Goal: Information Seeking & Learning: Learn about a topic

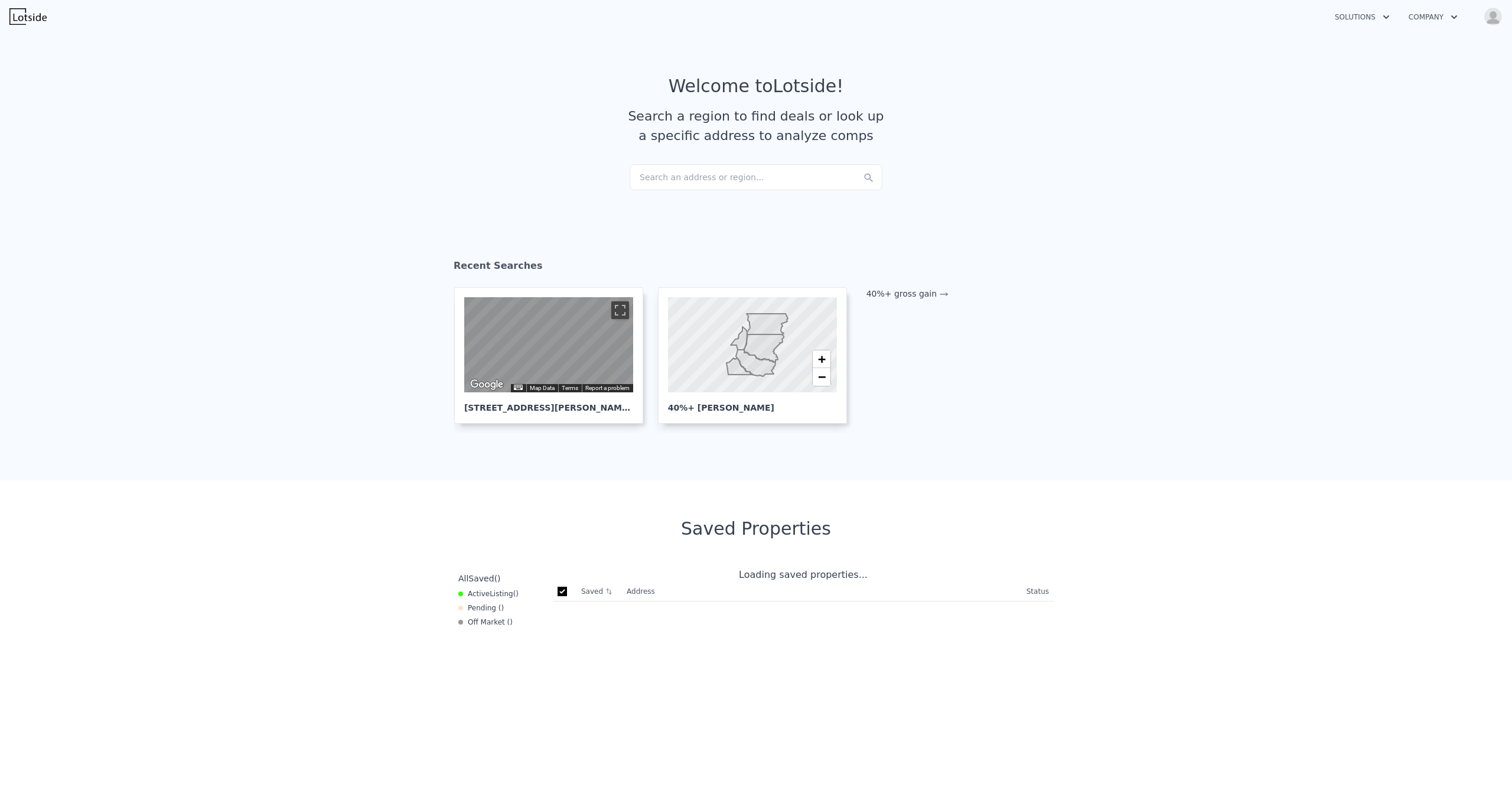
click at [723, 174] on div "Search an address or region..." at bounding box center [755, 177] width 252 height 26
checkbox input "true"
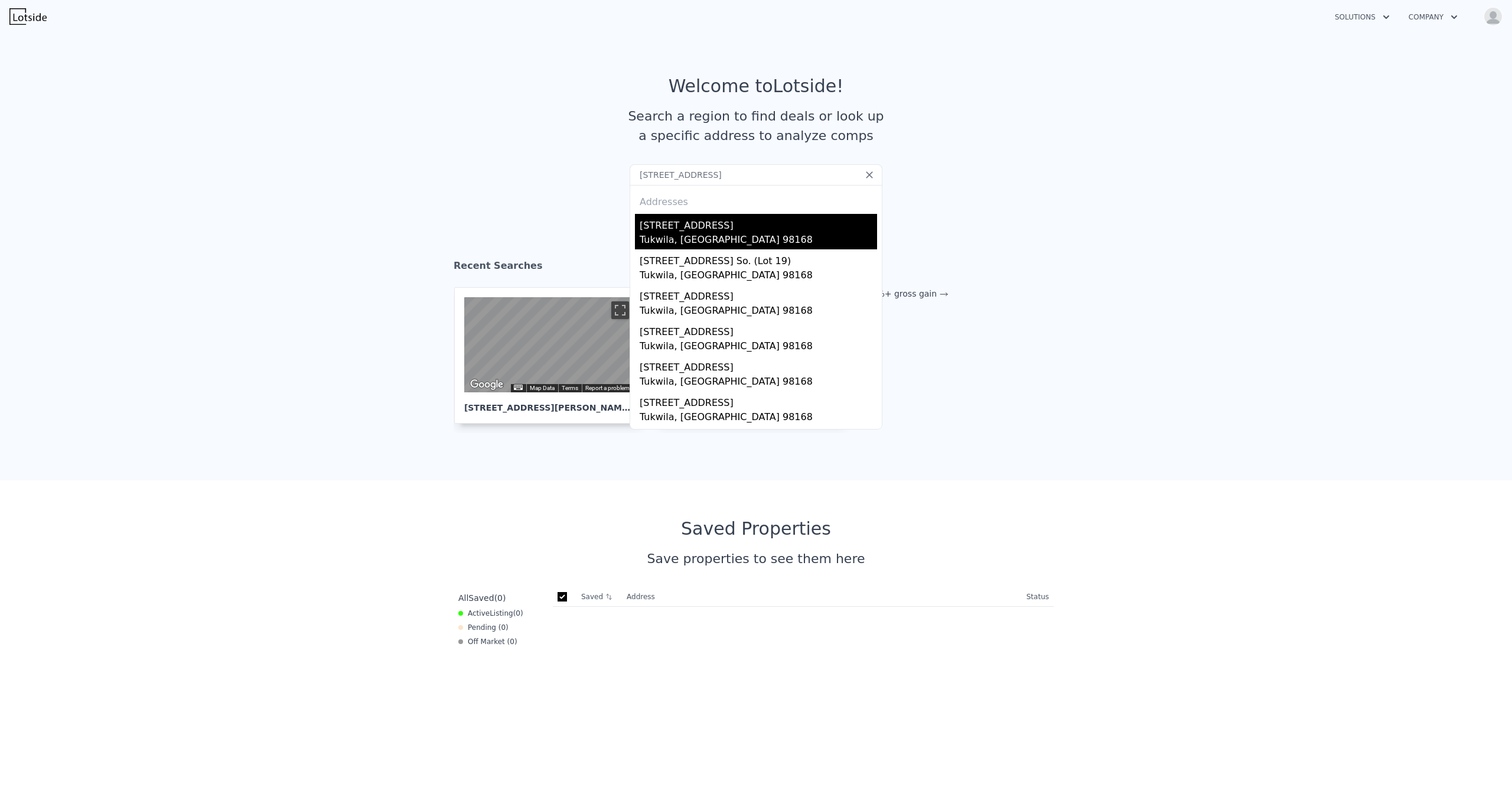
type input "11823 40th Ave S, Tukwila, WA 98168"
click at [719, 224] on div "[STREET_ADDRESS]" at bounding box center [758, 223] width 237 height 19
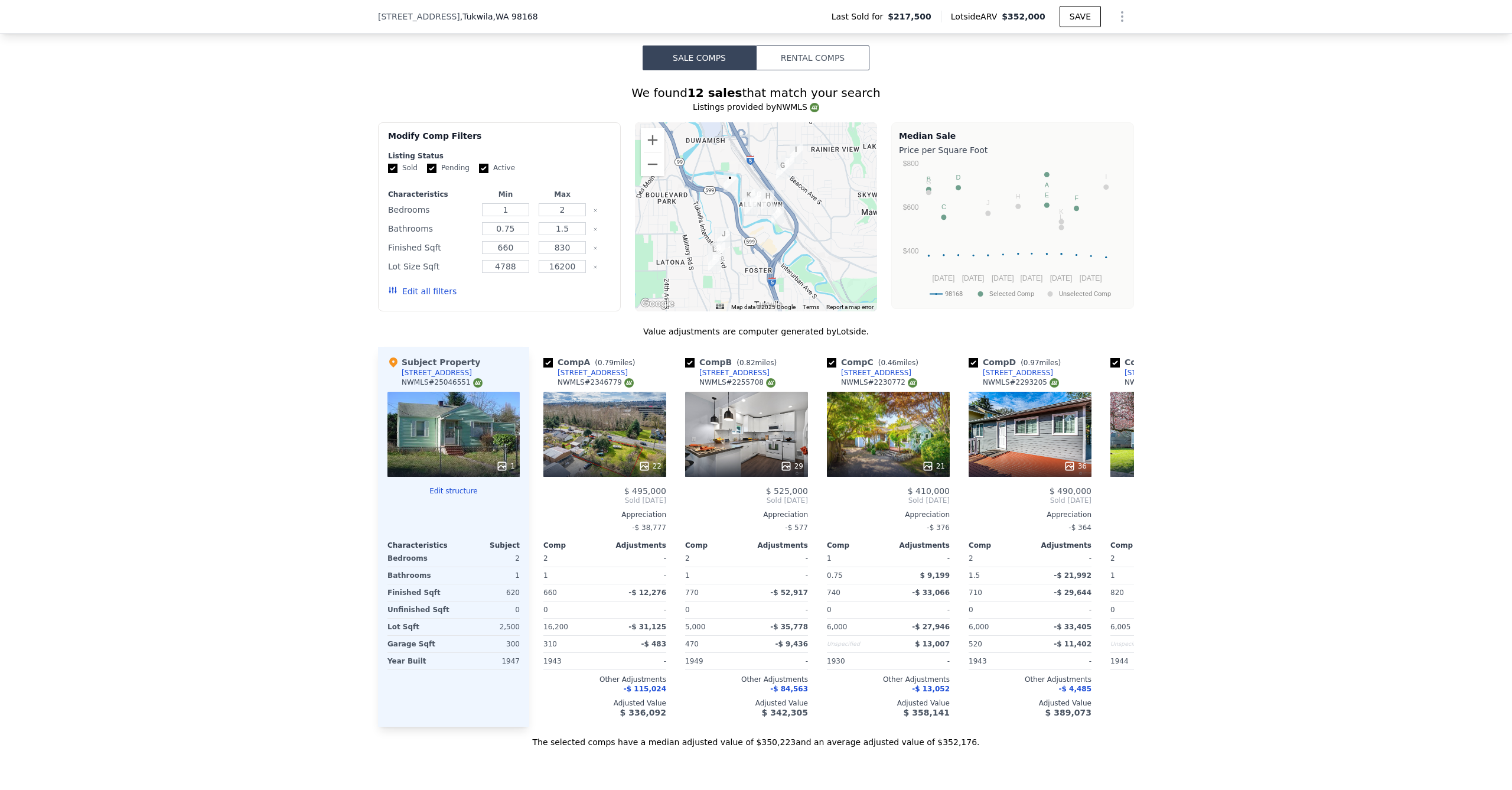
scroll to position [1159, 0]
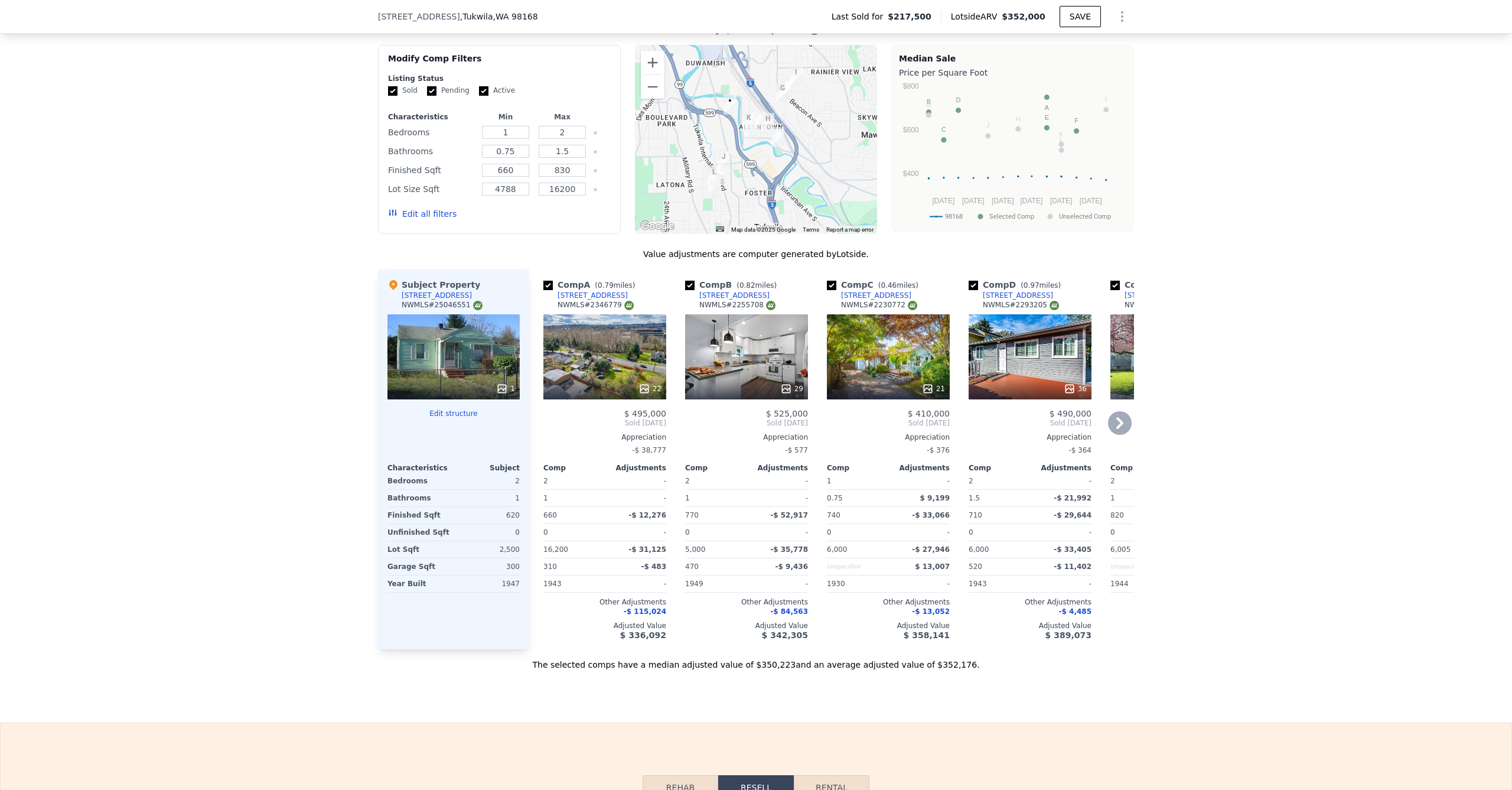
click at [593, 346] on div "22" at bounding box center [605, 356] width 123 height 85
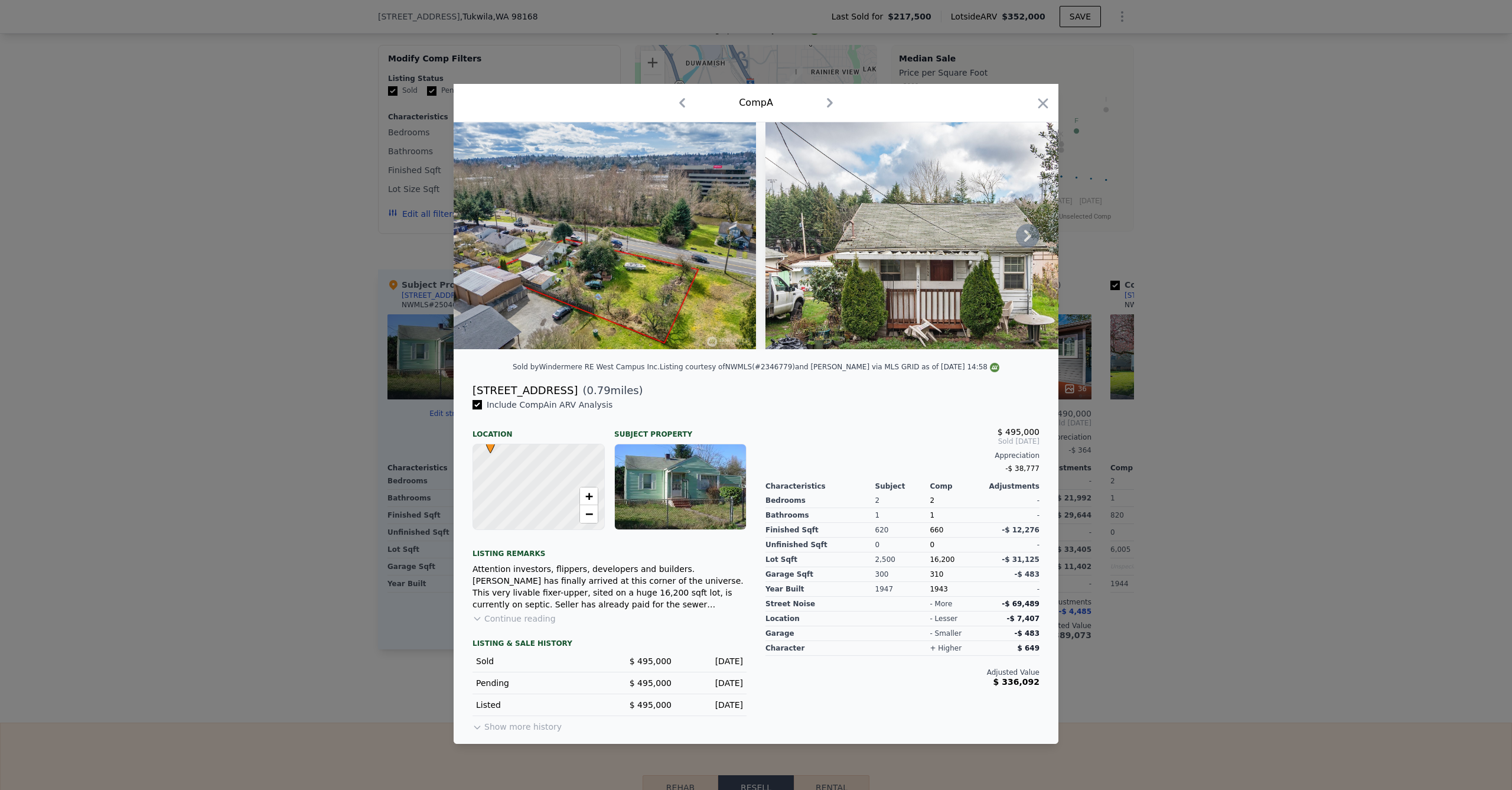
click at [1031, 240] on icon at bounding box center [1028, 236] width 24 height 24
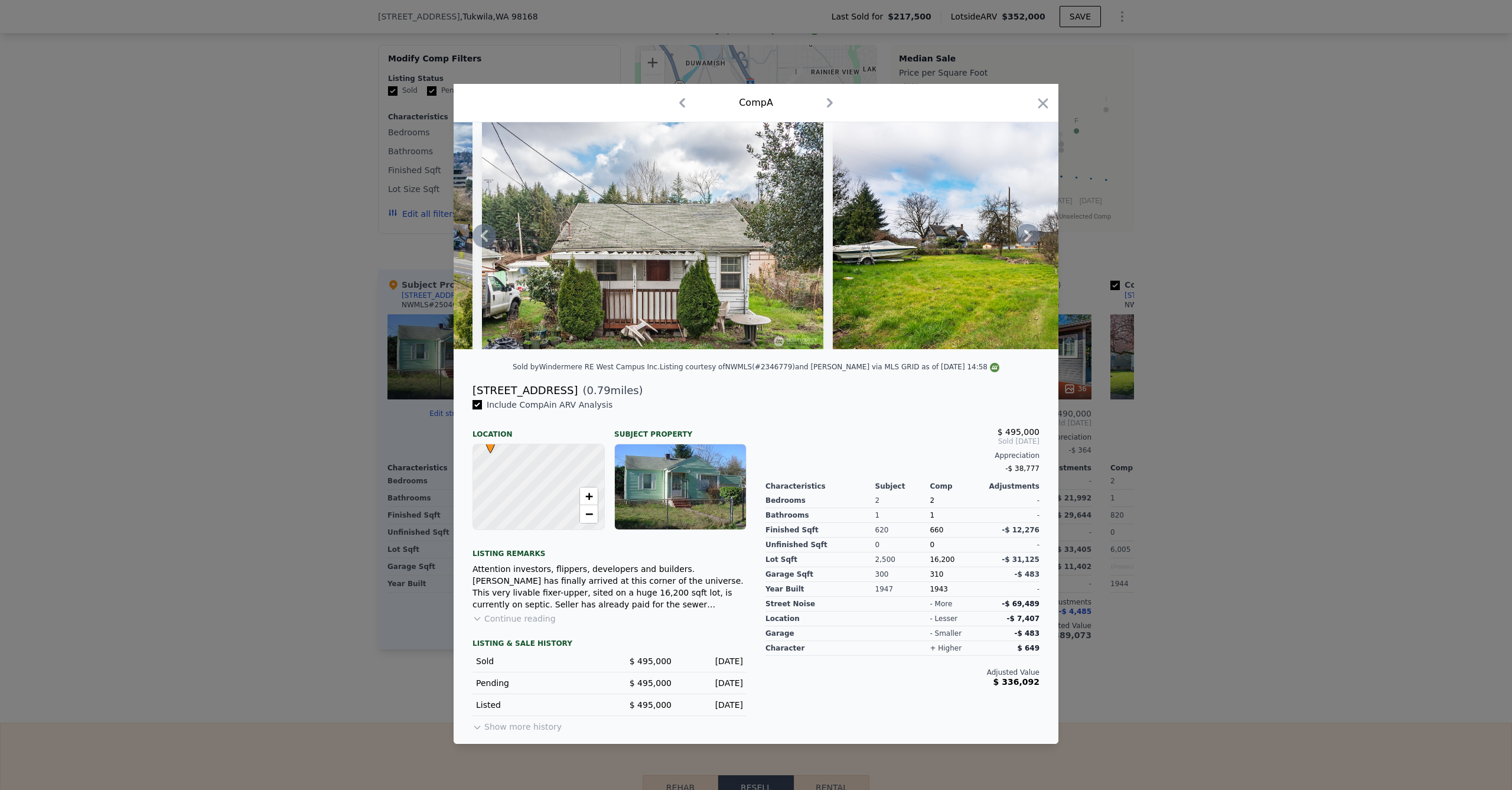
click at [1032, 241] on icon at bounding box center [1028, 236] width 24 height 24
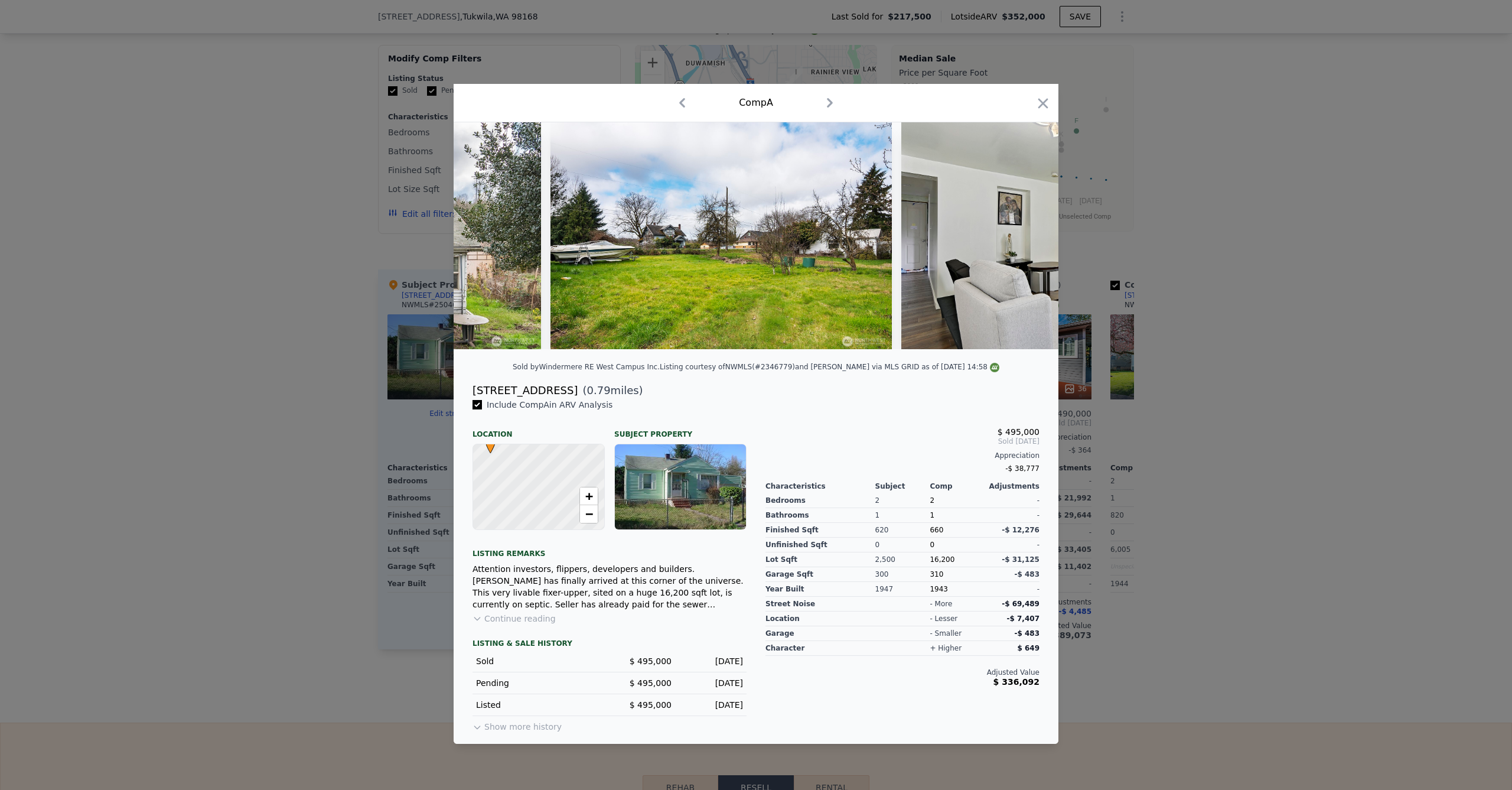
scroll to position [0, 567]
click at [1032, 241] on icon at bounding box center [1028, 236] width 24 height 24
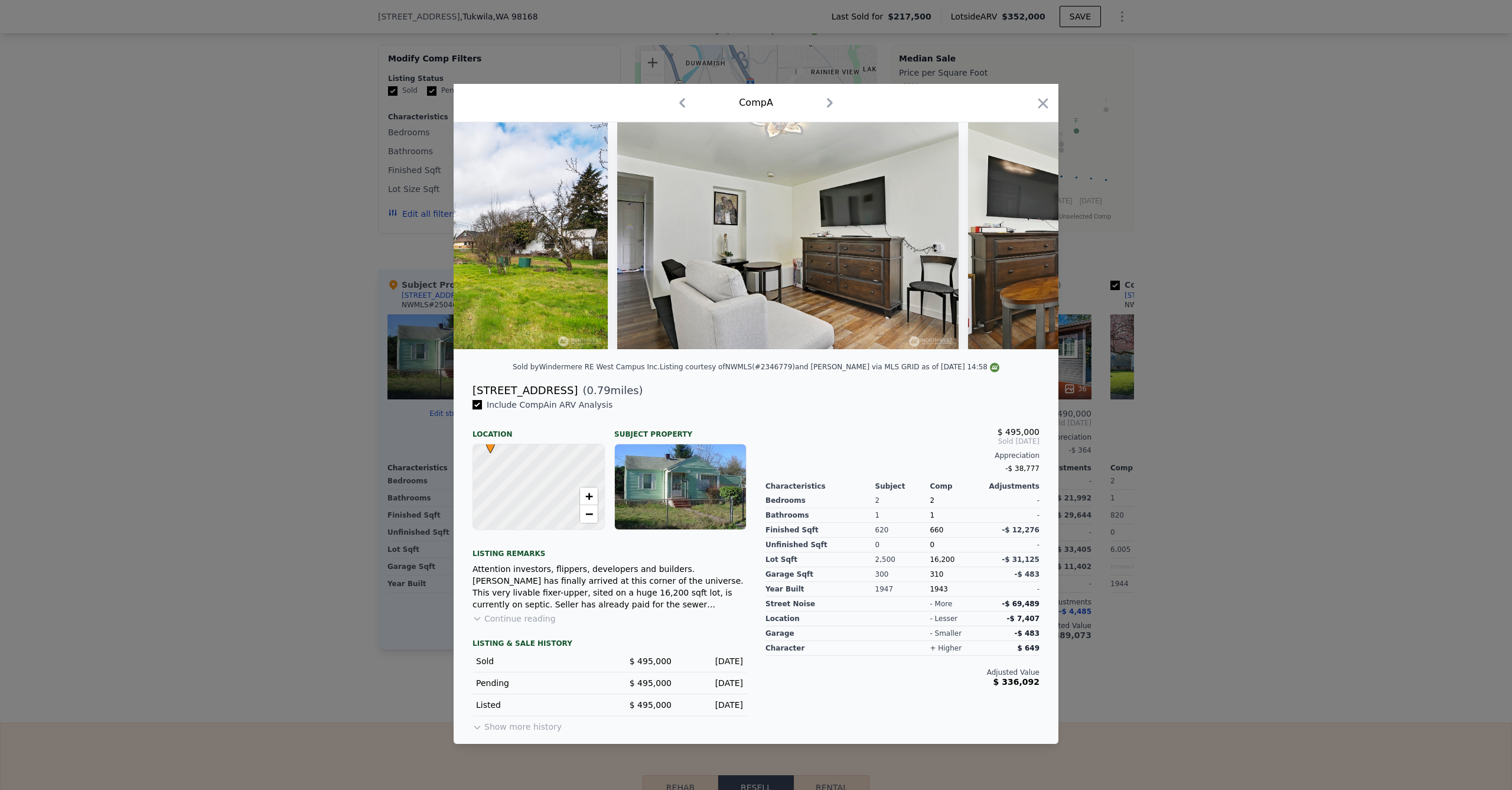
scroll to position [0, 851]
click at [1048, 96] on icon "button" at bounding box center [1043, 103] width 17 height 17
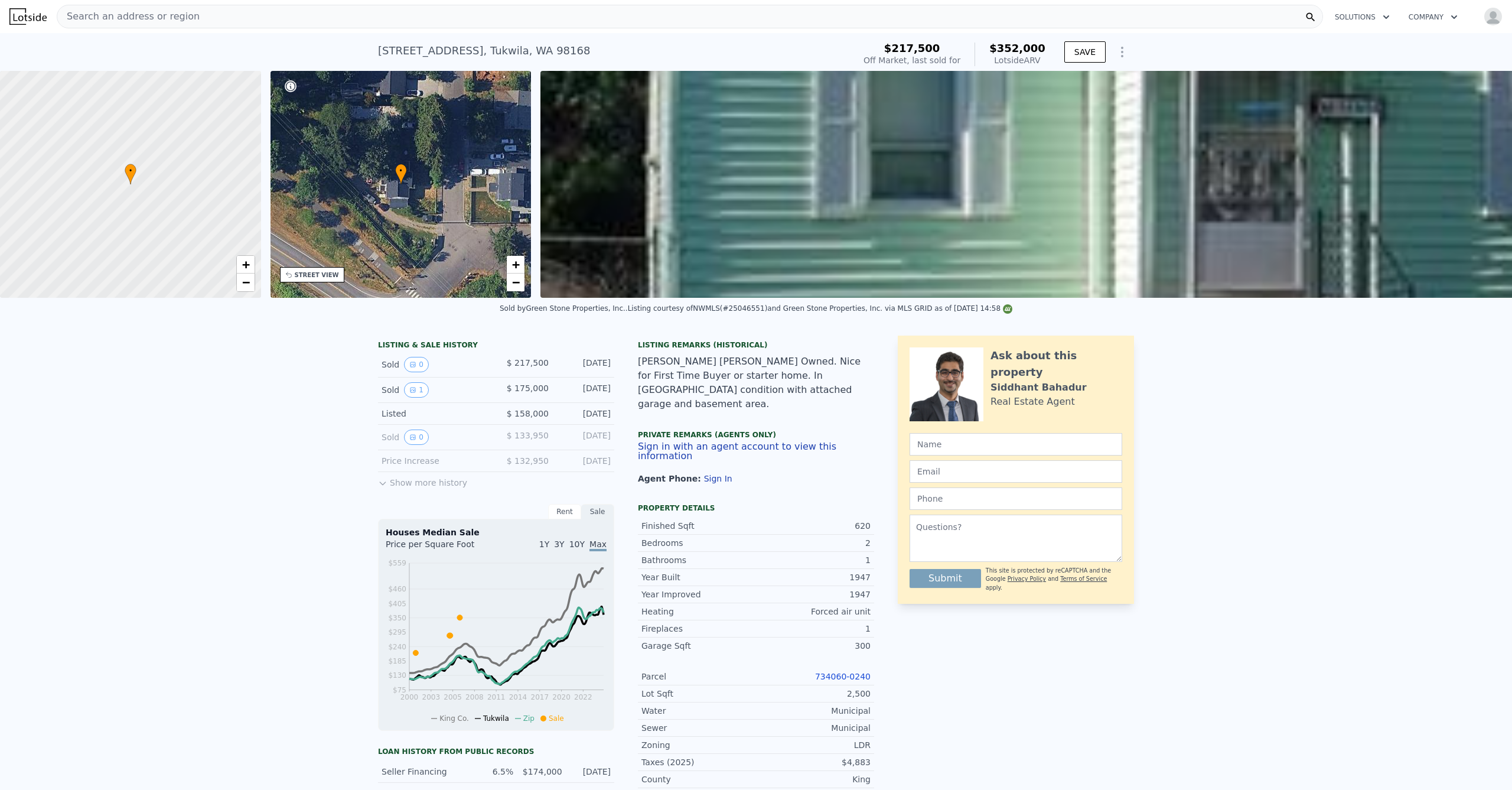
click at [487, 19] on div "Search an address or region" at bounding box center [690, 17] width 1266 height 24
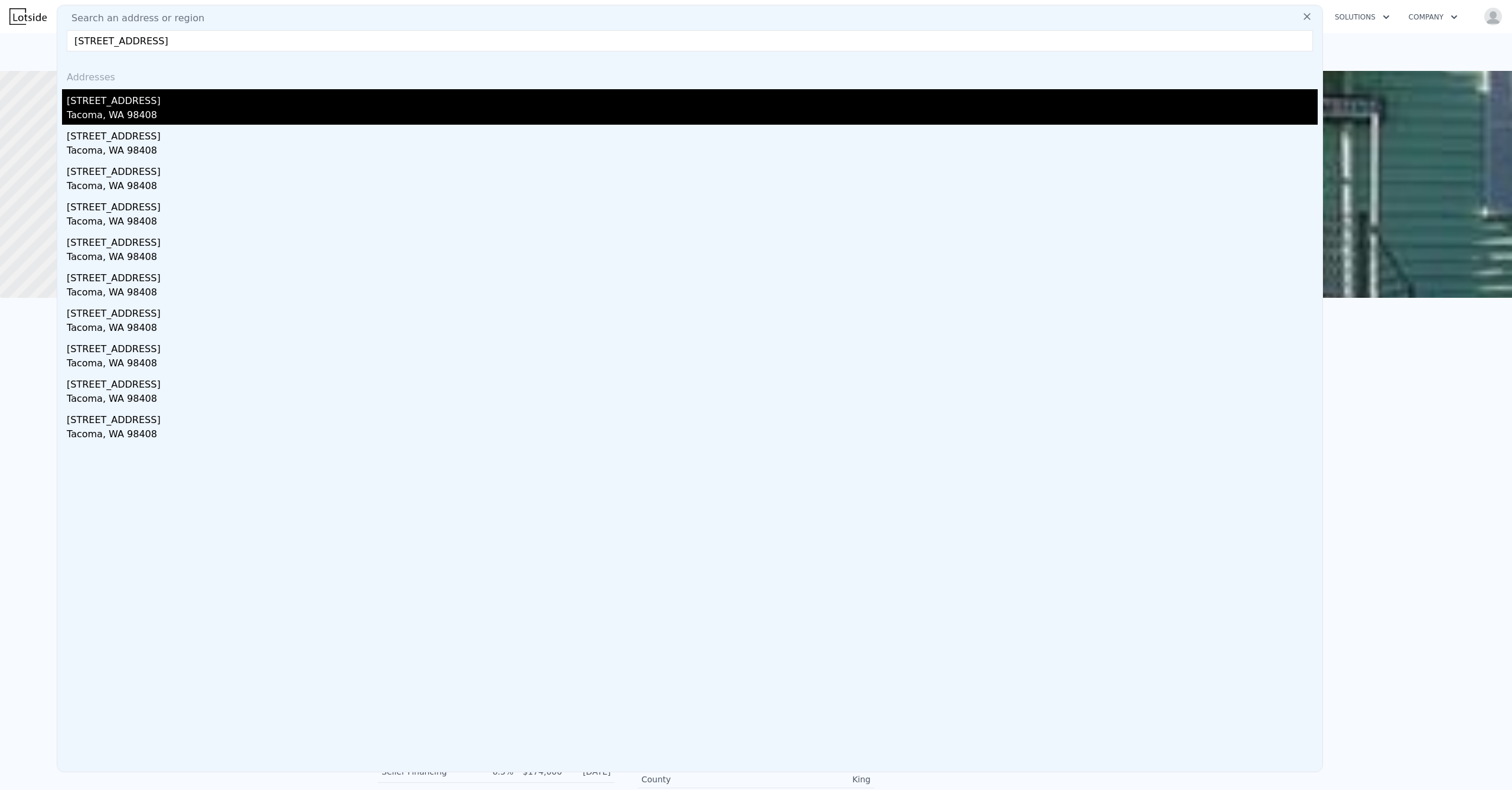
type input "807 S 48th St, Tacoma, WA 98408"
click at [169, 113] on div "Tacoma, WA 98408" at bounding box center [692, 116] width 1251 height 17
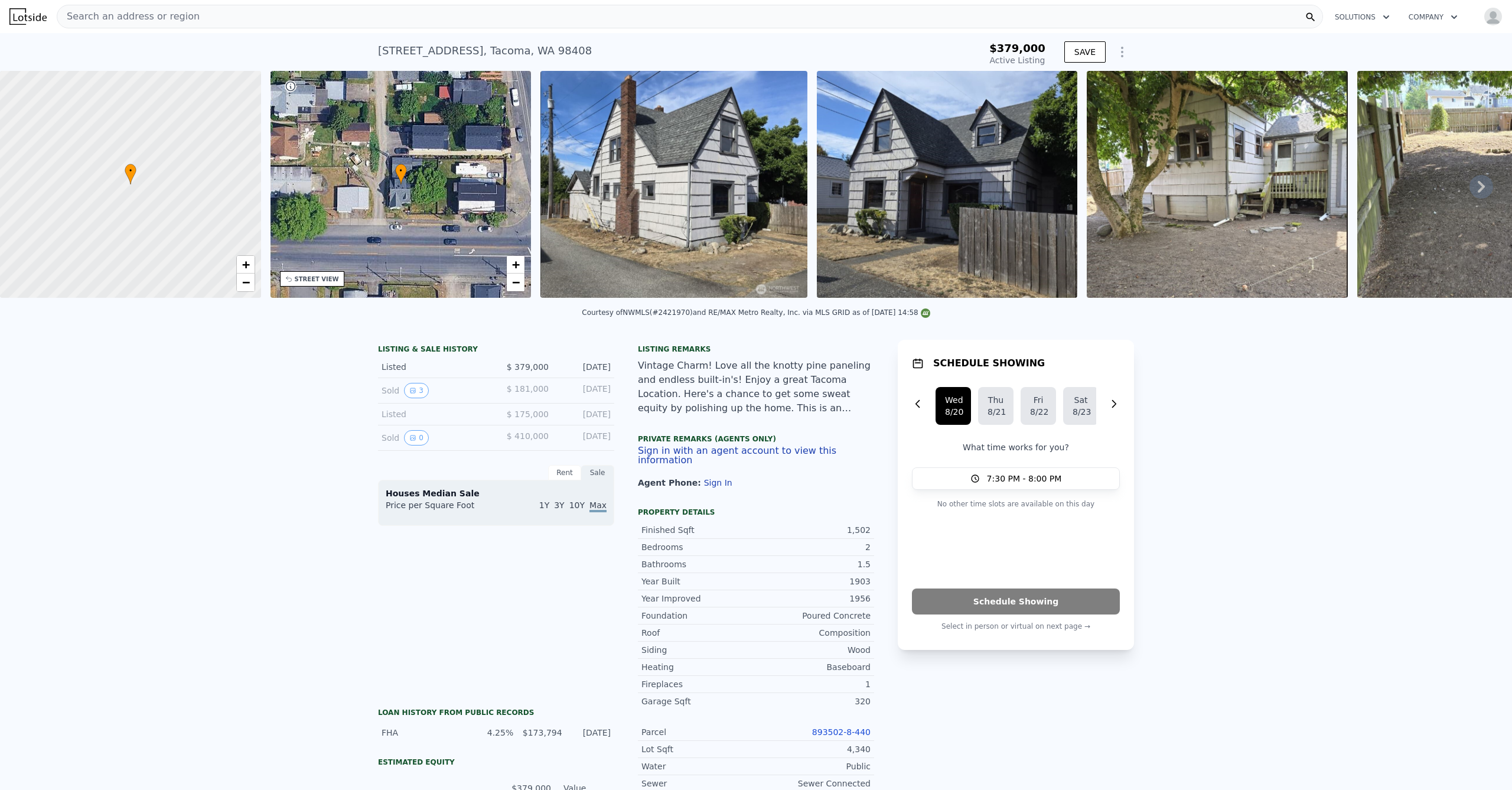
type input "-$ 407,378"
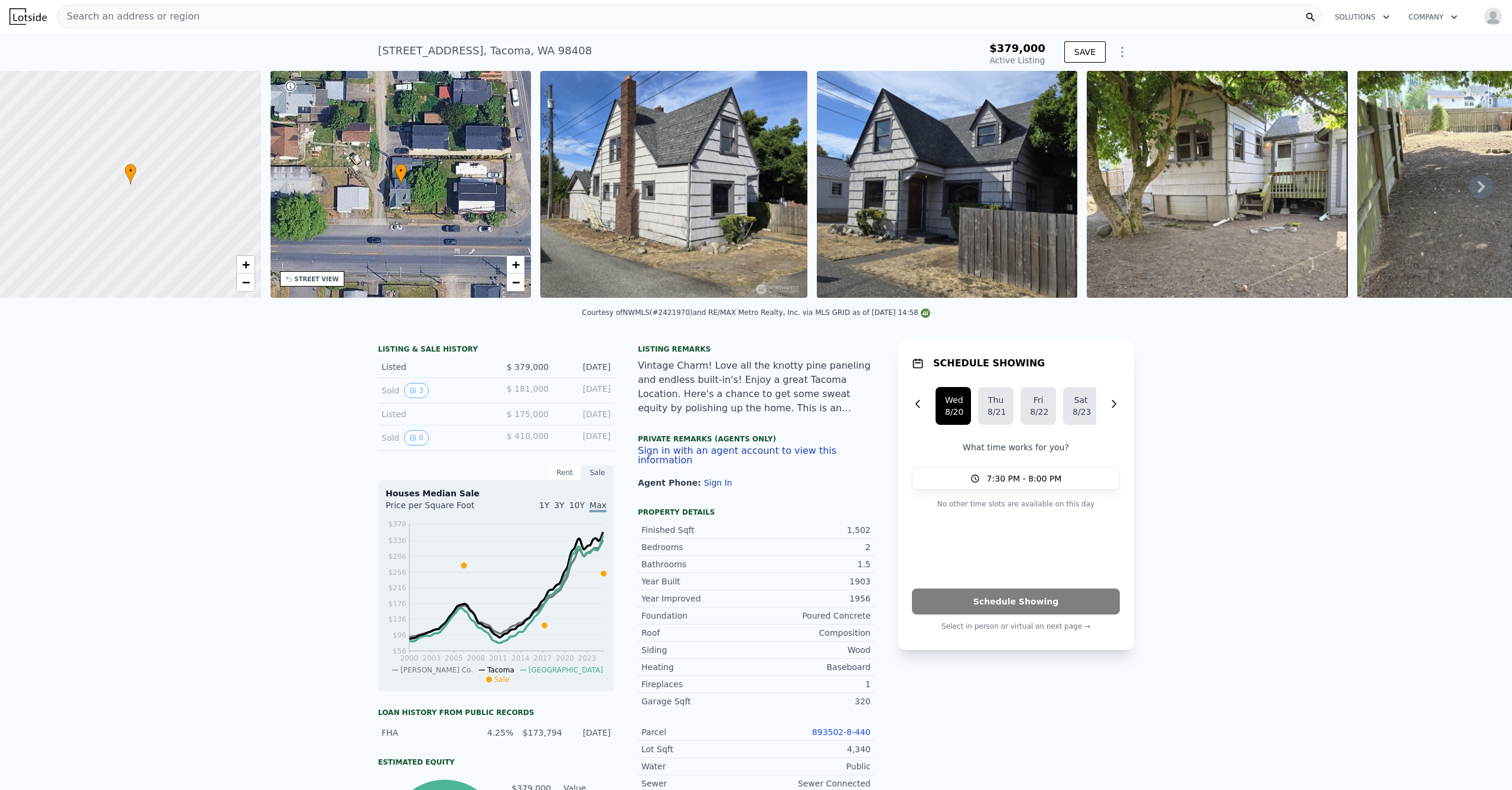
click at [315, 19] on div "Search an address or region" at bounding box center [690, 17] width 1266 height 24
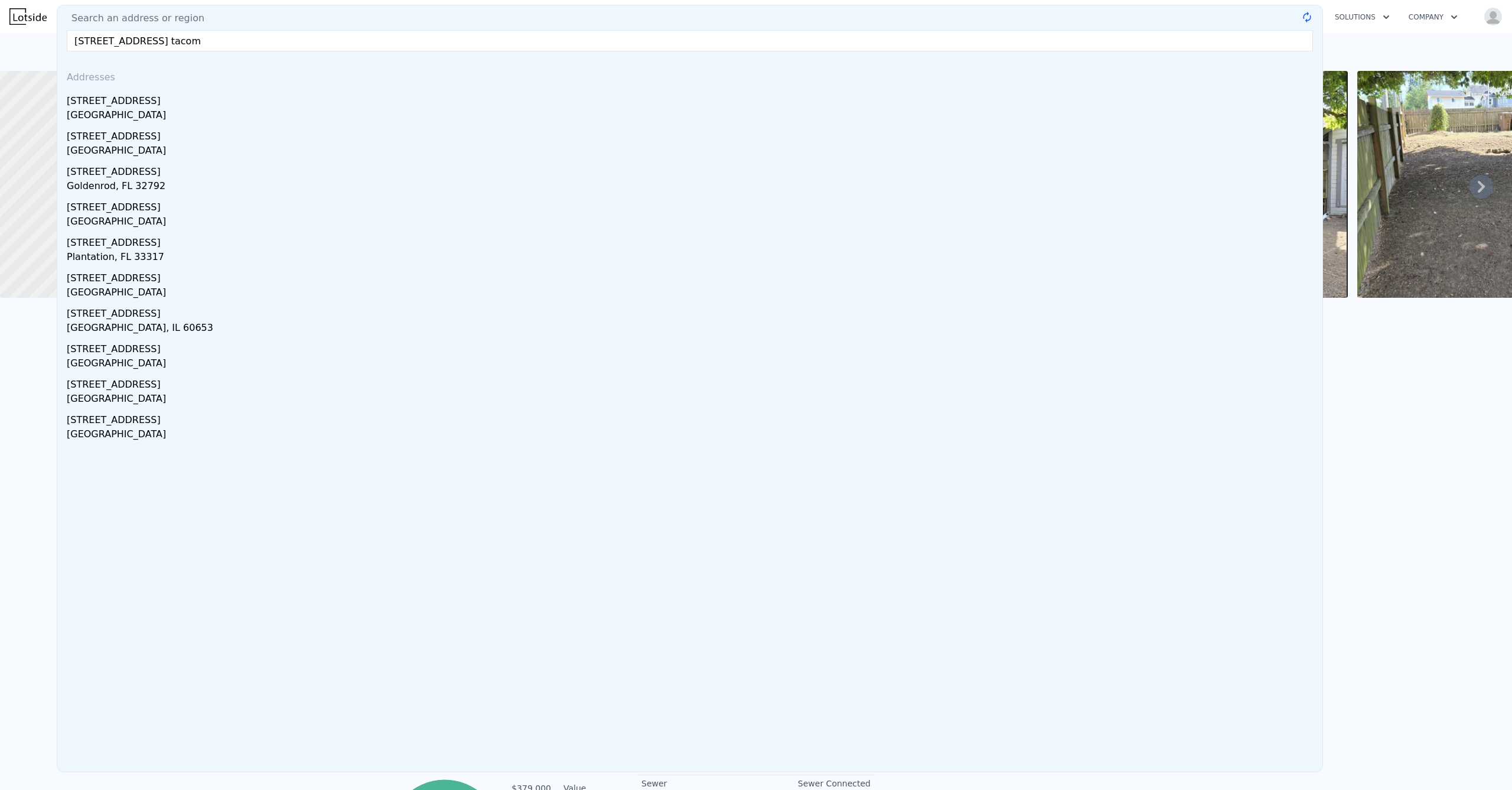
type input "[STREET_ADDRESS] tacoma"
click at [194, 44] on input "[STREET_ADDRESS] tacoma" at bounding box center [690, 41] width 1246 height 21
drag, startPoint x: 207, startPoint y: 39, endPoint x: 25, endPoint y: 39, distance: 182.0
click at [39, 137] on div at bounding box center [130, 185] width 313 height 273
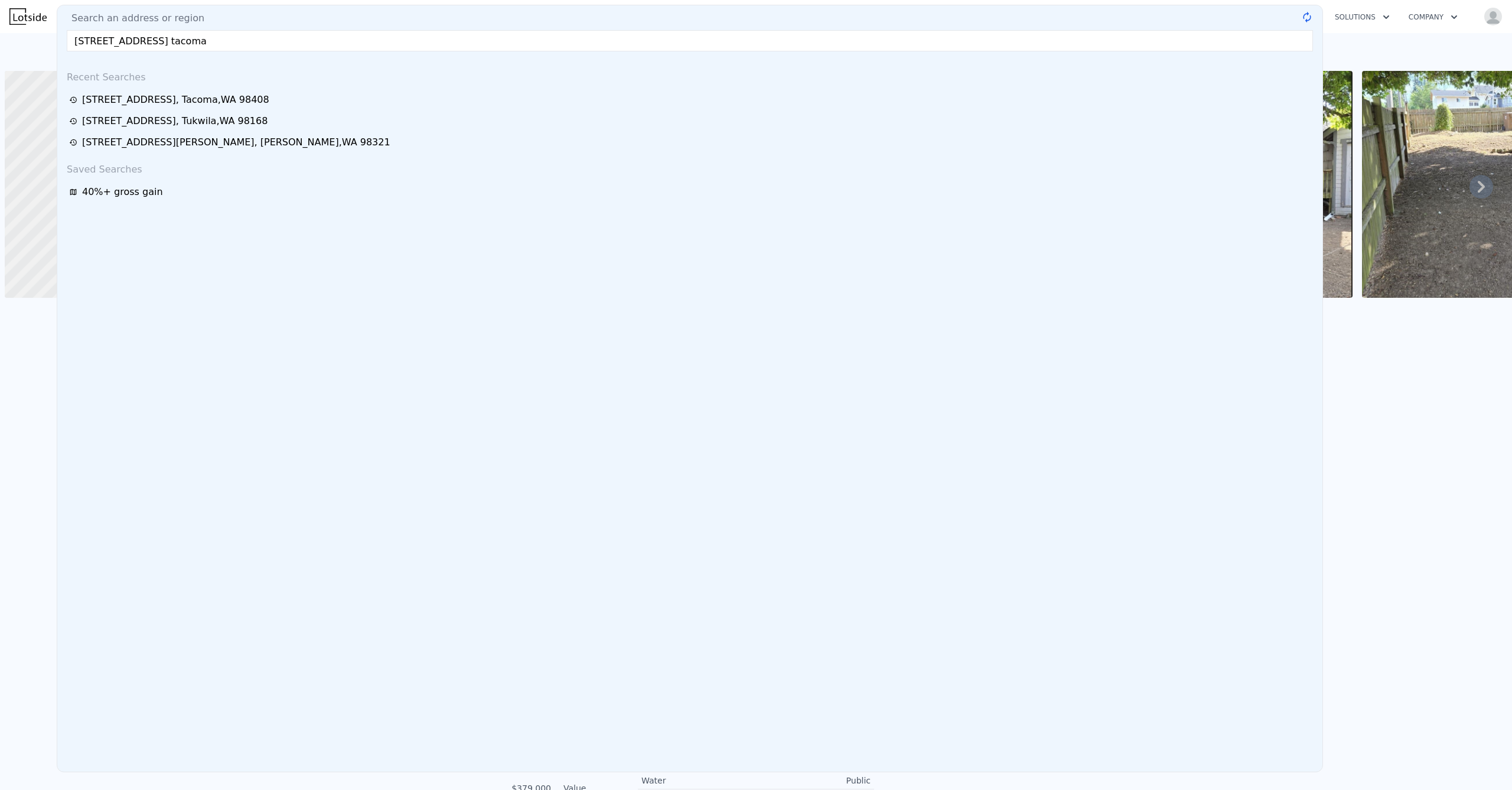
scroll to position [0, 5]
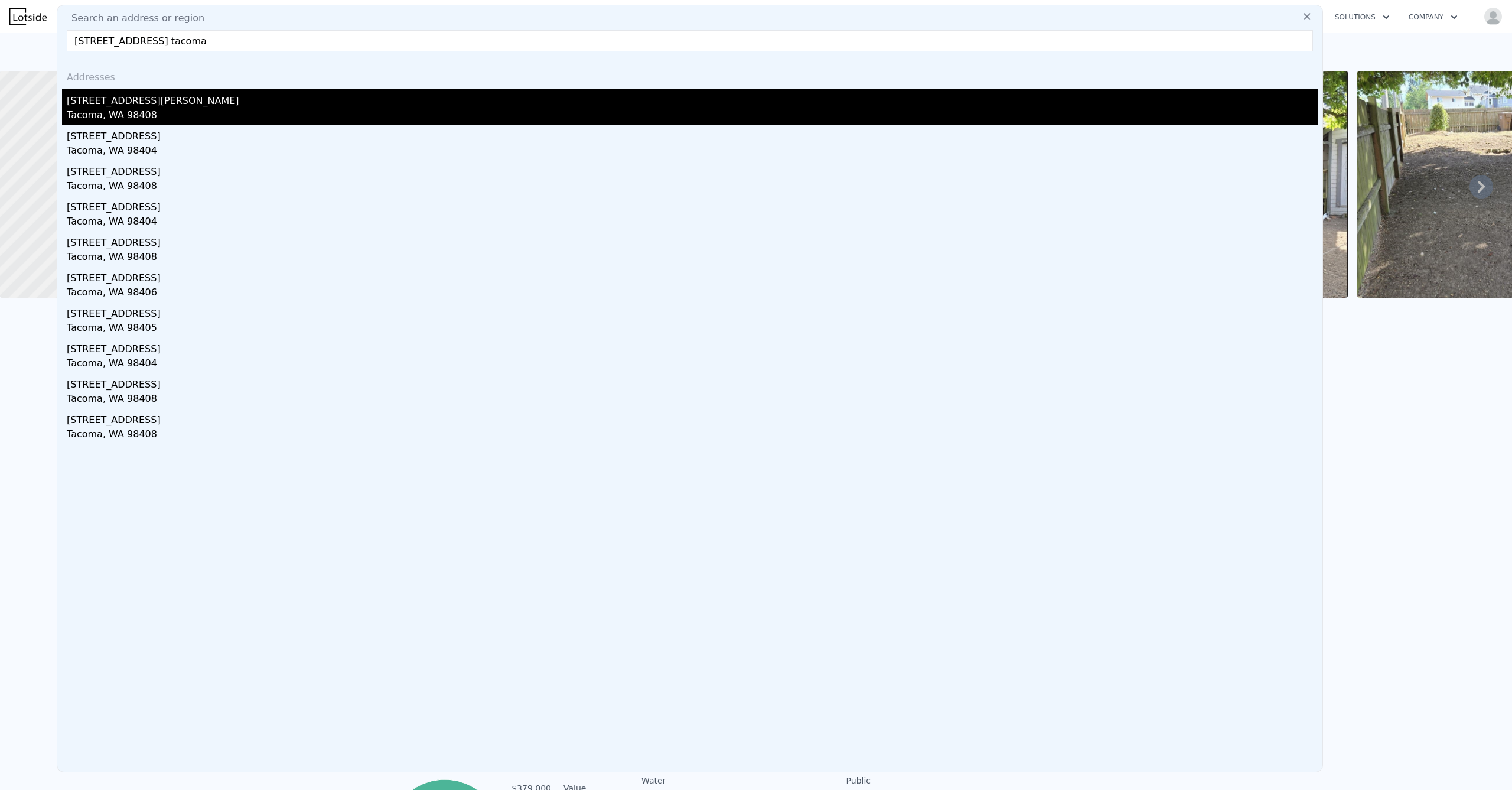
type input "[STREET_ADDRESS] tacoma"
click at [137, 106] on div "[STREET_ADDRESS][PERSON_NAME]" at bounding box center [692, 98] width 1251 height 19
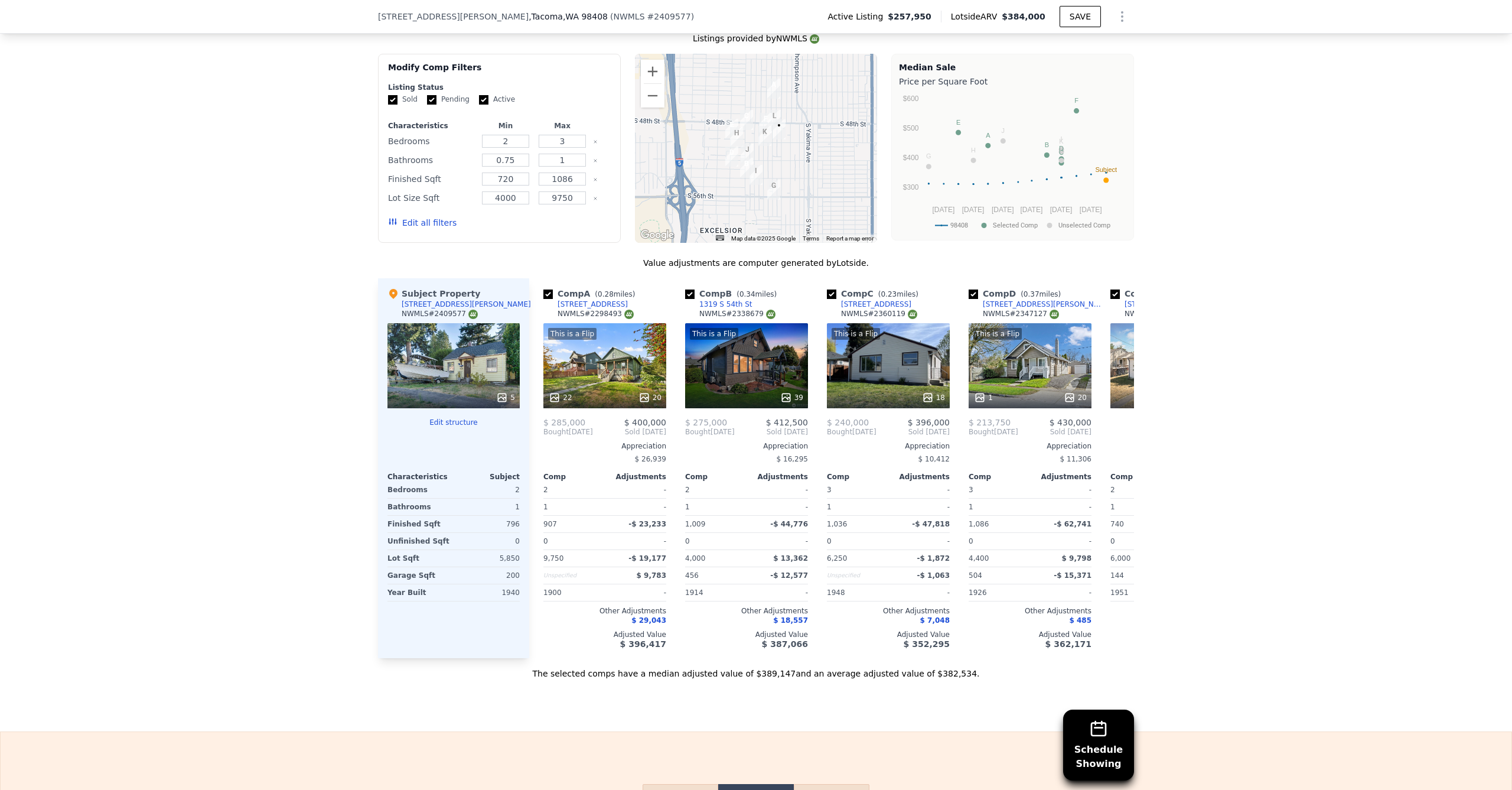
scroll to position [1314, 0]
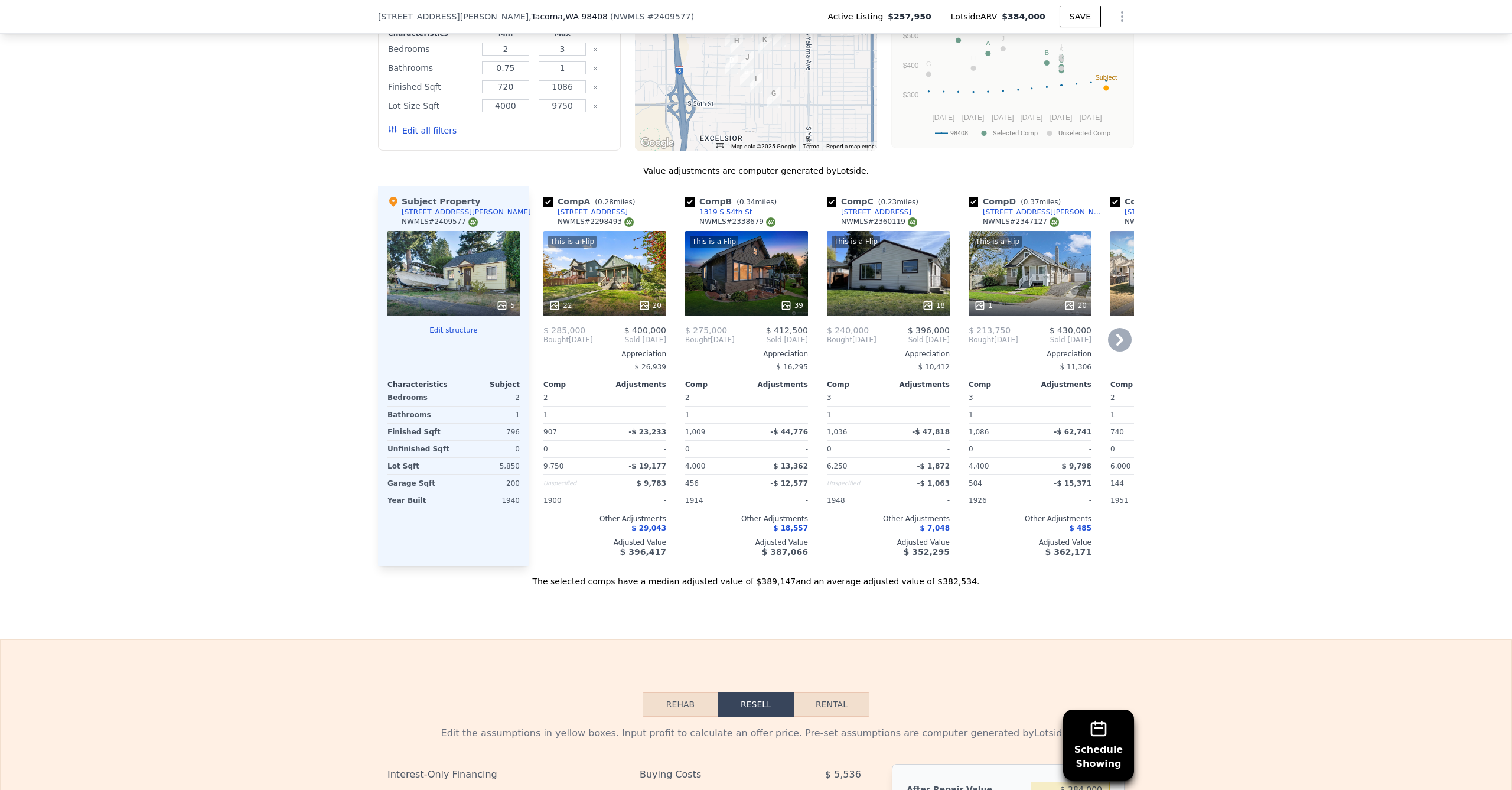
click at [596, 278] on div "This is a Flip 22 20" at bounding box center [605, 273] width 123 height 85
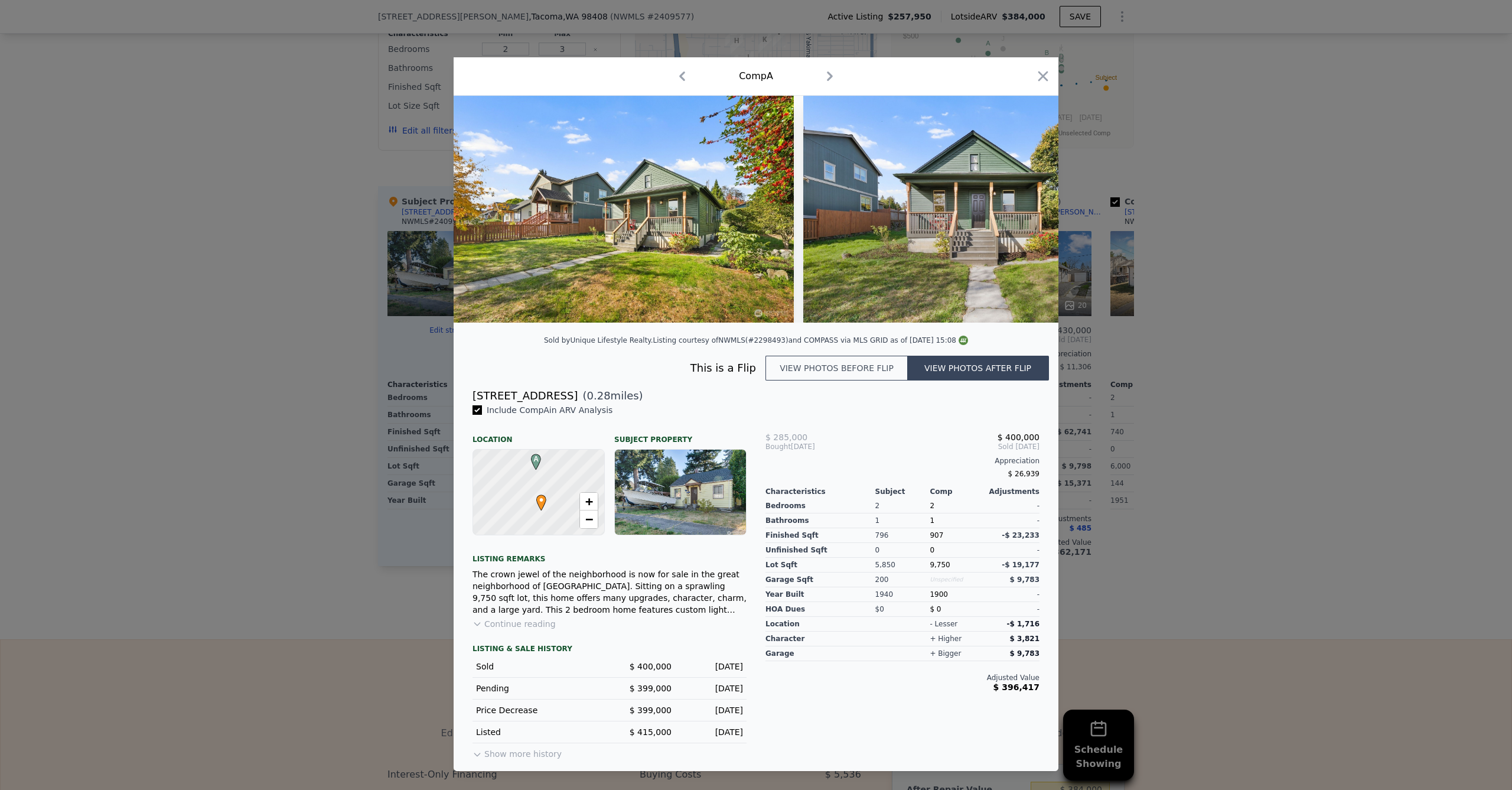
click at [317, 297] on div at bounding box center [756, 395] width 1512 height 790
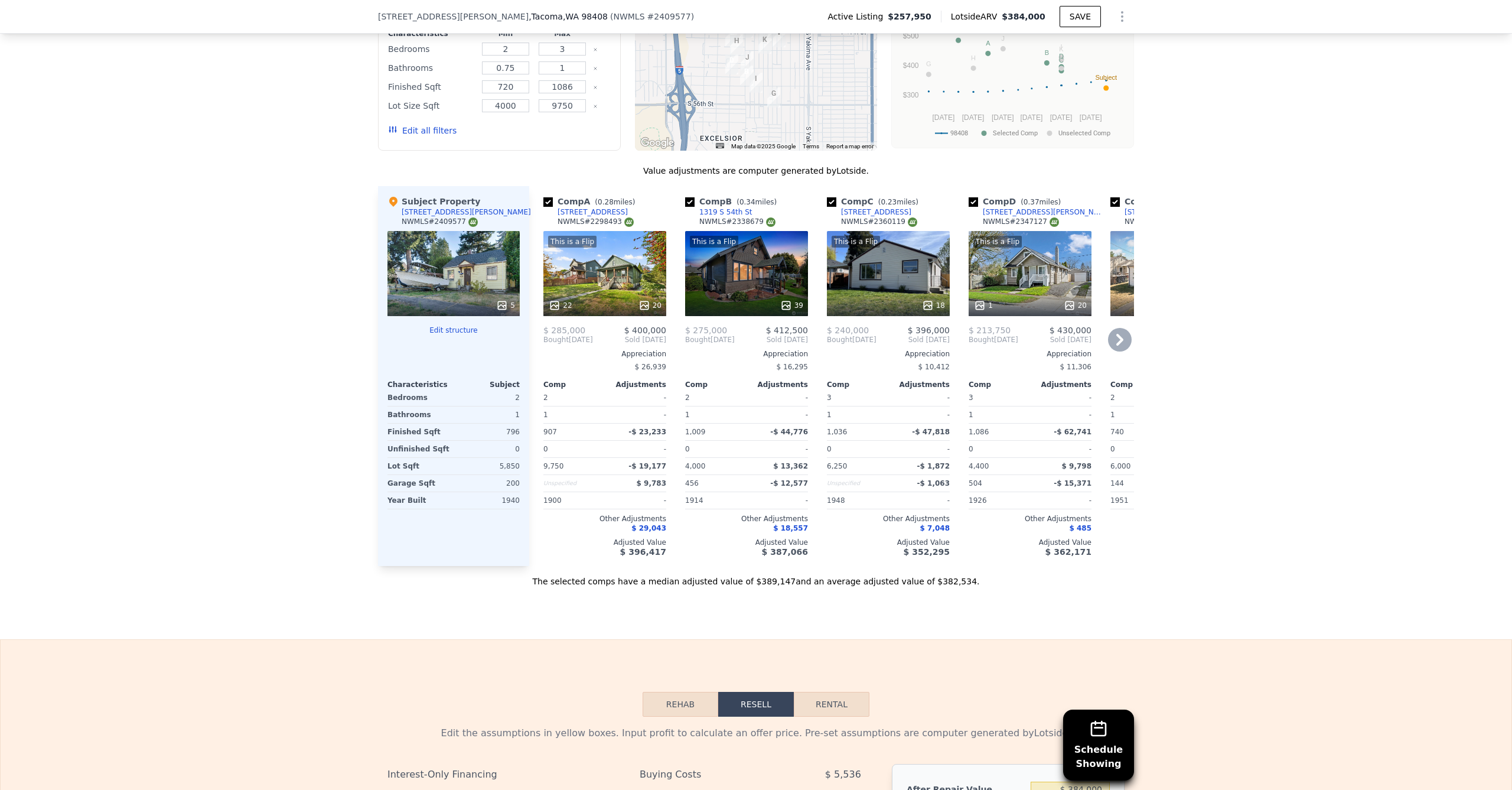
click at [744, 302] on div "39" at bounding box center [746, 305] width 113 height 12
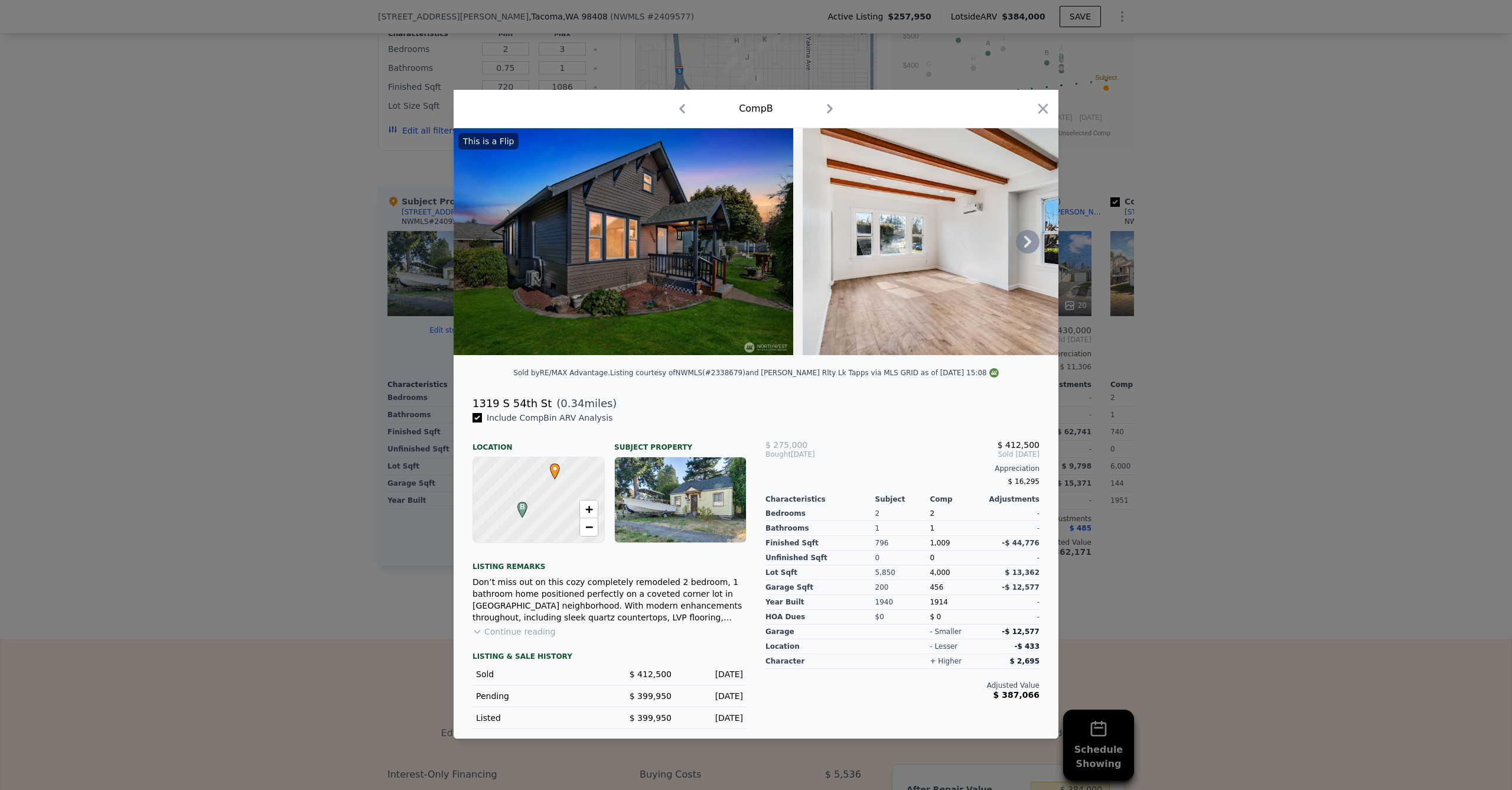
click at [1033, 237] on icon at bounding box center [1028, 241] width 24 height 24
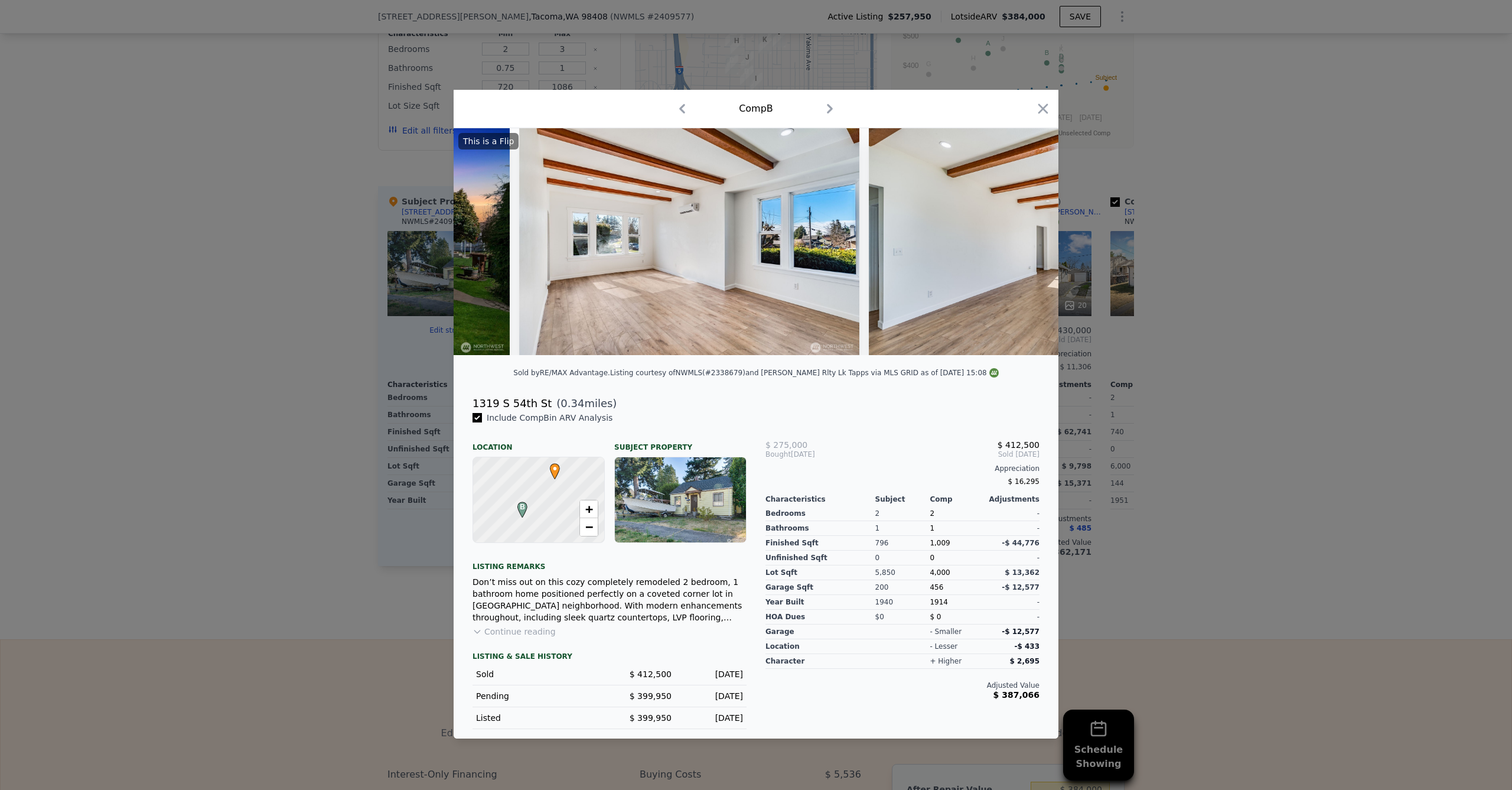
click at [1033, 237] on img at bounding box center [1038, 241] width 340 height 227
click at [1033, 237] on icon at bounding box center [1028, 241] width 24 height 24
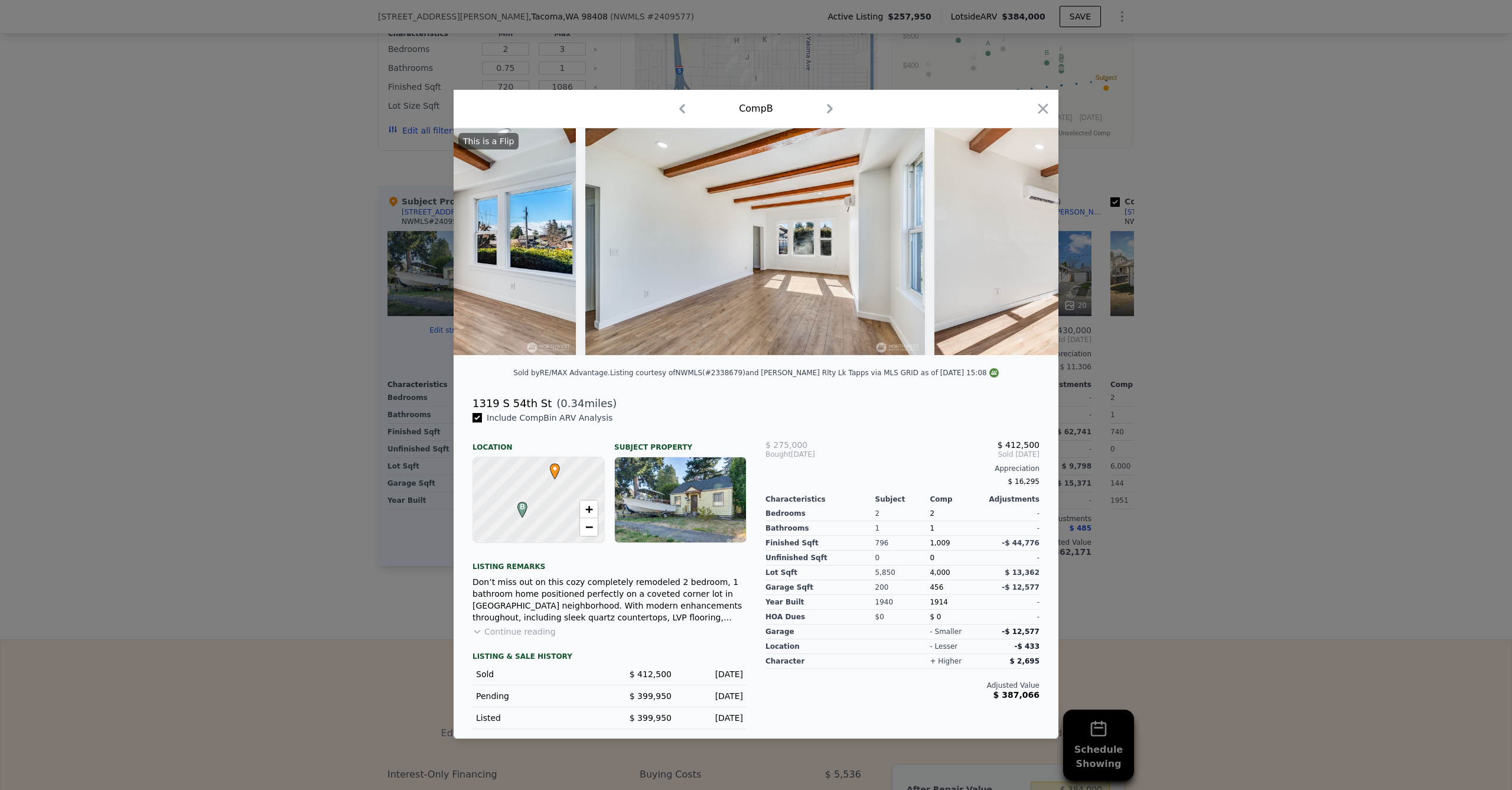
scroll to position [0, 567]
drag, startPoint x: 243, startPoint y: 324, endPoint x: 258, endPoint y: 321, distance: 15.3
click at [243, 324] on div at bounding box center [756, 395] width 1512 height 790
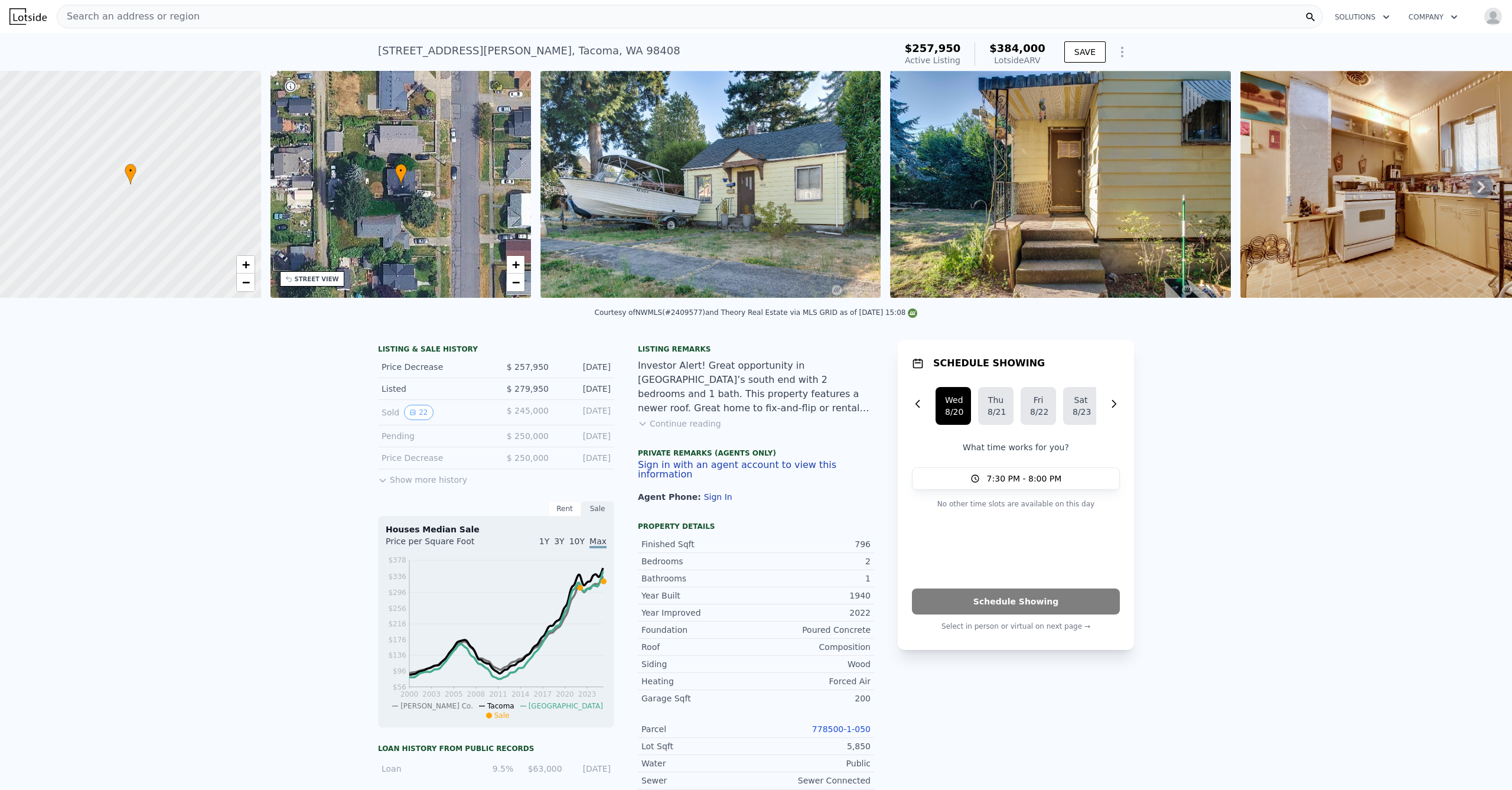
click at [270, 19] on div "Search an address or region" at bounding box center [690, 17] width 1266 height 24
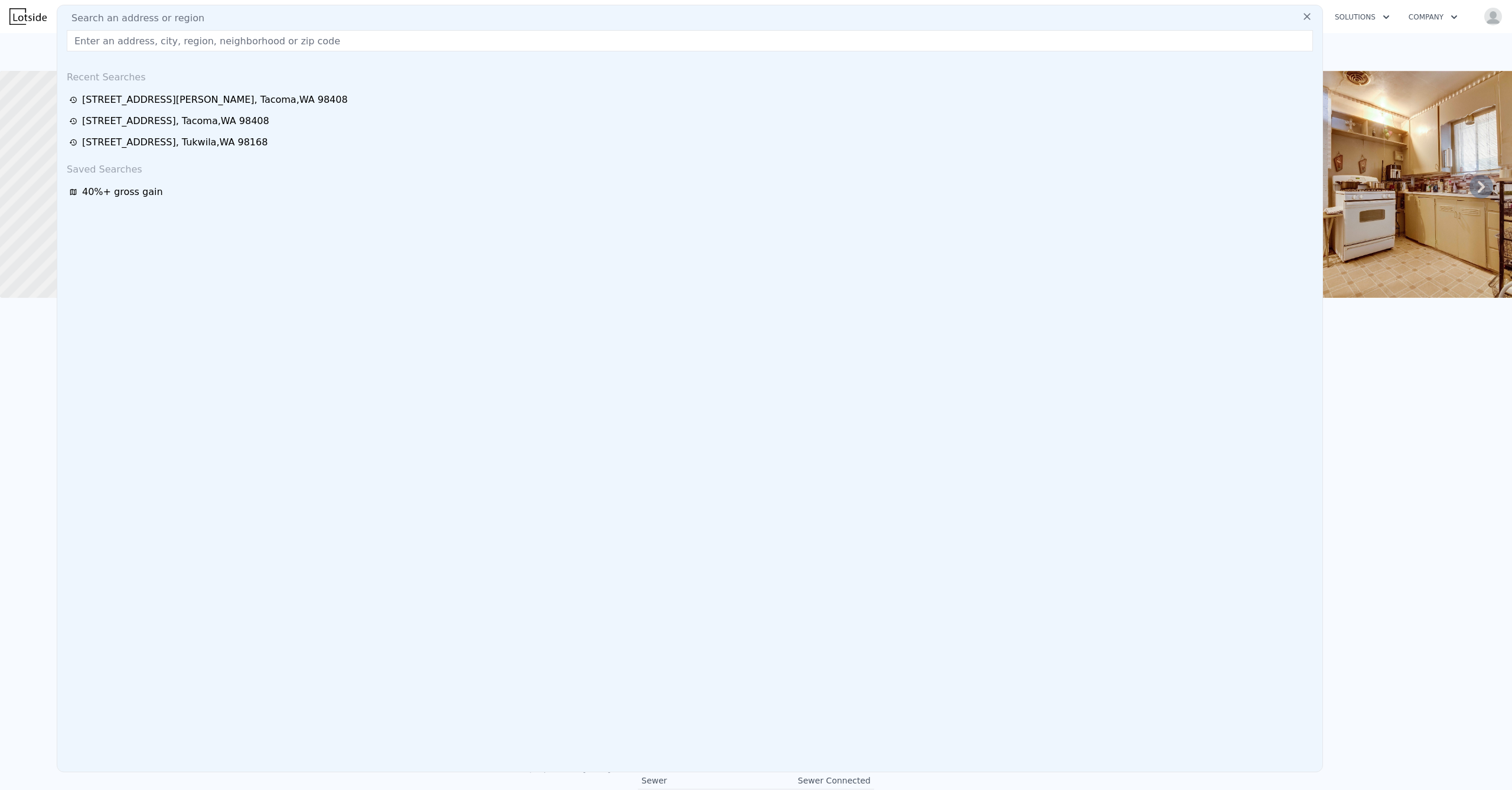
type input "[STREET_ADDRESS]"
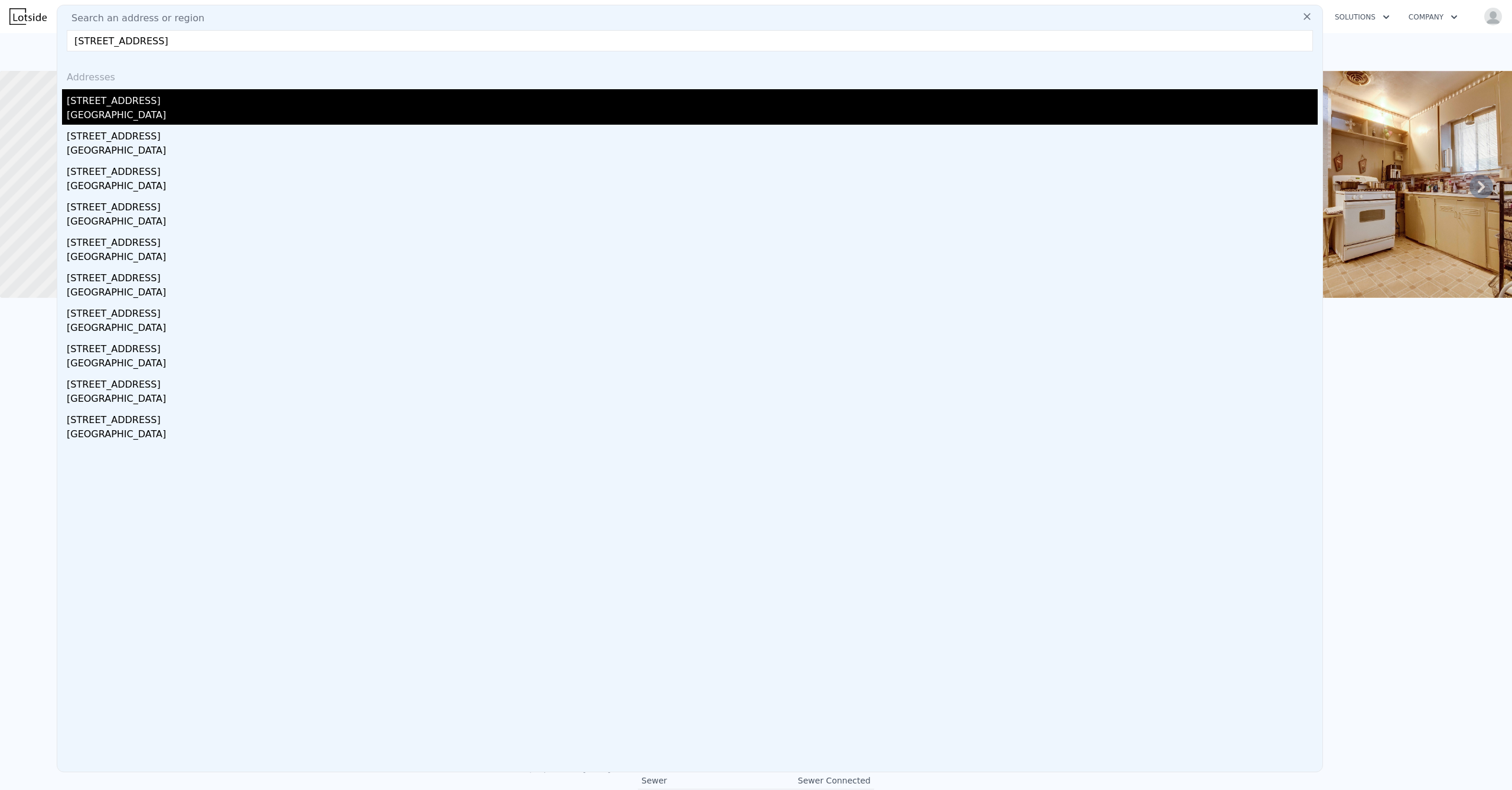
click at [176, 101] on div "[STREET_ADDRESS]" at bounding box center [692, 98] width 1251 height 19
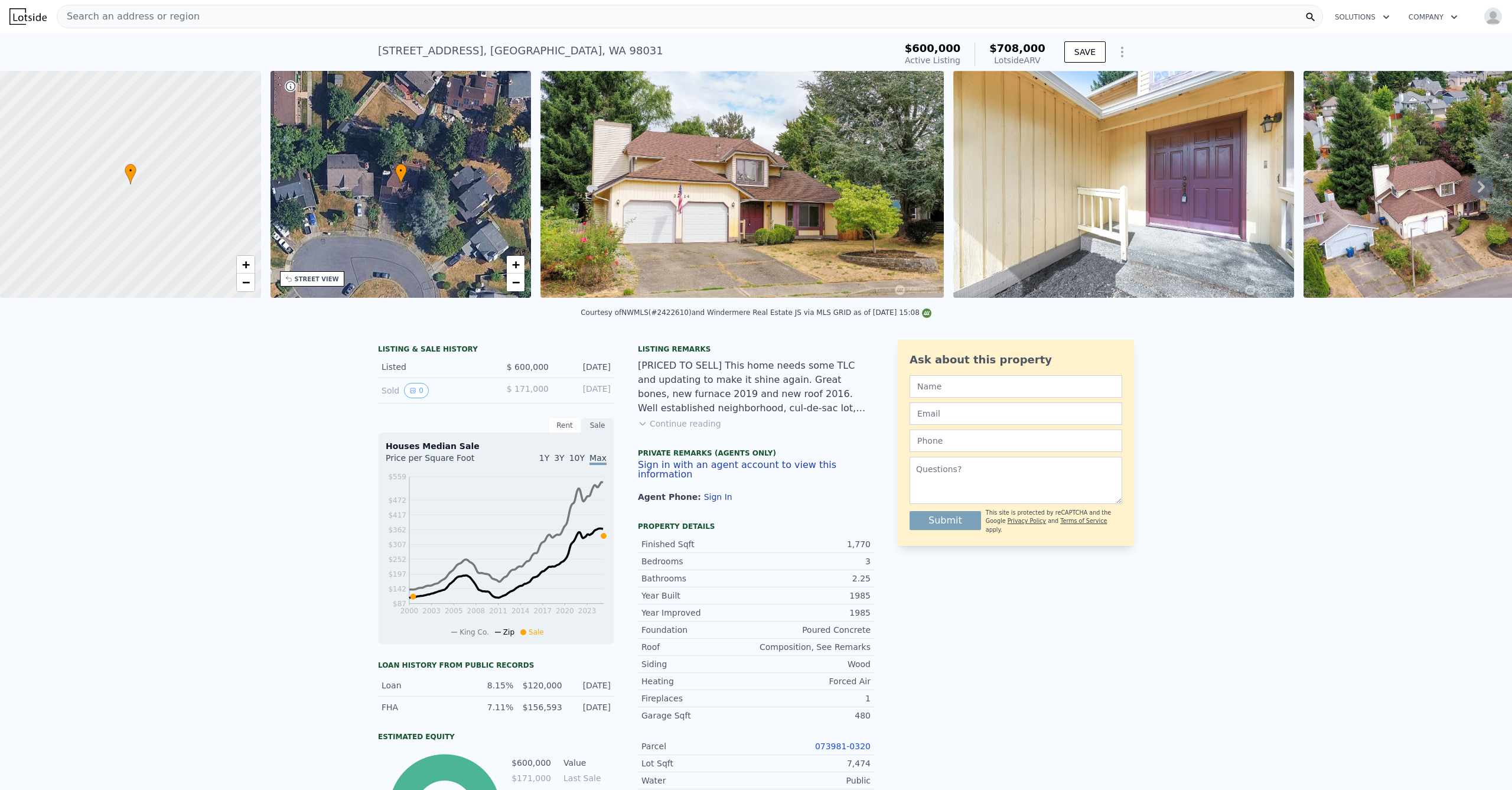
click at [35, 14] on img at bounding box center [28, 17] width 37 height 17
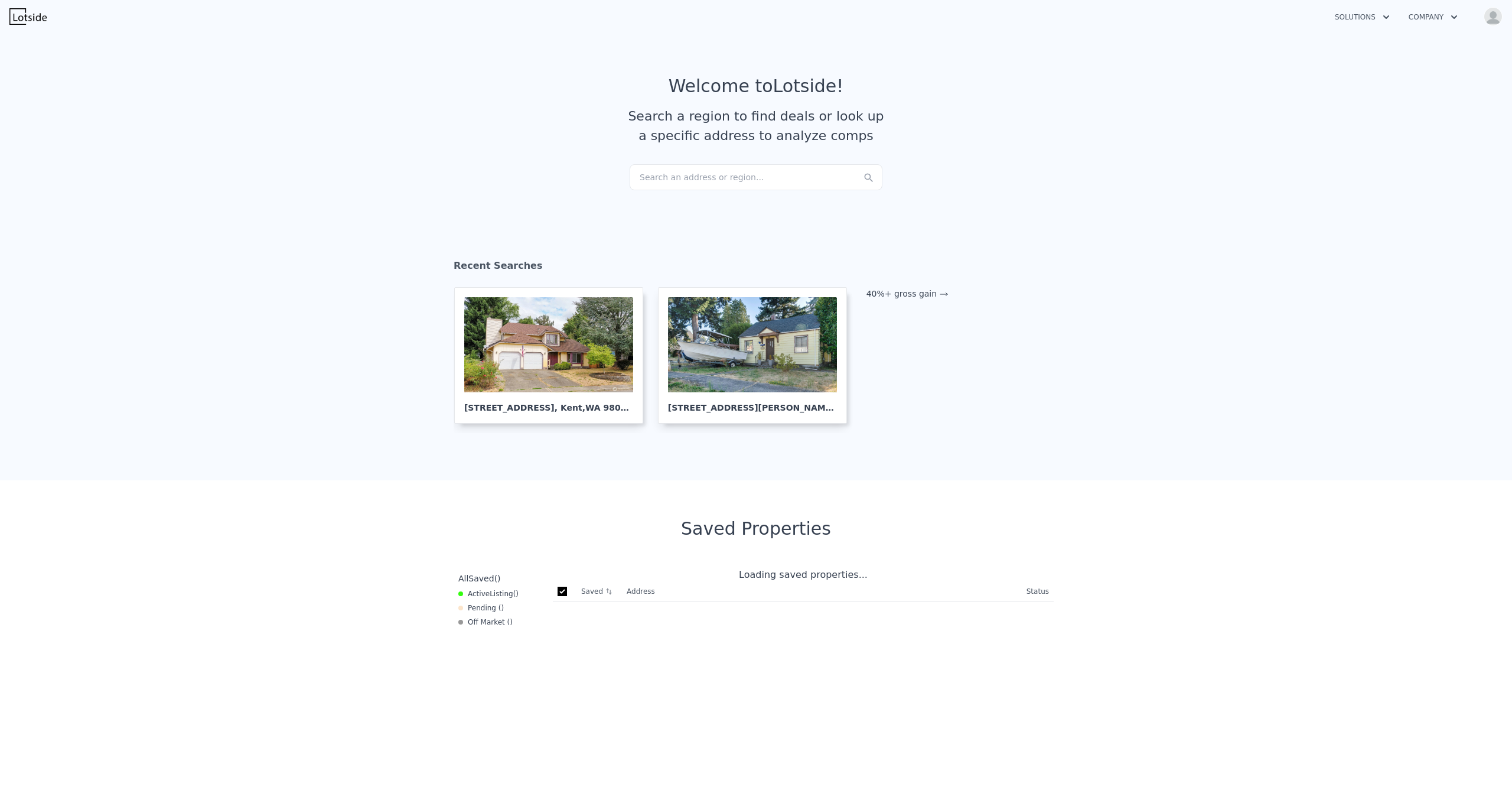
checkbox input "true"
click at [920, 295] on link "40%+ gross gain" at bounding box center [907, 294] width 82 height 10
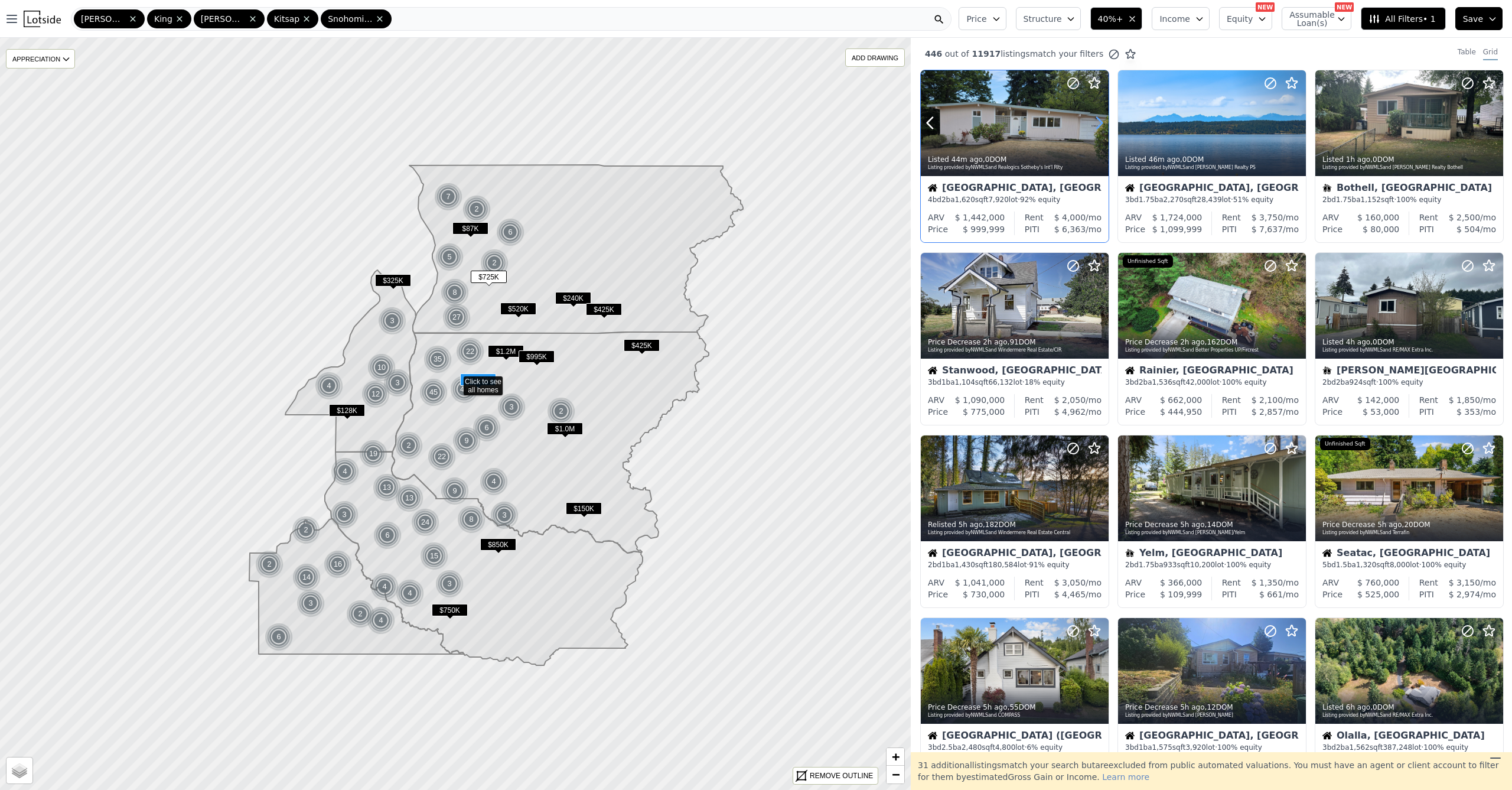
click at [1092, 129] on icon at bounding box center [1099, 122] width 19 height 19
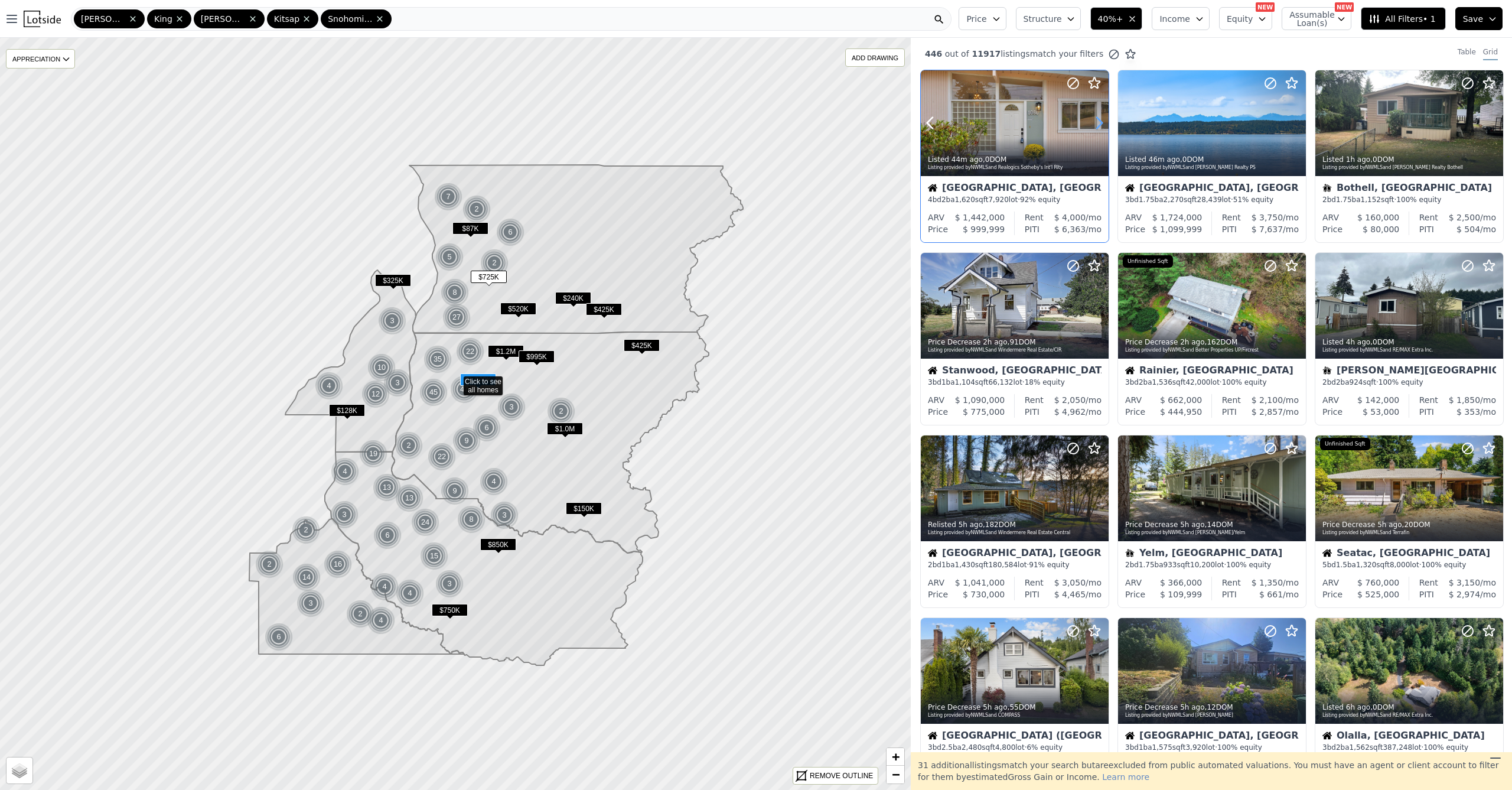
click at [1094, 129] on icon at bounding box center [1099, 122] width 19 height 19
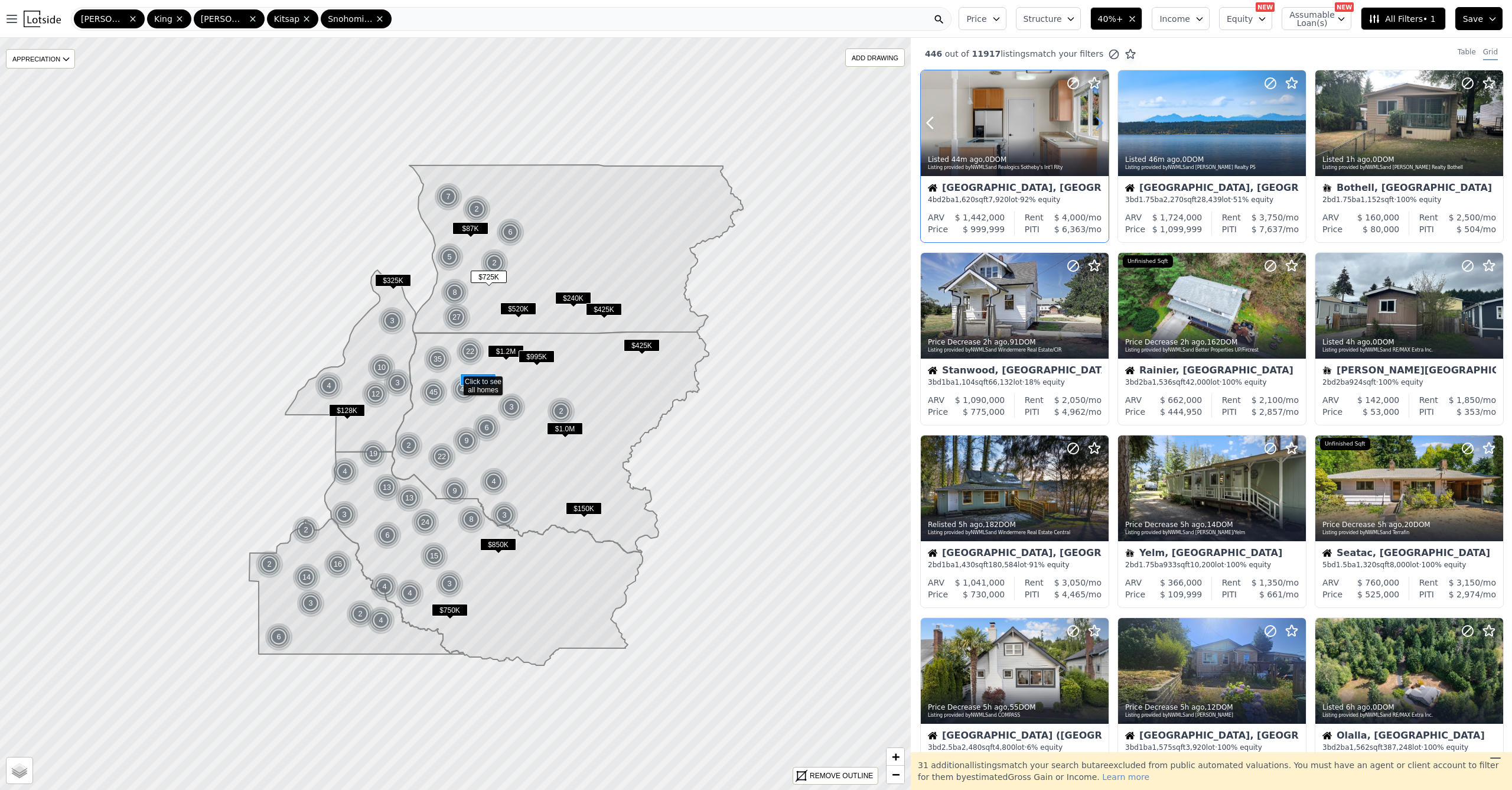
click at [1094, 129] on icon at bounding box center [1099, 122] width 19 height 19
click at [1094, 130] on icon at bounding box center [1099, 122] width 19 height 19
click at [1094, 131] on icon at bounding box center [1099, 122] width 19 height 19
click at [1094, 131] on icon at bounding box center [1099, 122] width 19 height 19
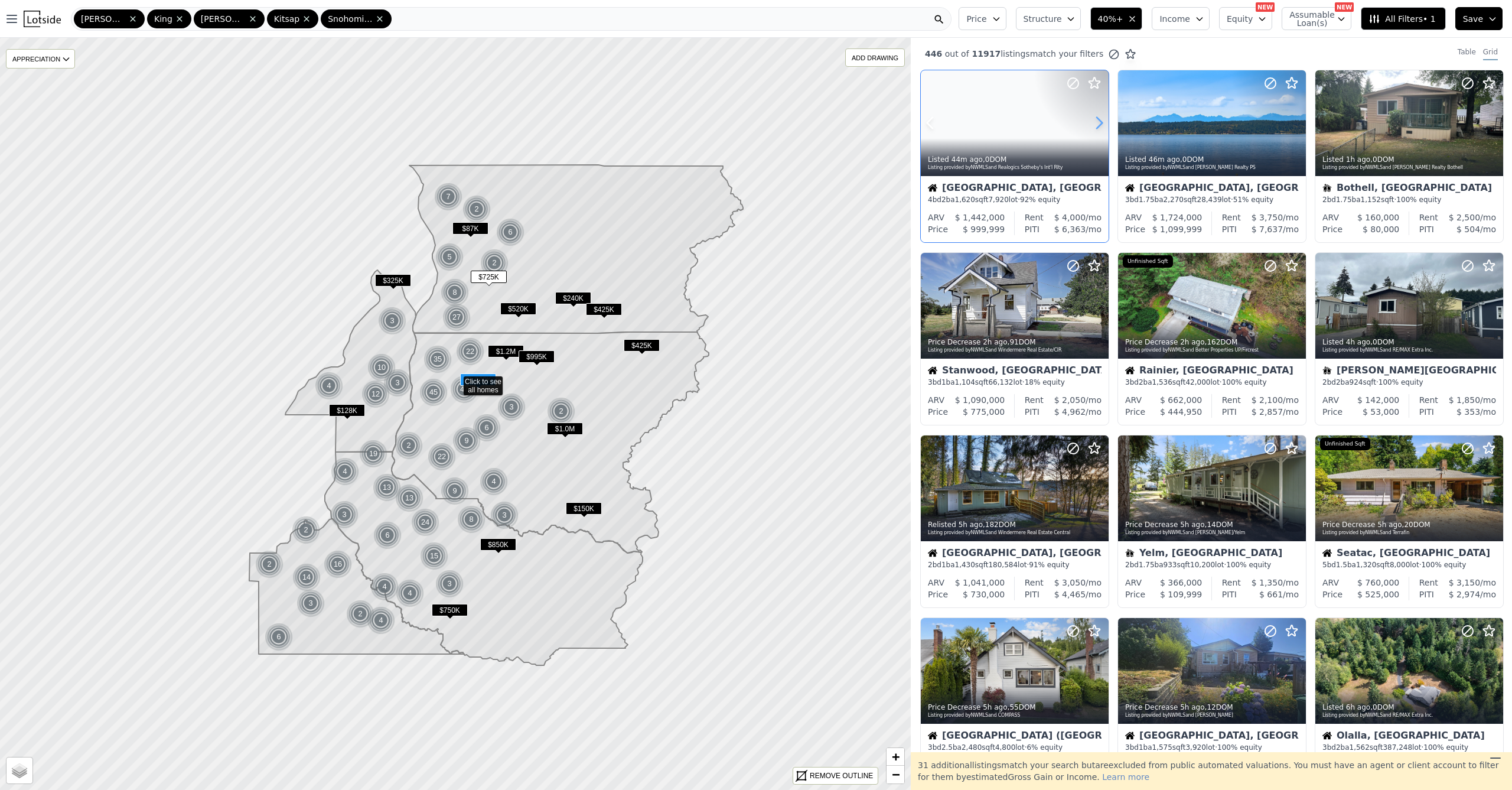
click at [1094, 131] on icon at bounding box center [1099, 122] width 19 height 19
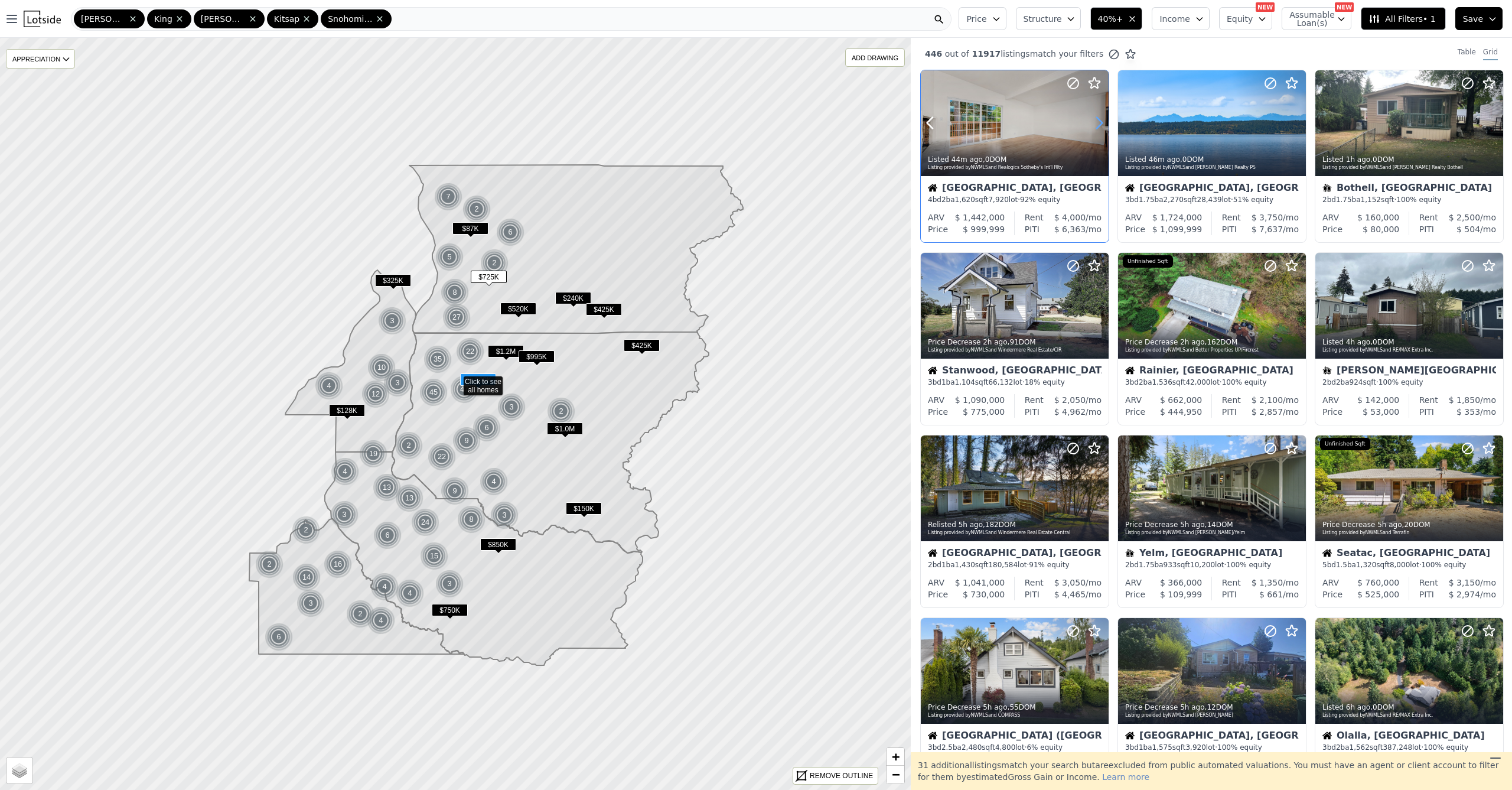
click at [1094, 131] on icon at bounding box center [1099, 122] width 19 height 19
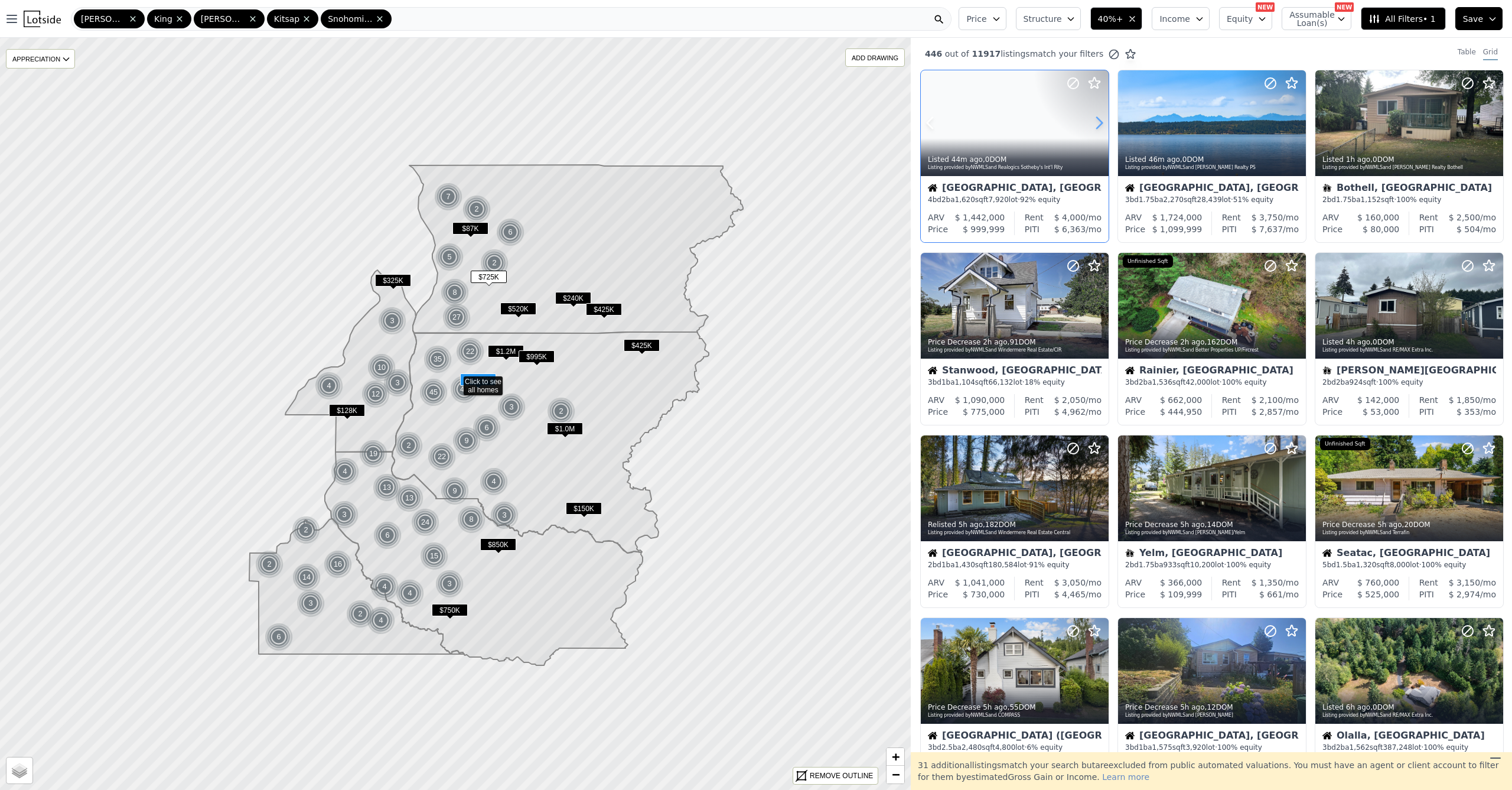
click at [1094, 131] on icon at bounding box center [1099, 122] width 19 height 19
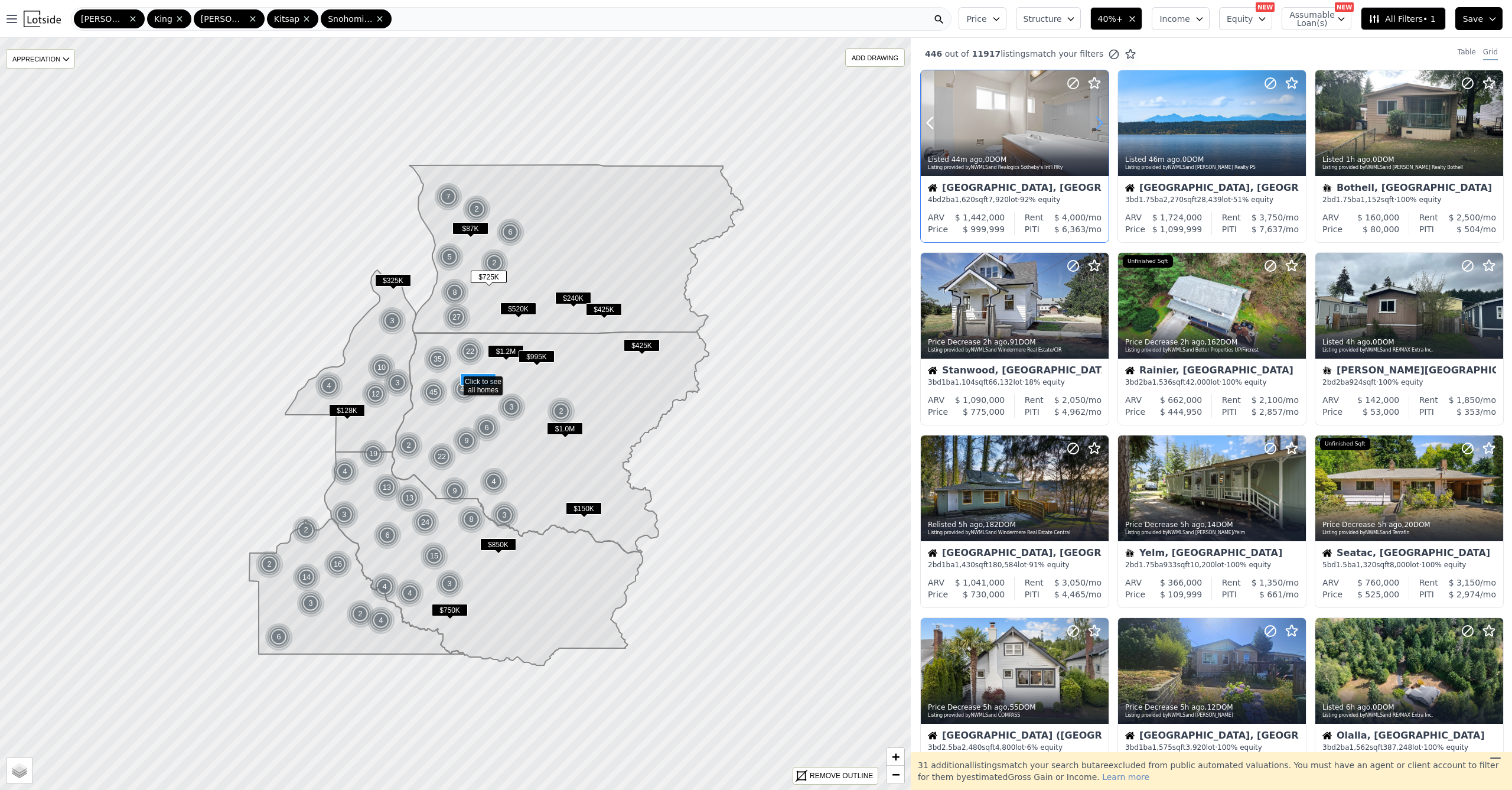
click at [1094, 131] on icon at bounding box center [1099, 122] width 19 height 19
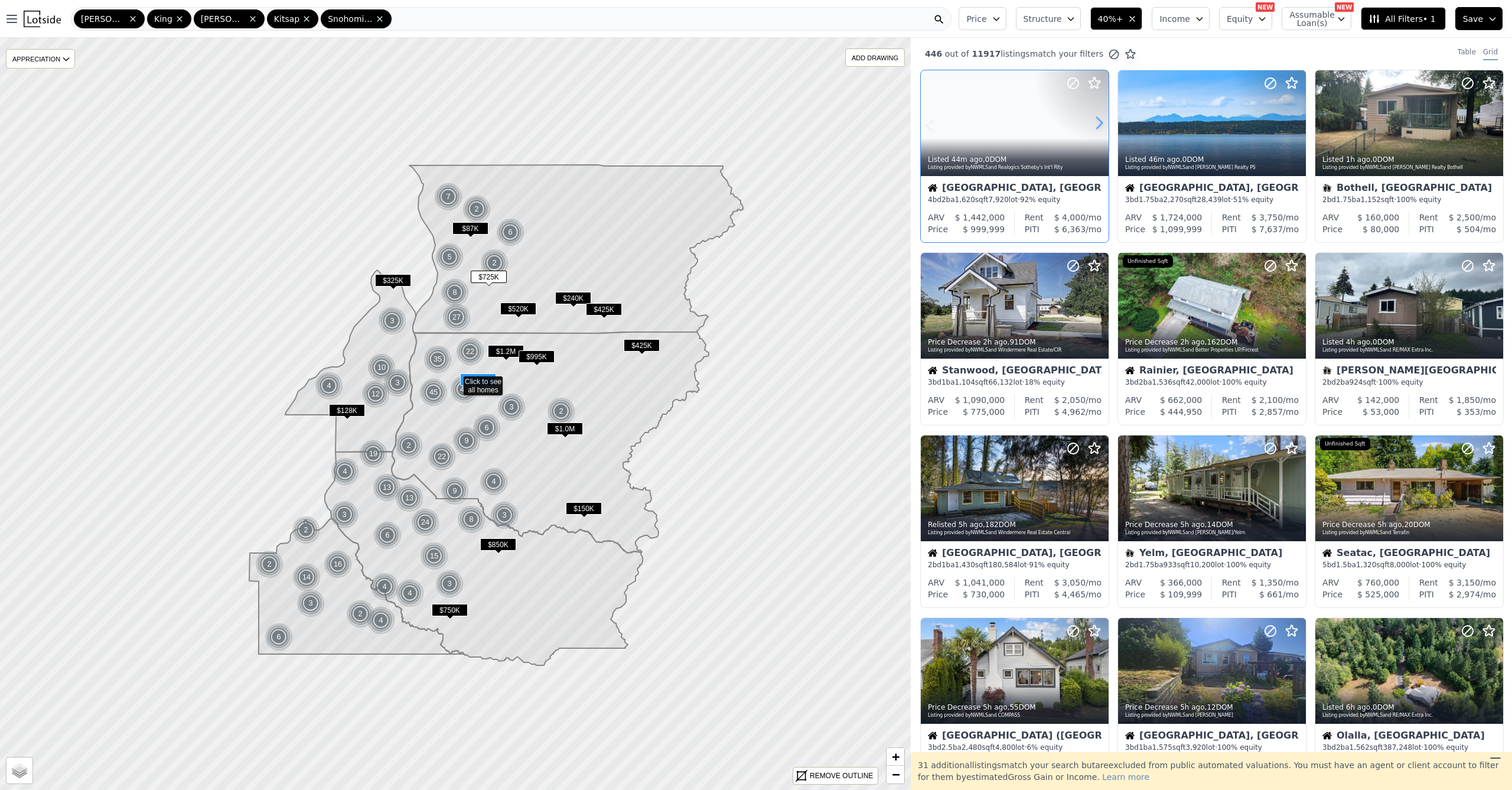
click at [1094, 131] on icon at bounding box center [1099, 122] width 19 height 19
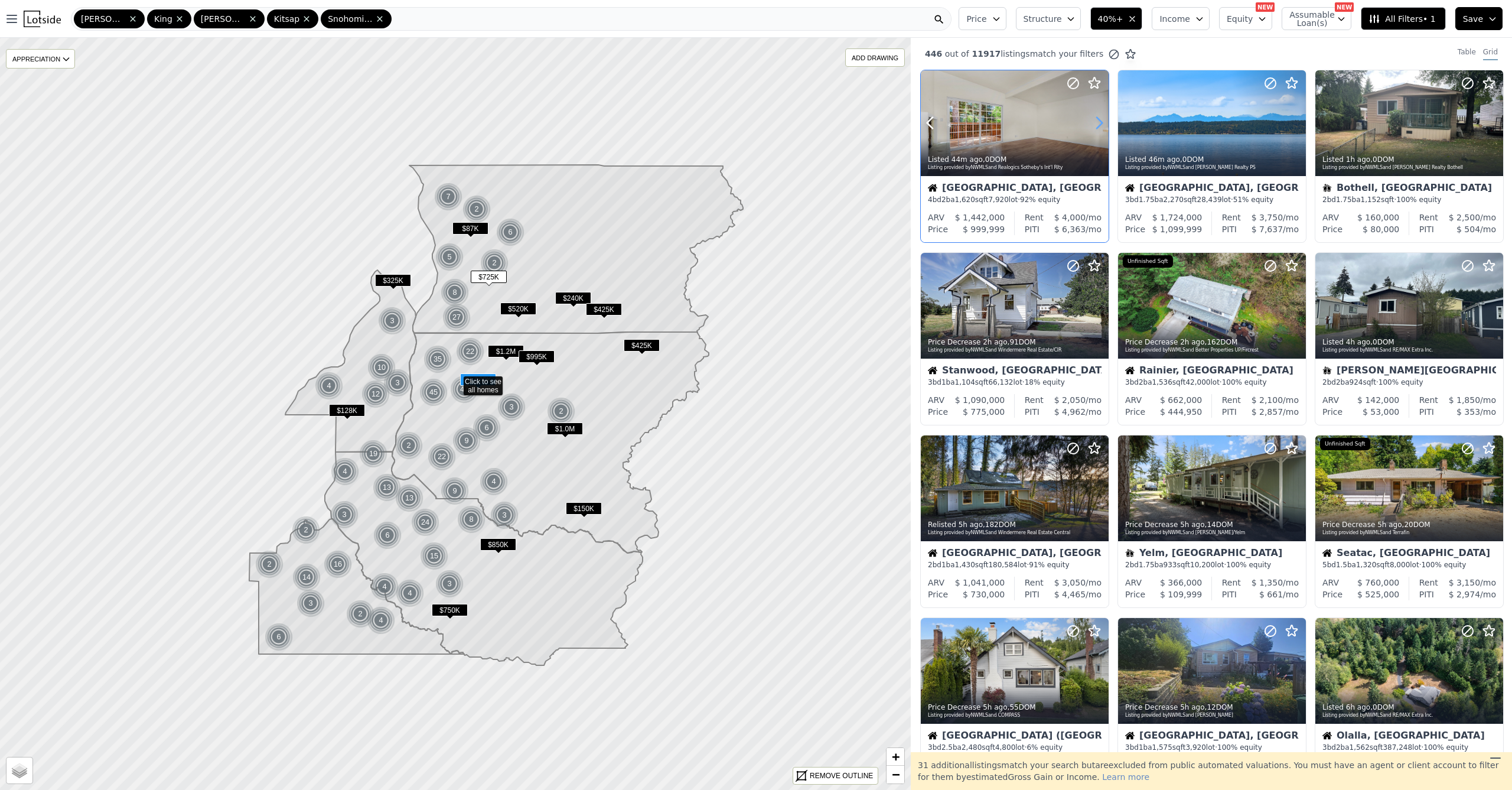
click at [1095, 131] on icon at bounding box center [1099, 122] width 19 height 19
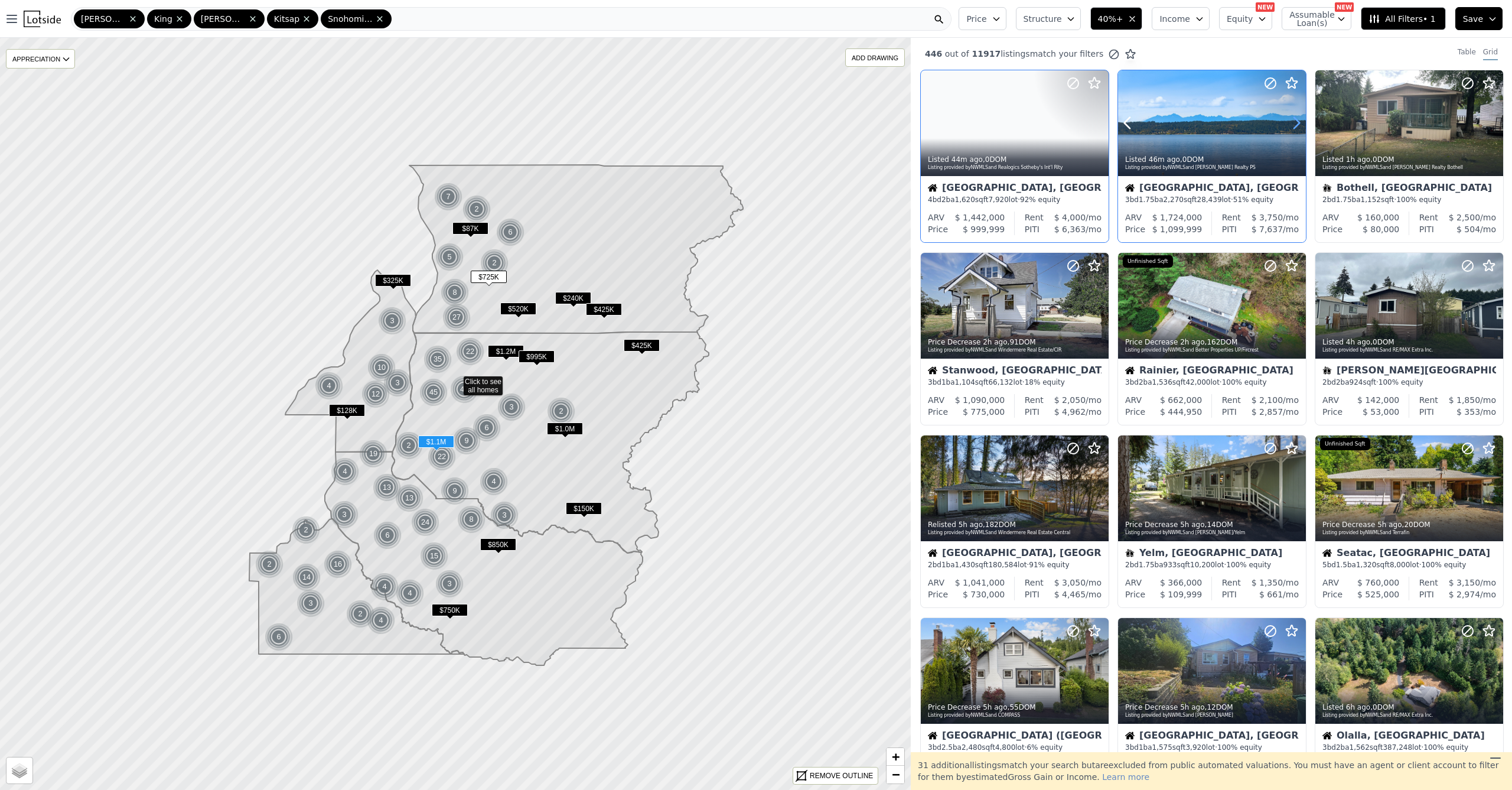
click at [1294, 123] on icon at bounding box center [1296, 122] width 19 height 19
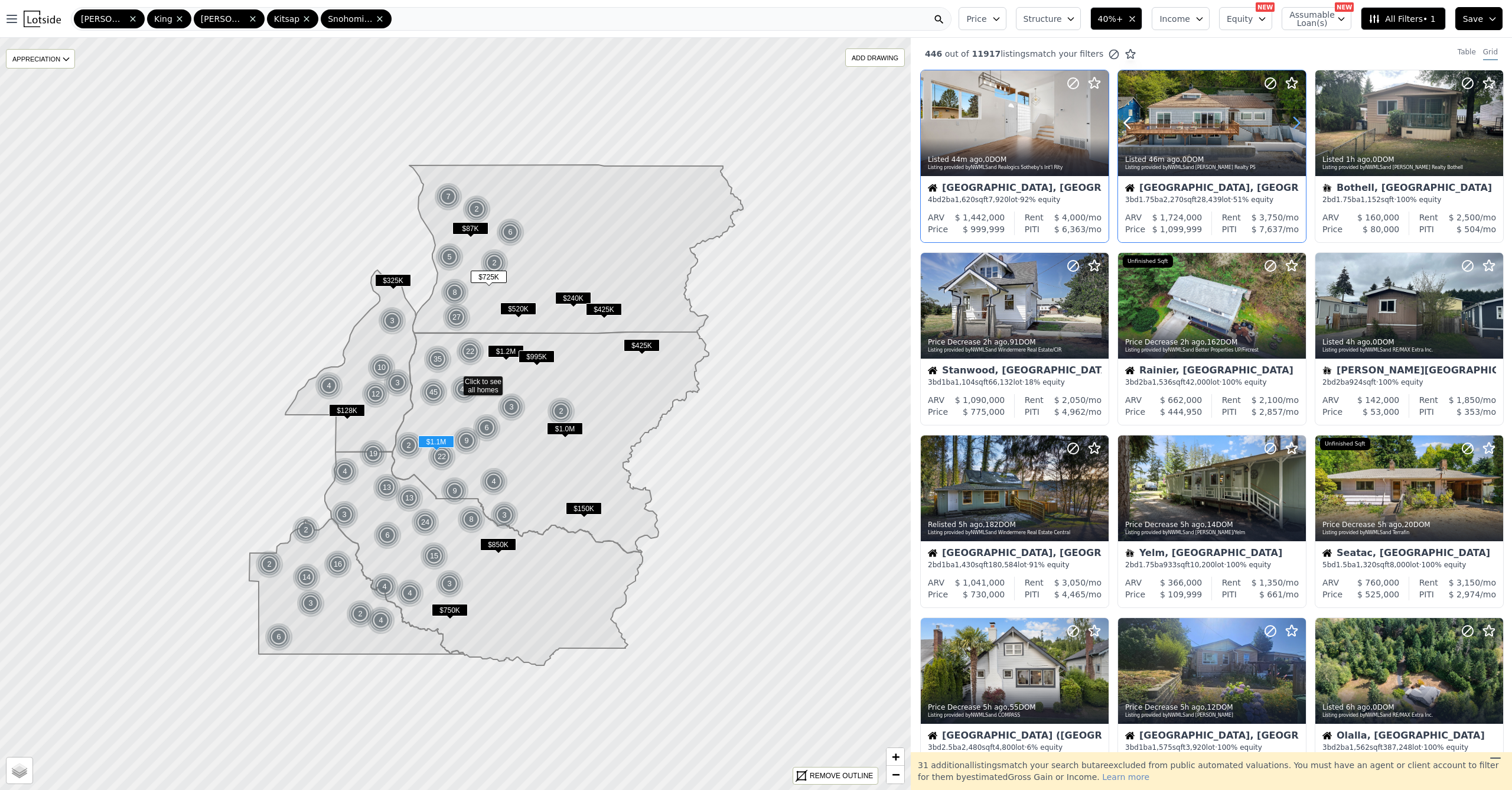
click at [1294, 123] on icon at bounding box center [1296, 122] width 19 height 19
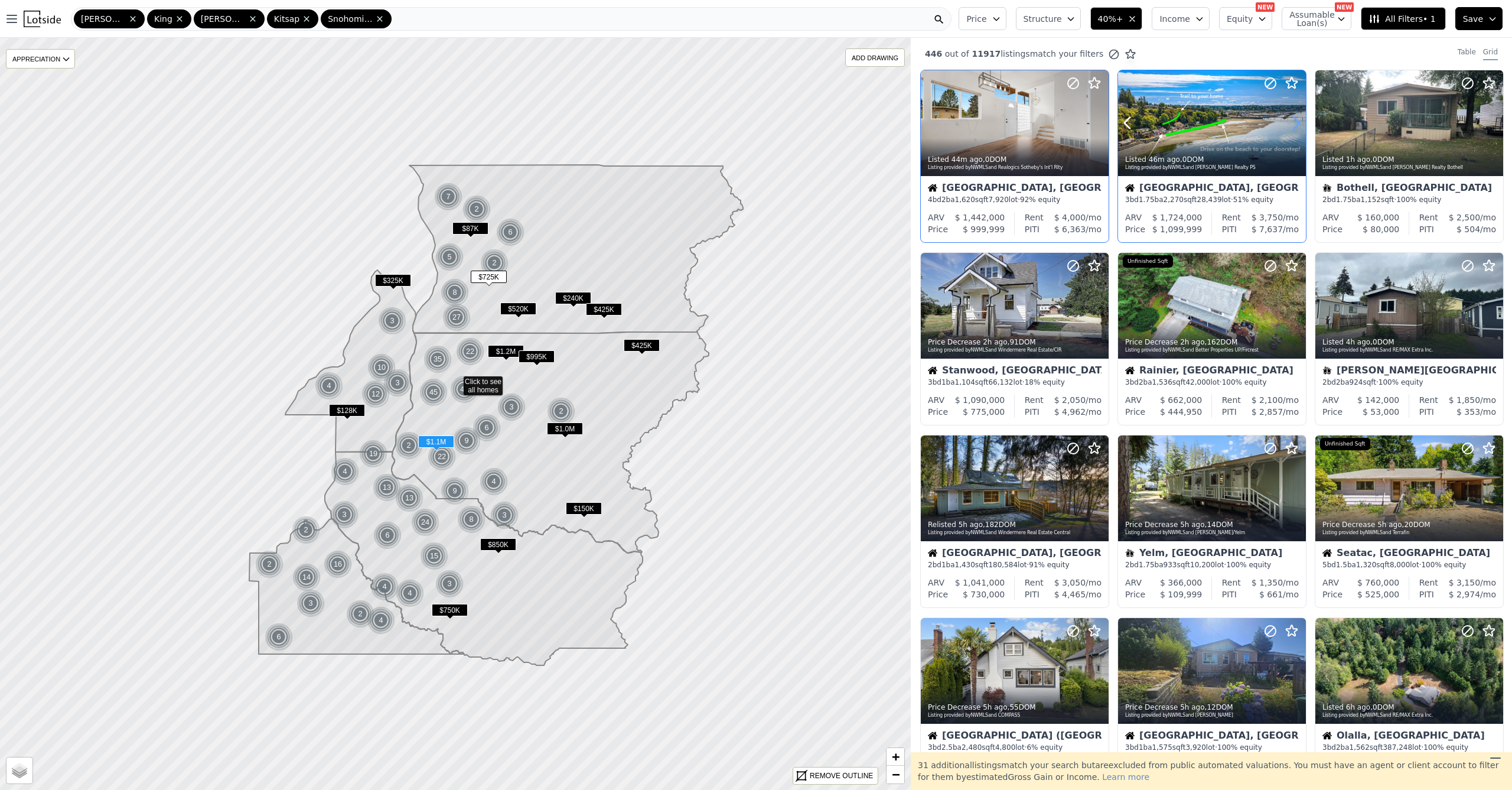
click at [1294, 123] on icon at bounding box center [1296, 122] width 19 height 19
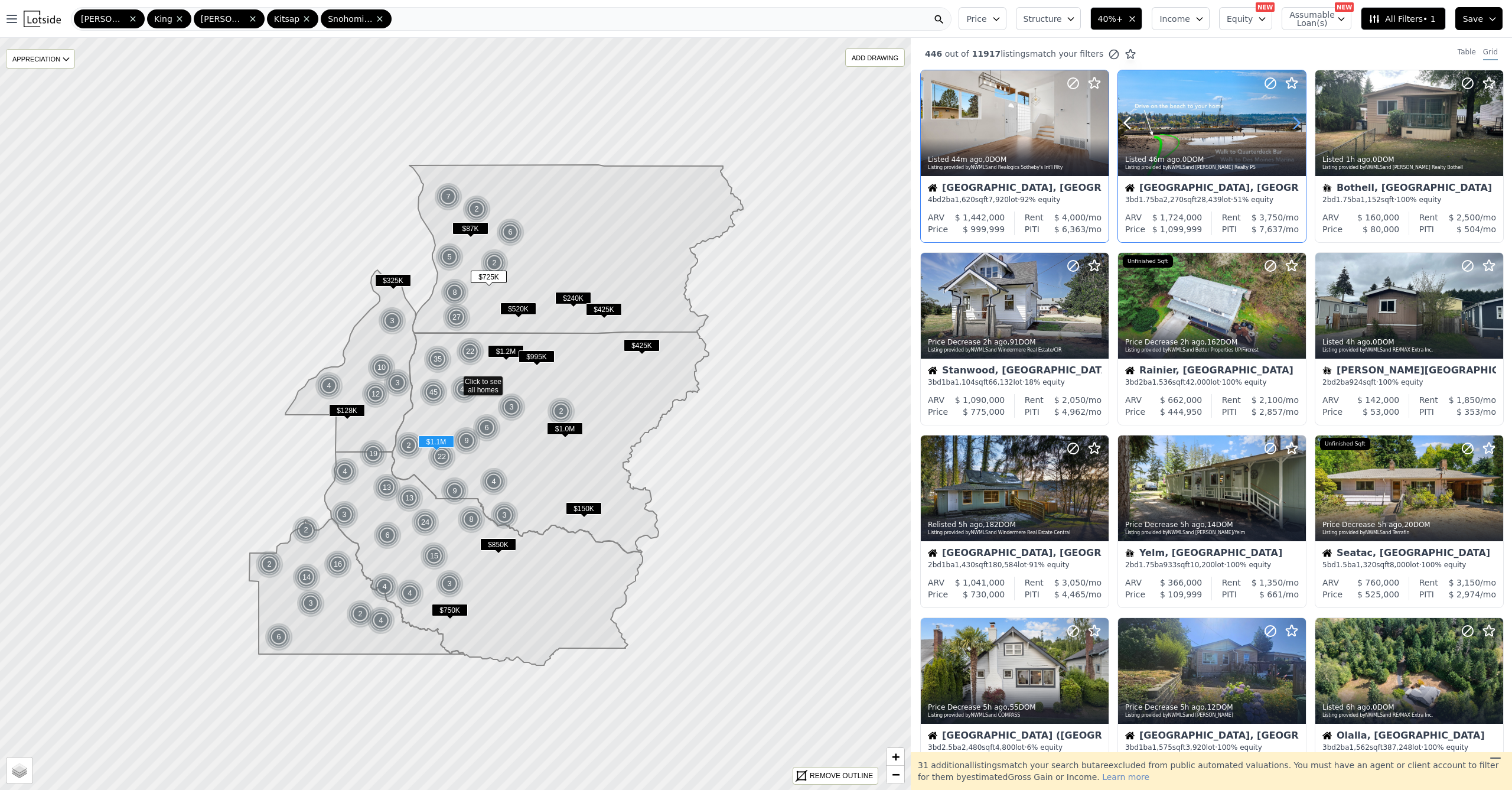
click at [1294, 123] on icon at bounding box center [1296, 122] width 19 height 19
click at [1293, 123] on icon at bounding box center [1296, 122] width 19 height 19
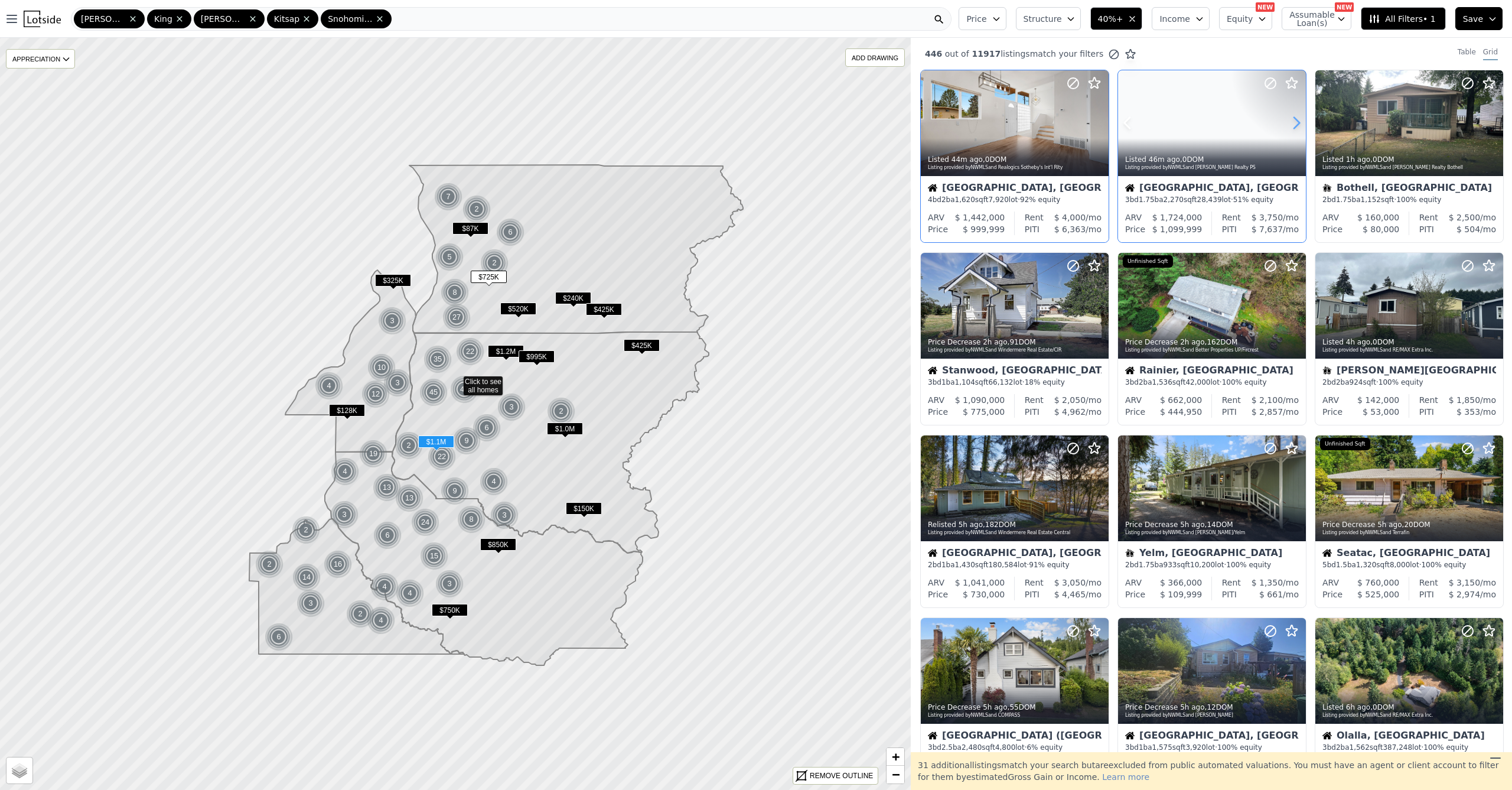
click at [1293, 123] on icon at bounding box center [1296, 122] width 19 height 19
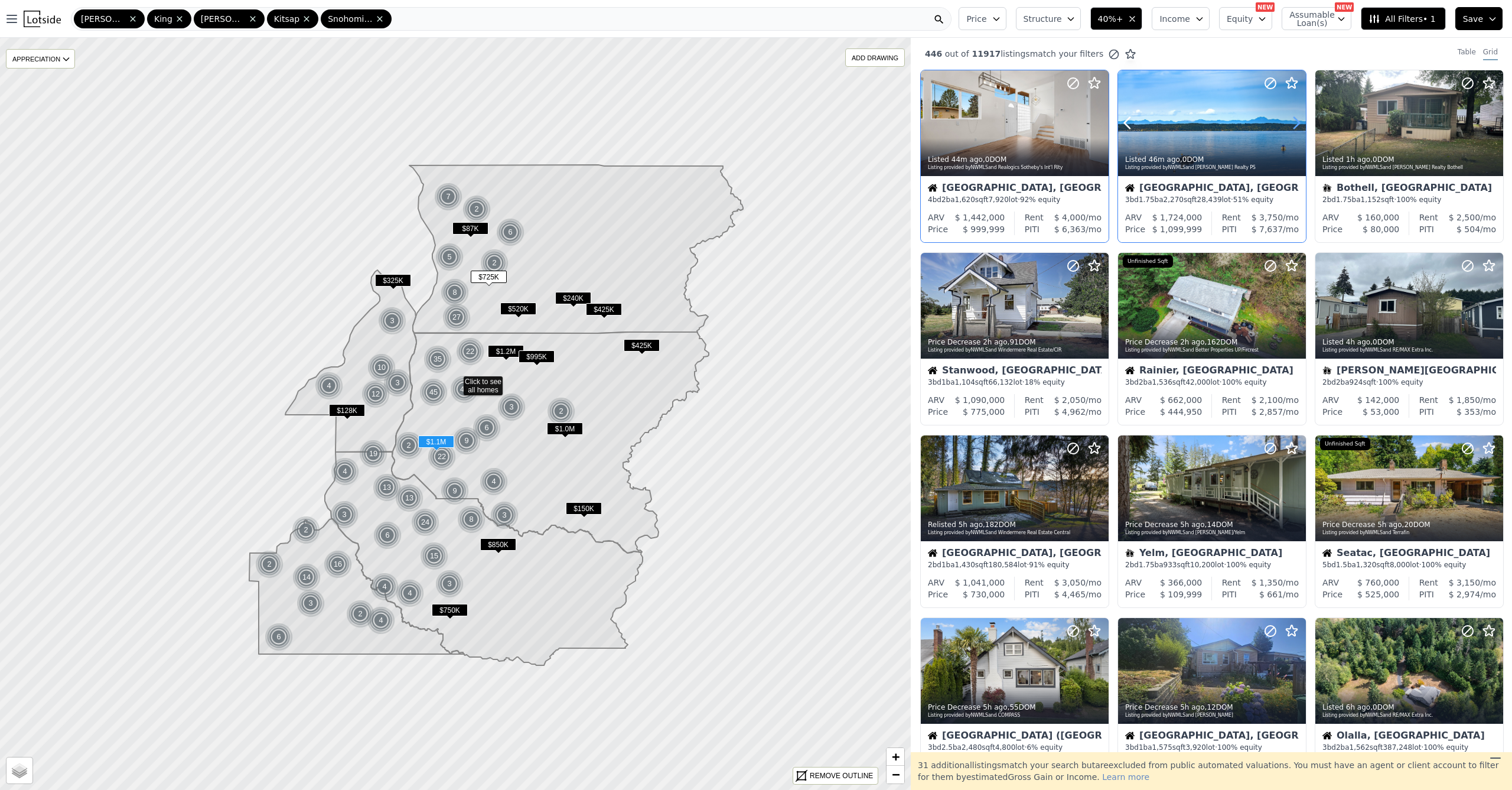
click at [1293, 123] on icon at bounding box center [1296, 122] width 19 height 19
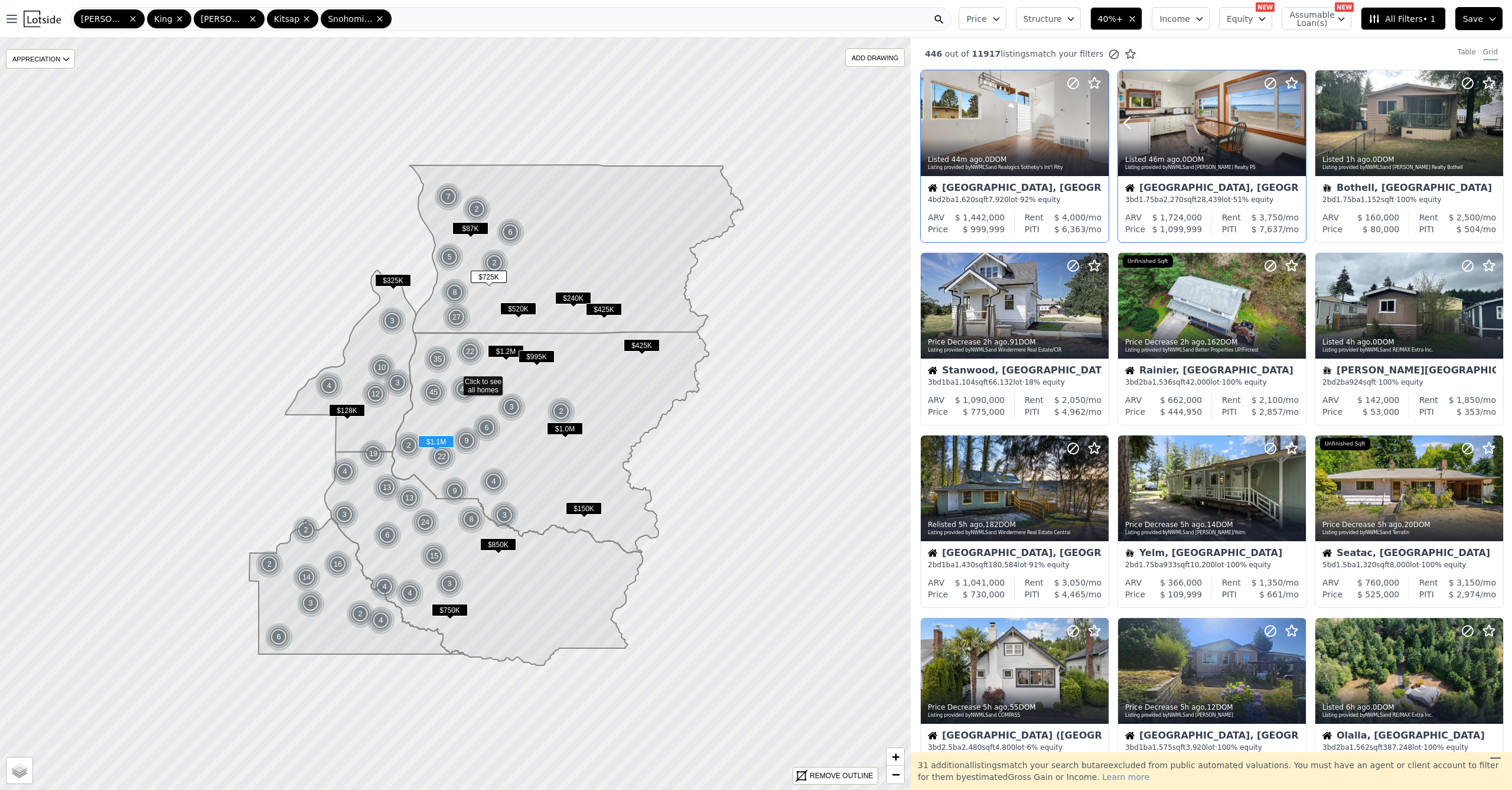
click at [1293, 123] on icon at bounding box center [1296, 122] width 19 height 19
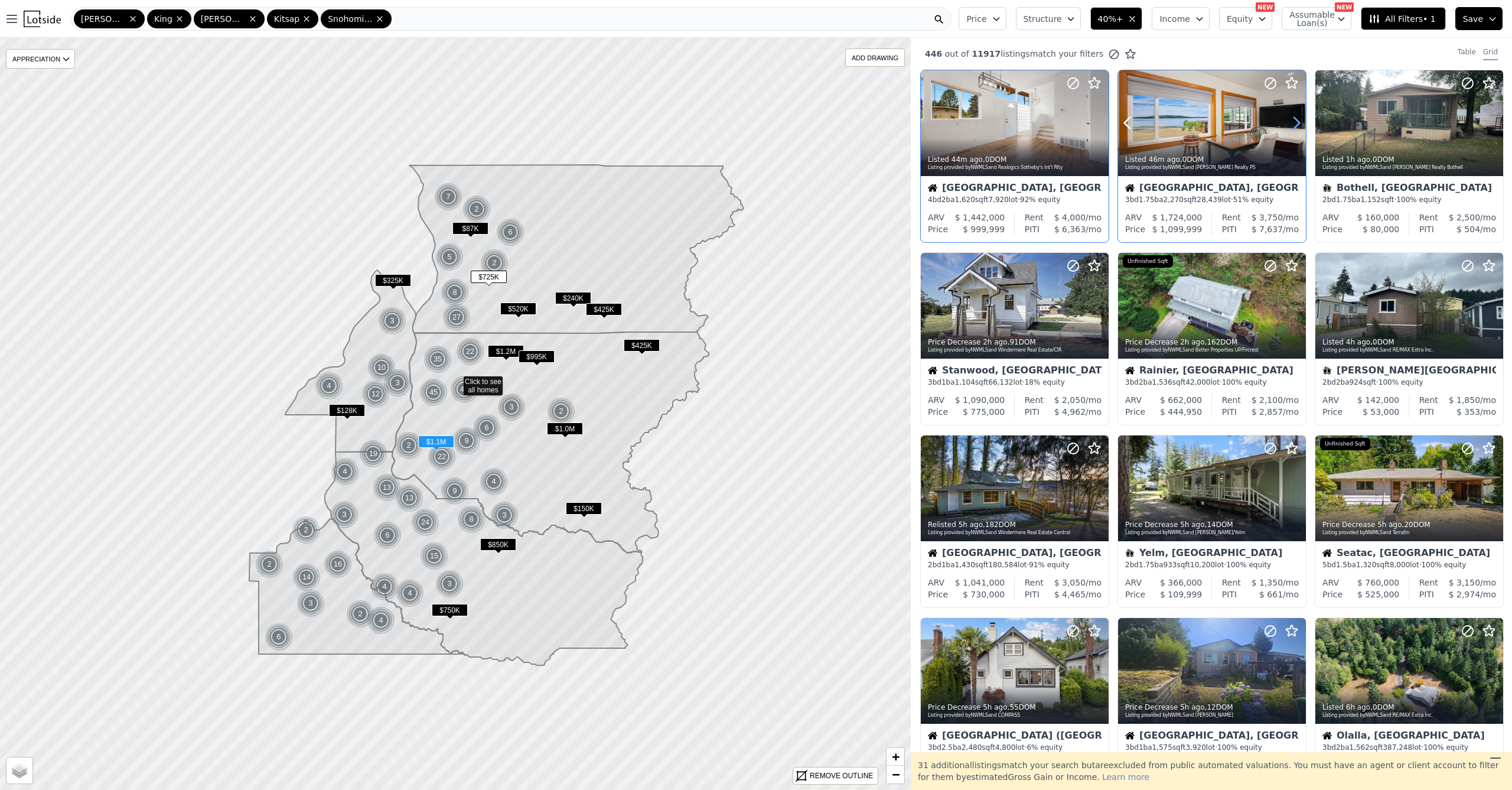
click at [1293, 123] on icon at bounding box center [1296, 122] width 19 height 19
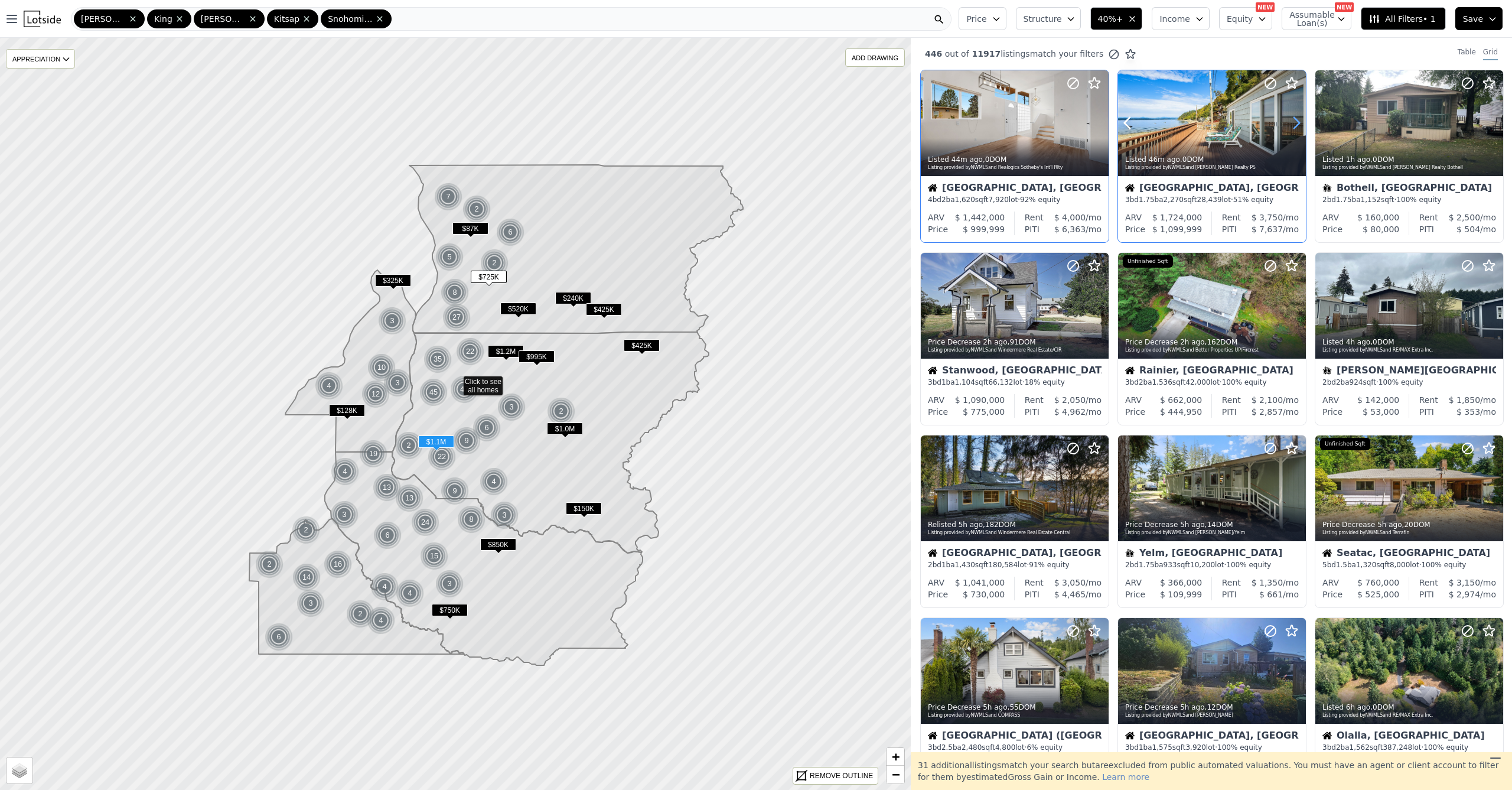
click at [1293, 123] on icon at bounding box center [1296, 122] width 19 height 19
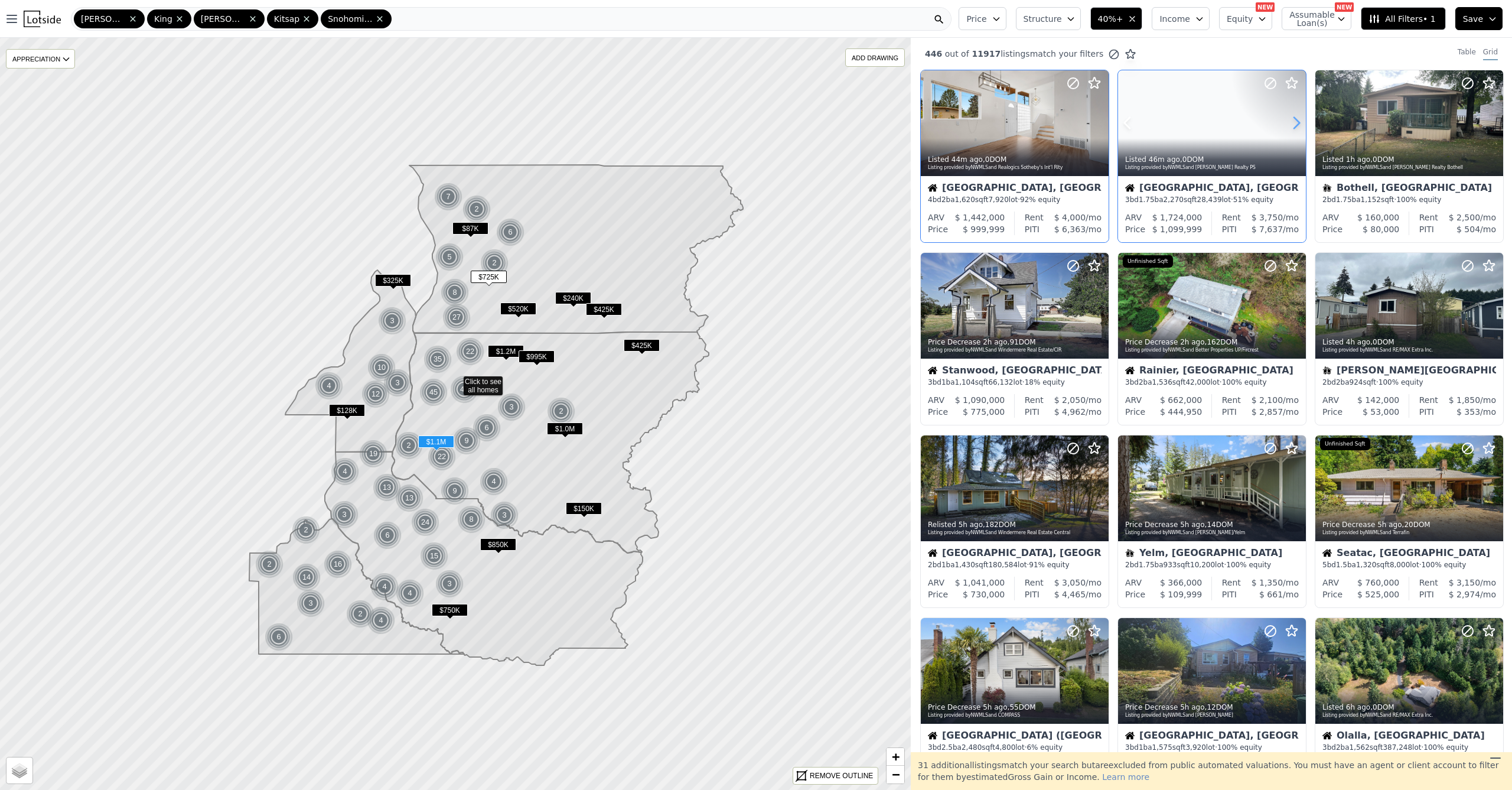
click at [1293, 123] on icon at bounding box center [1296, 122] width 19 height 19
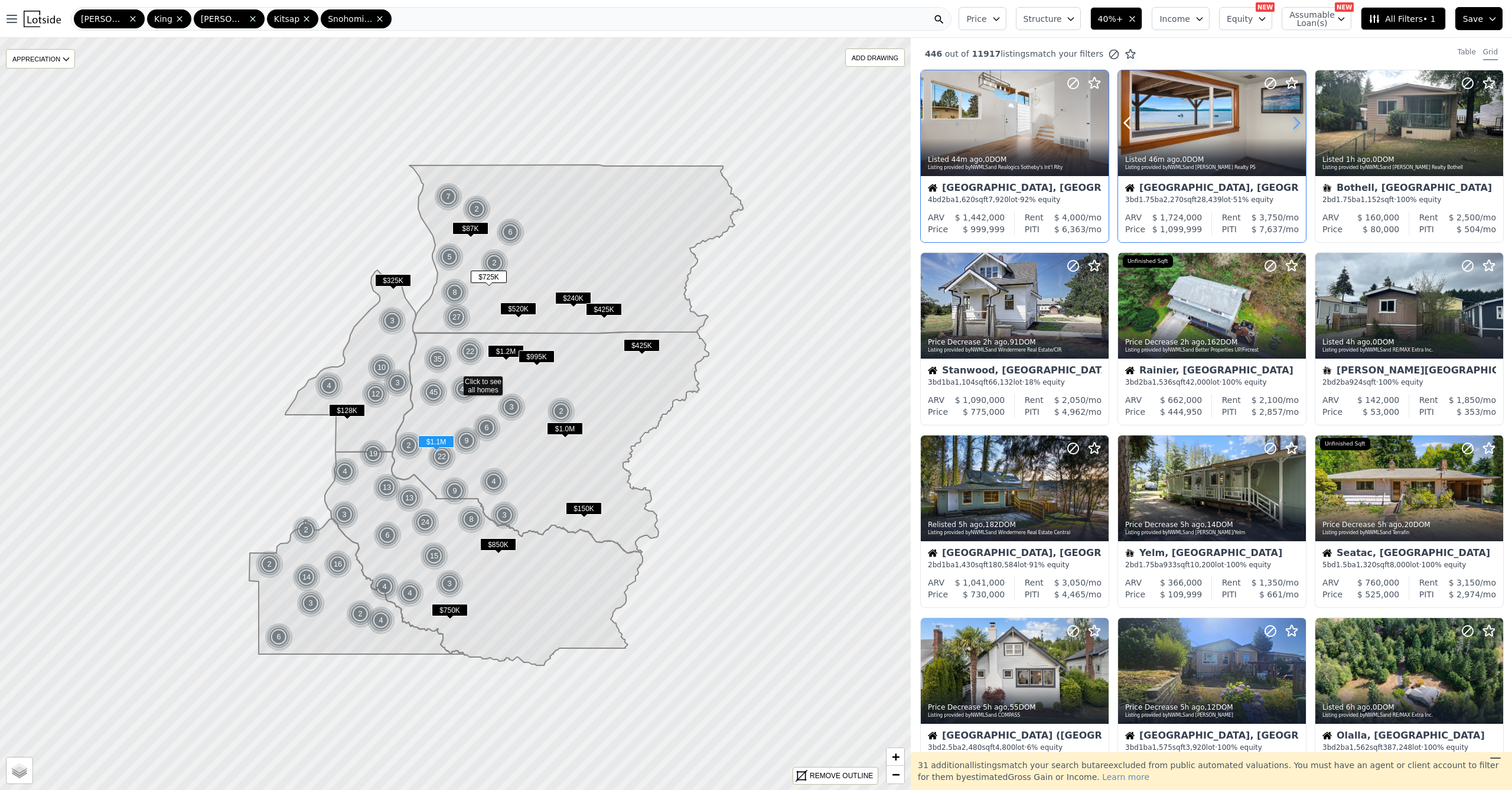
click at [1293, 123] on icon at bounding box center [1296, 122] width 19 height 19
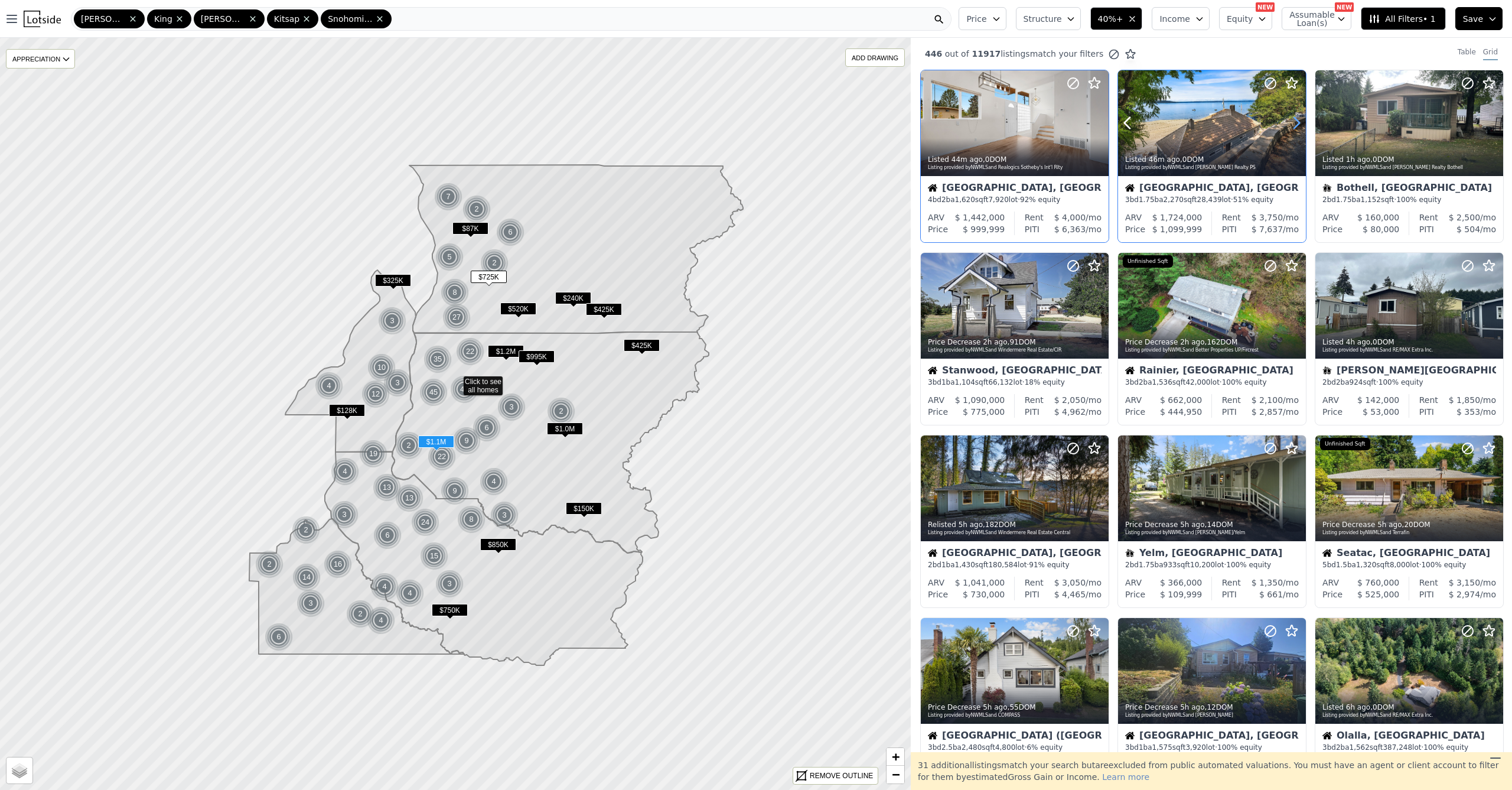
click at [1293, 123] on icon at bounding box center [1296, 122] width 19 height 19
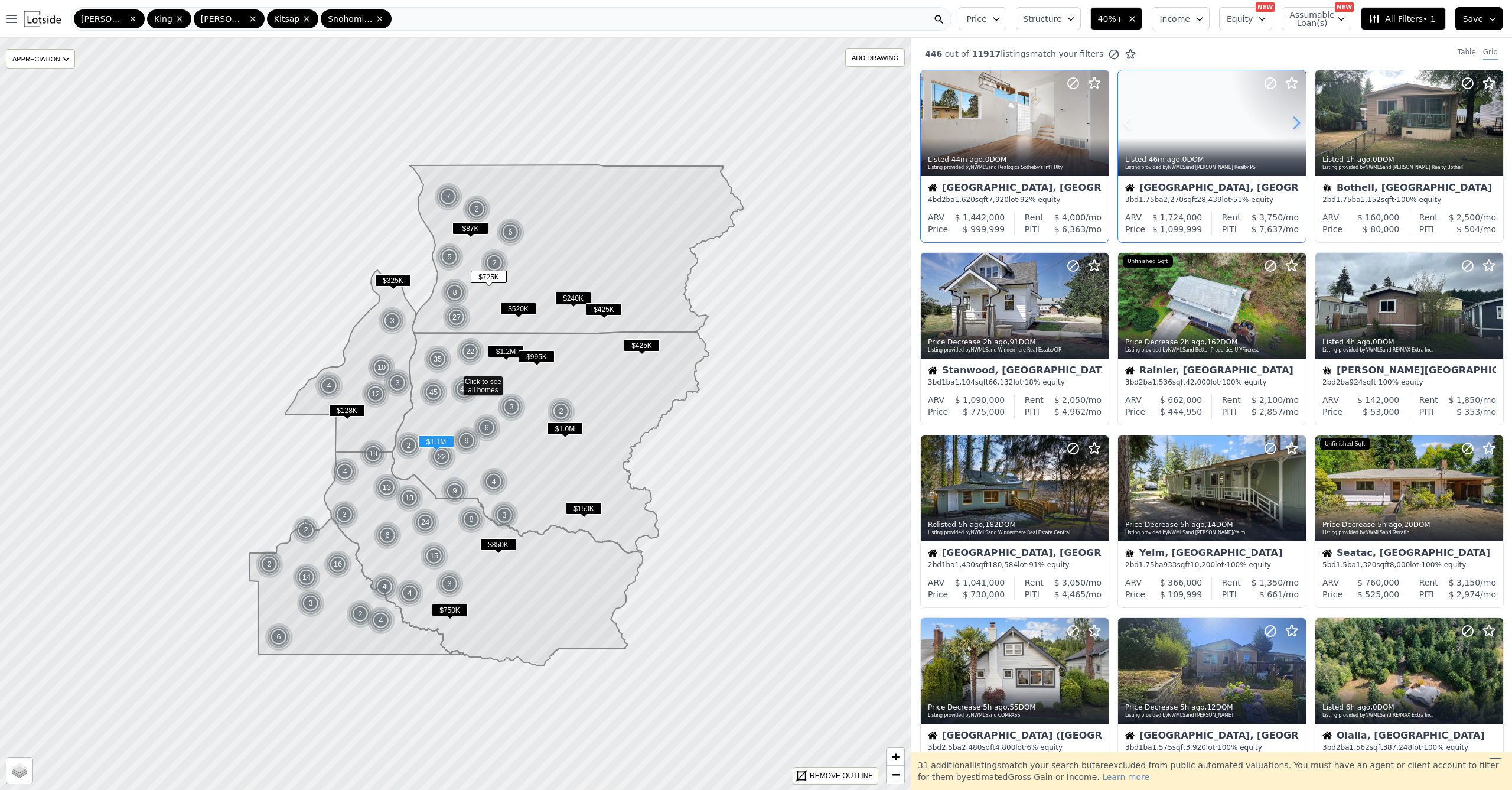
click at [1293, 123] on icon at bounding box center [1296, 122] width 19 height 19
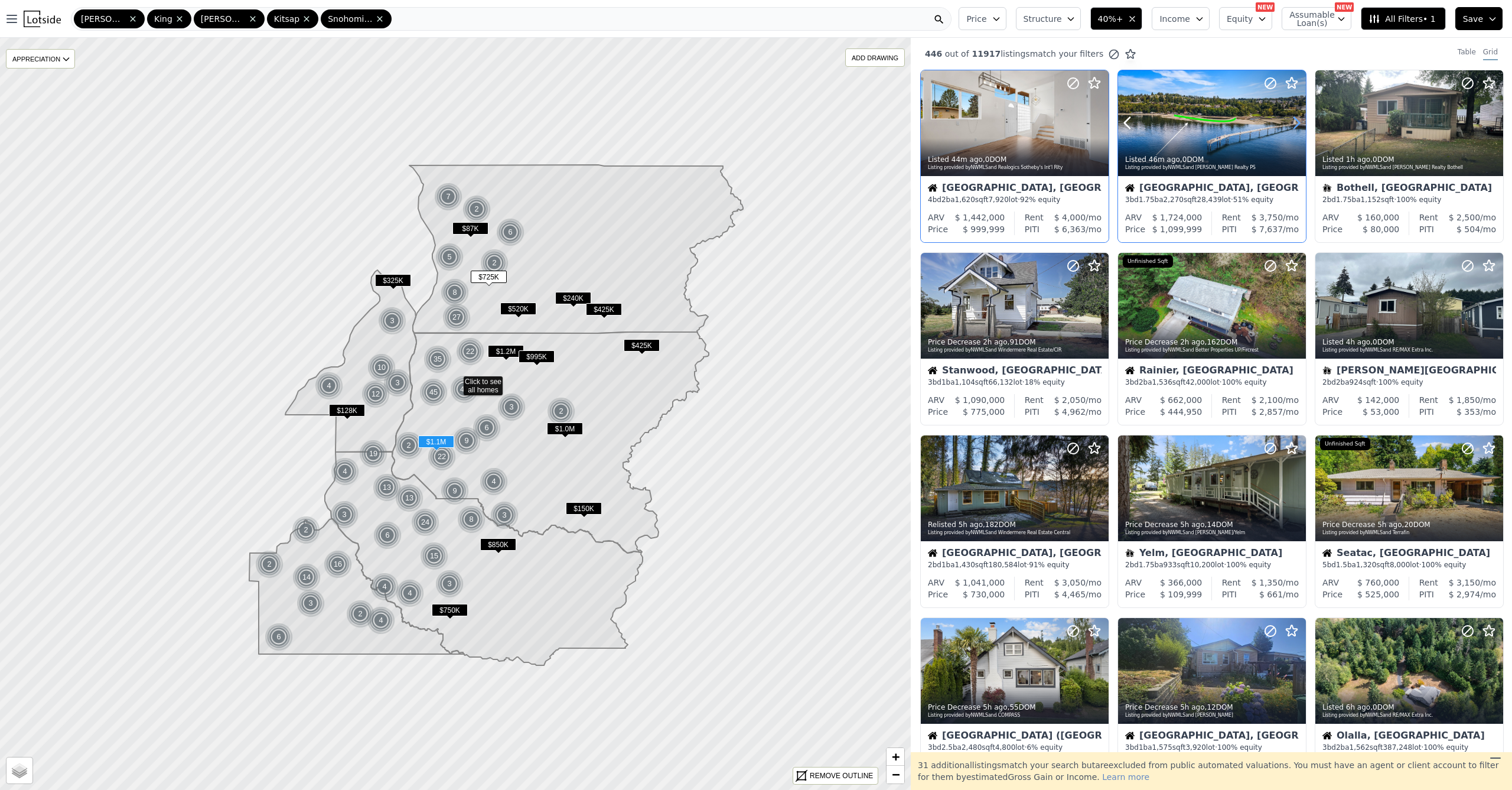
click at [1293, 123] on icon at bounding box center [1296, 122] width 19 height 19
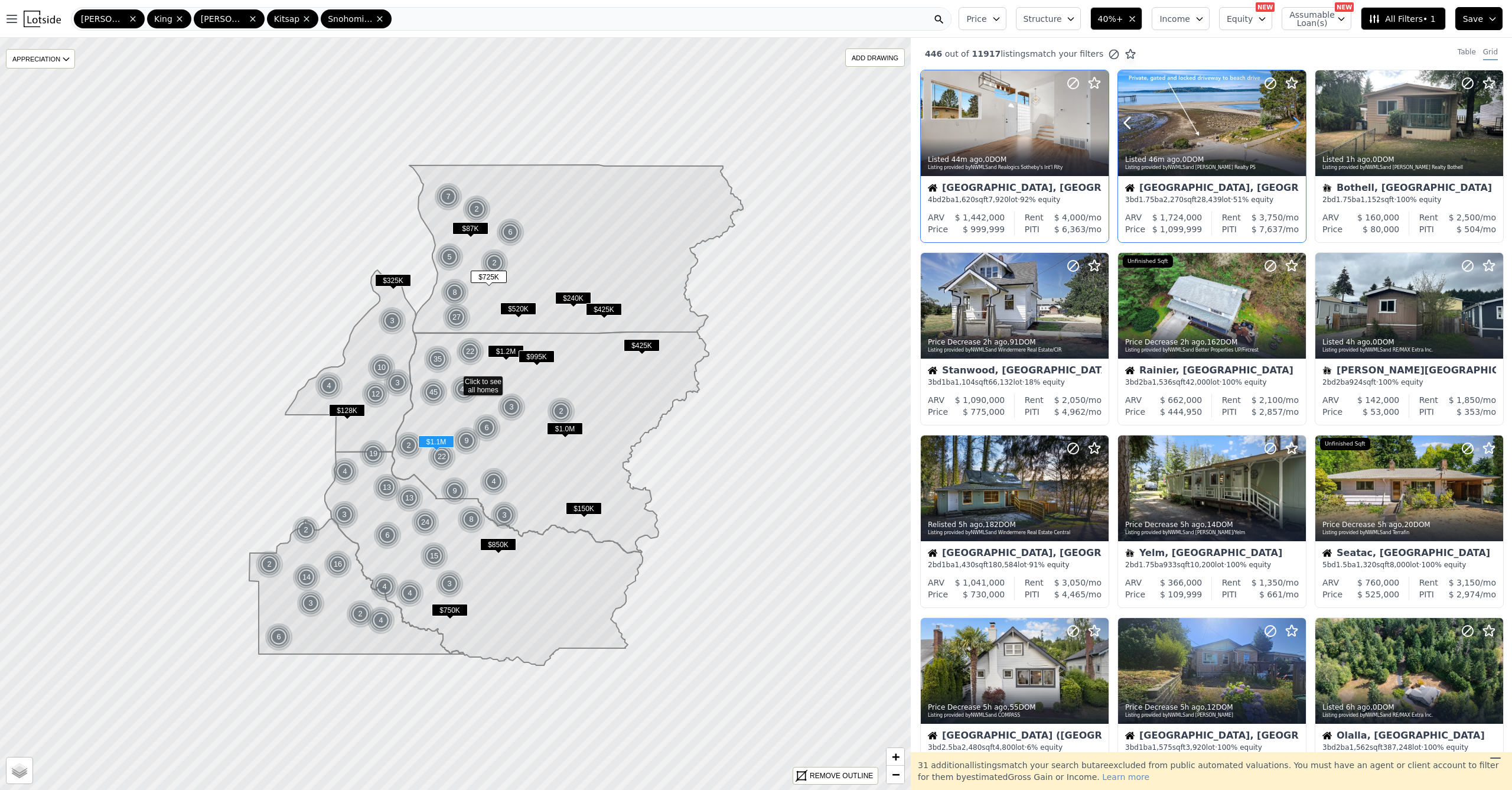
click at [1293, 123] on icon at bounding box center [1296, 122] width 19 height 19
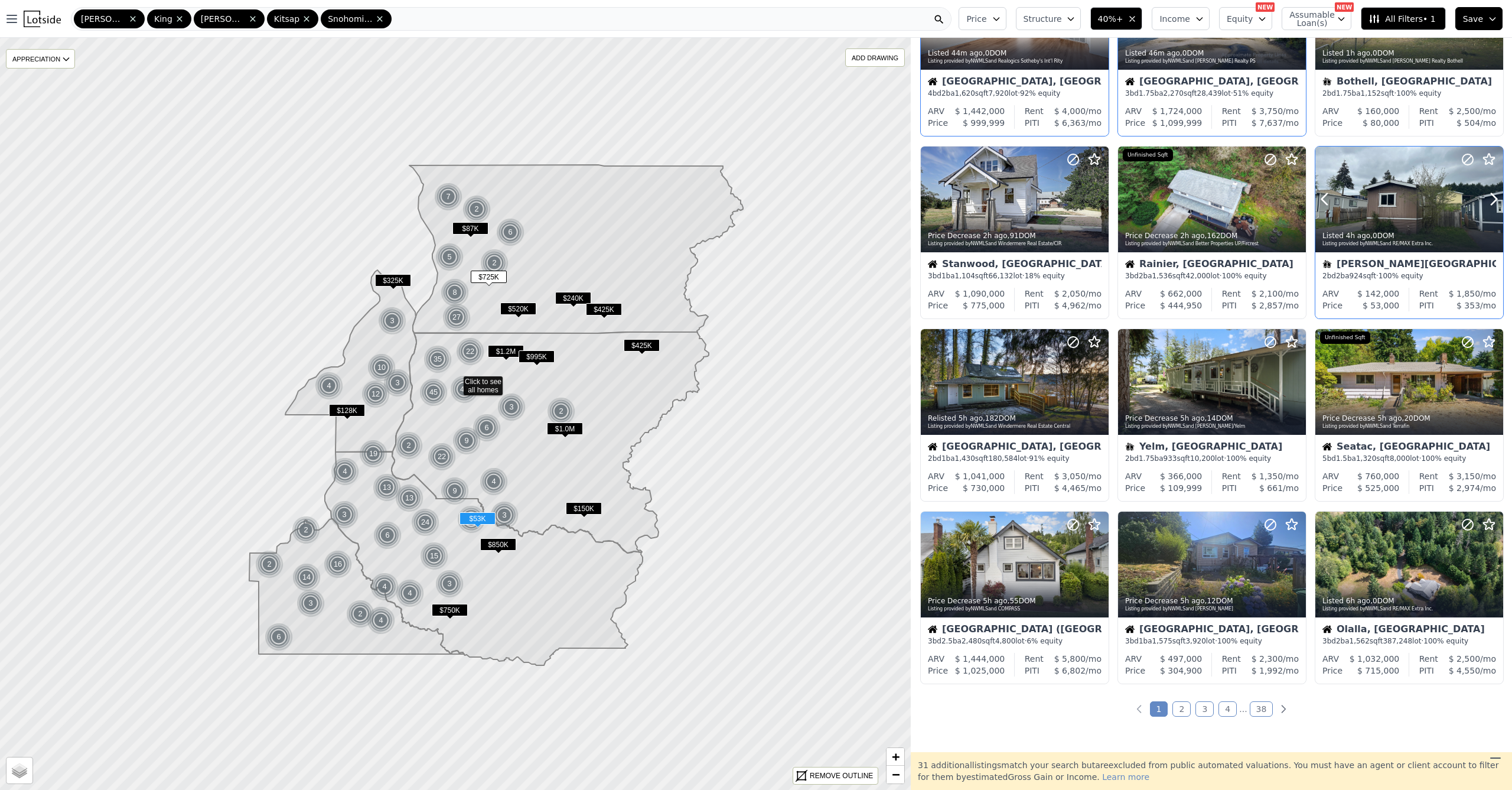
scroll to position [194, 0]
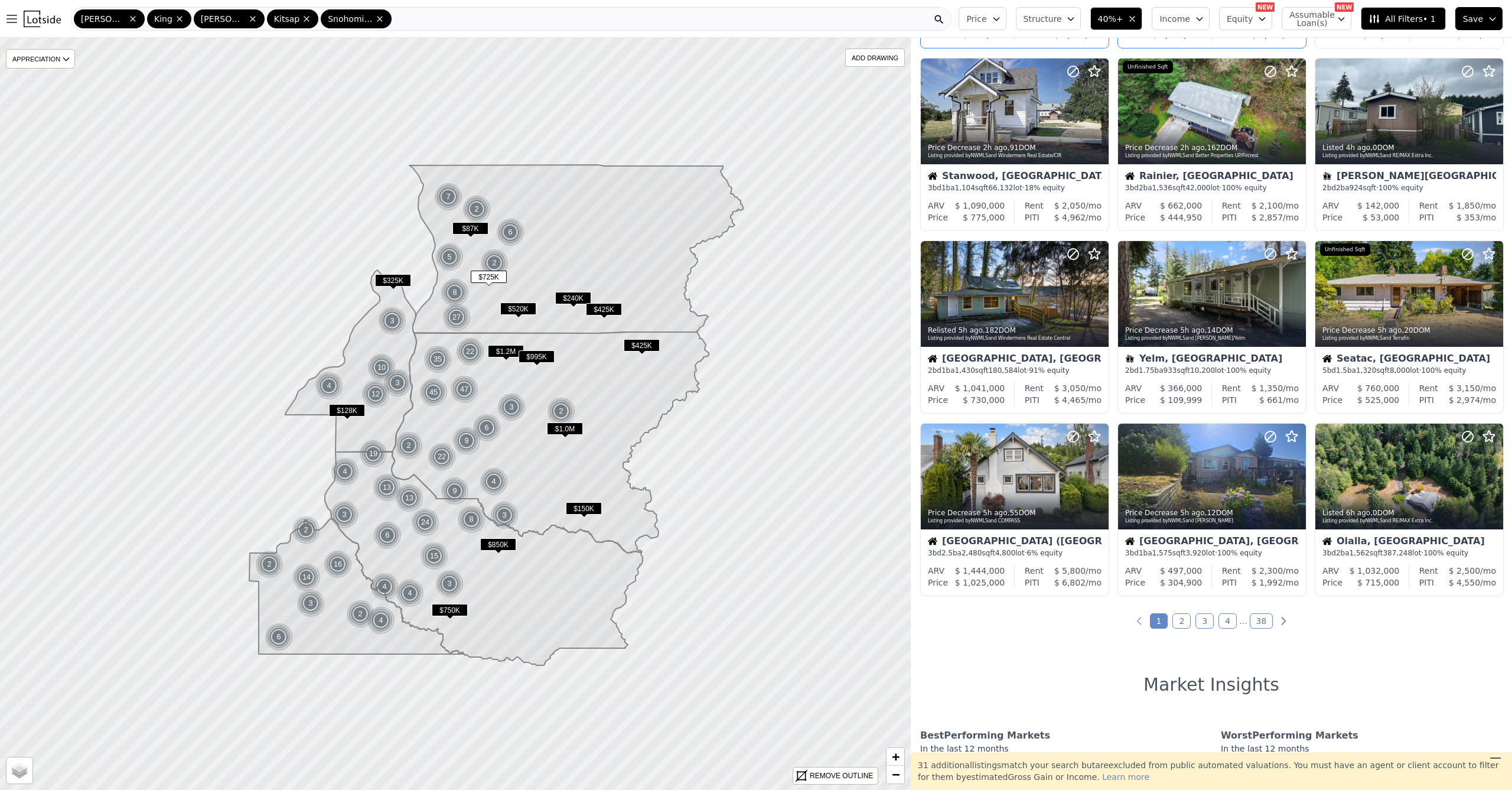
click at [1058, 22] on span "Structure" at bounding box center [1042, 19] width 38 height 12
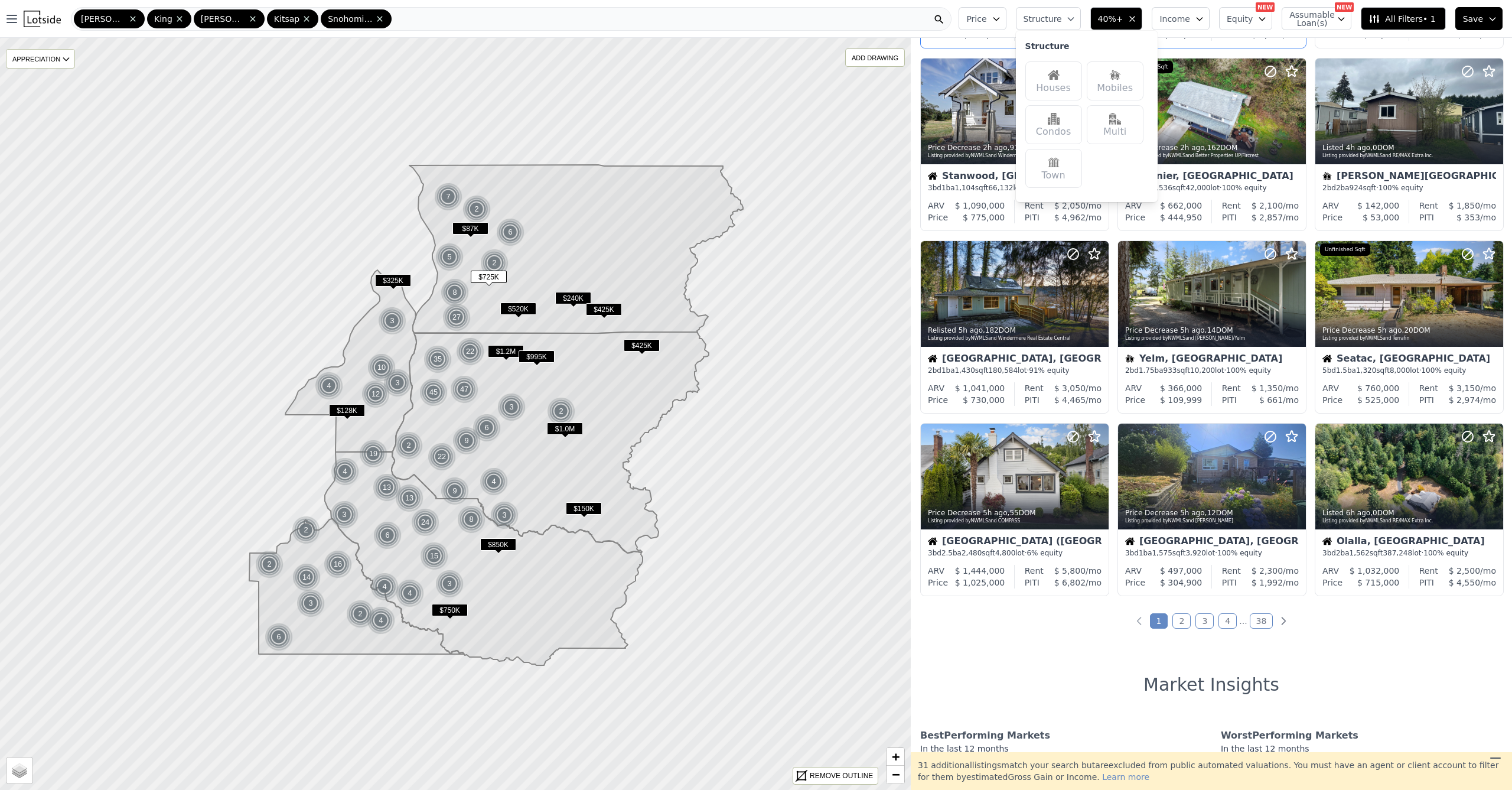
click at [1053, 84] on div "Houses" at bounding box center [1053, 81] width 57 height 39
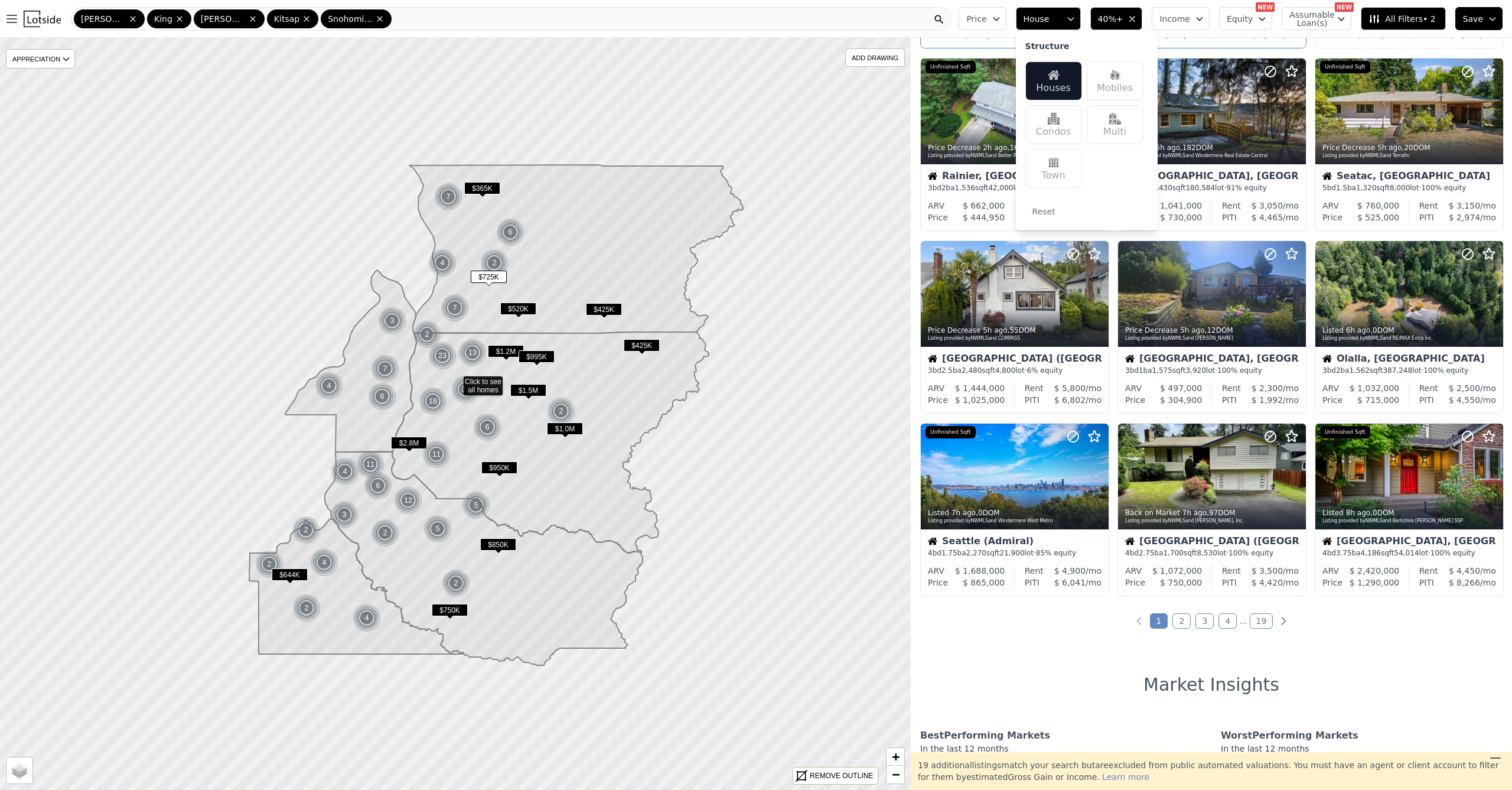
click at [1073, 18] on button "House" at bounding box center [1049, 18] width 65 height 23
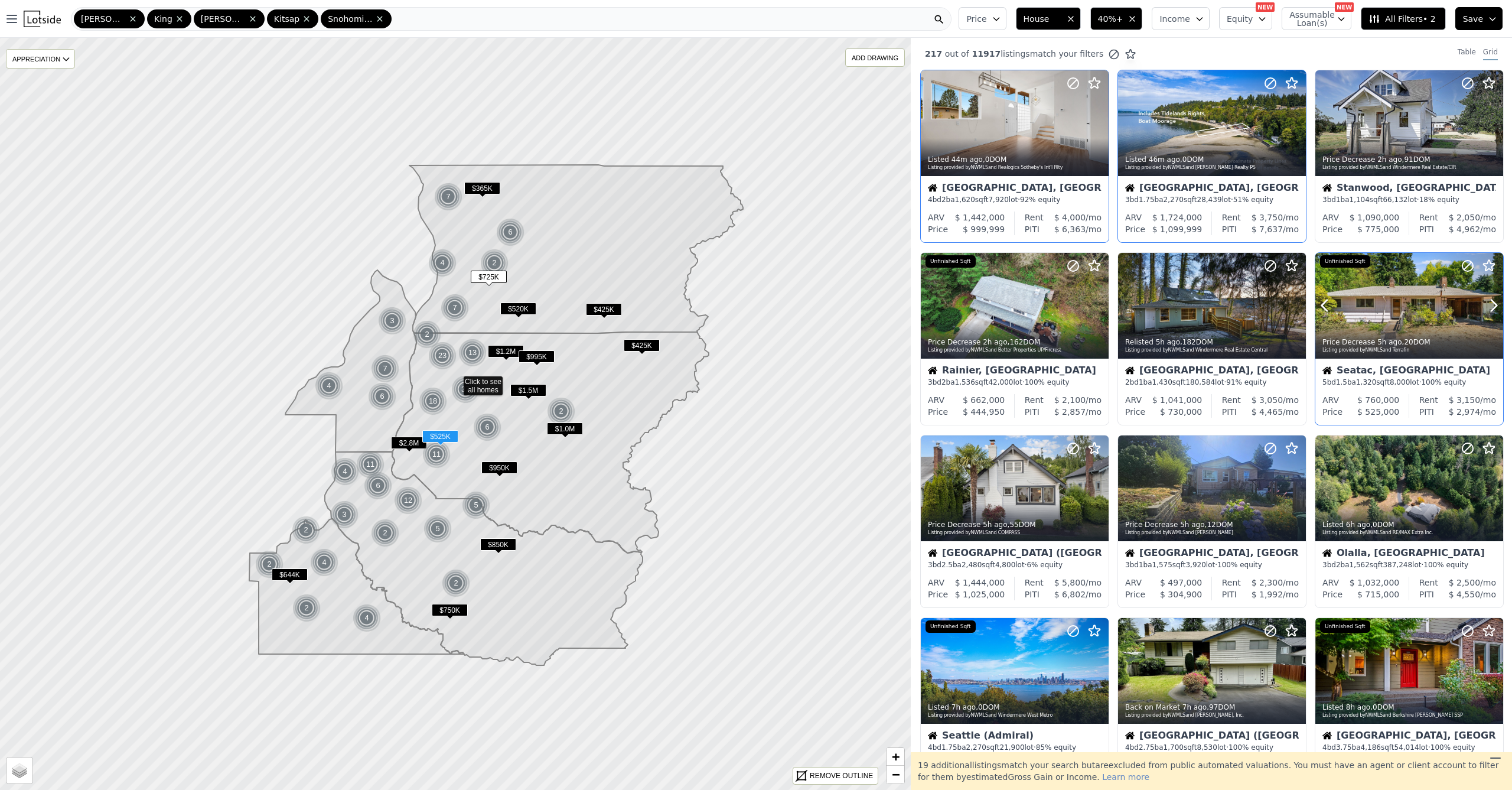
click at [1490, 304] on icon at bounding box center [1493, 305] width 19 height 19
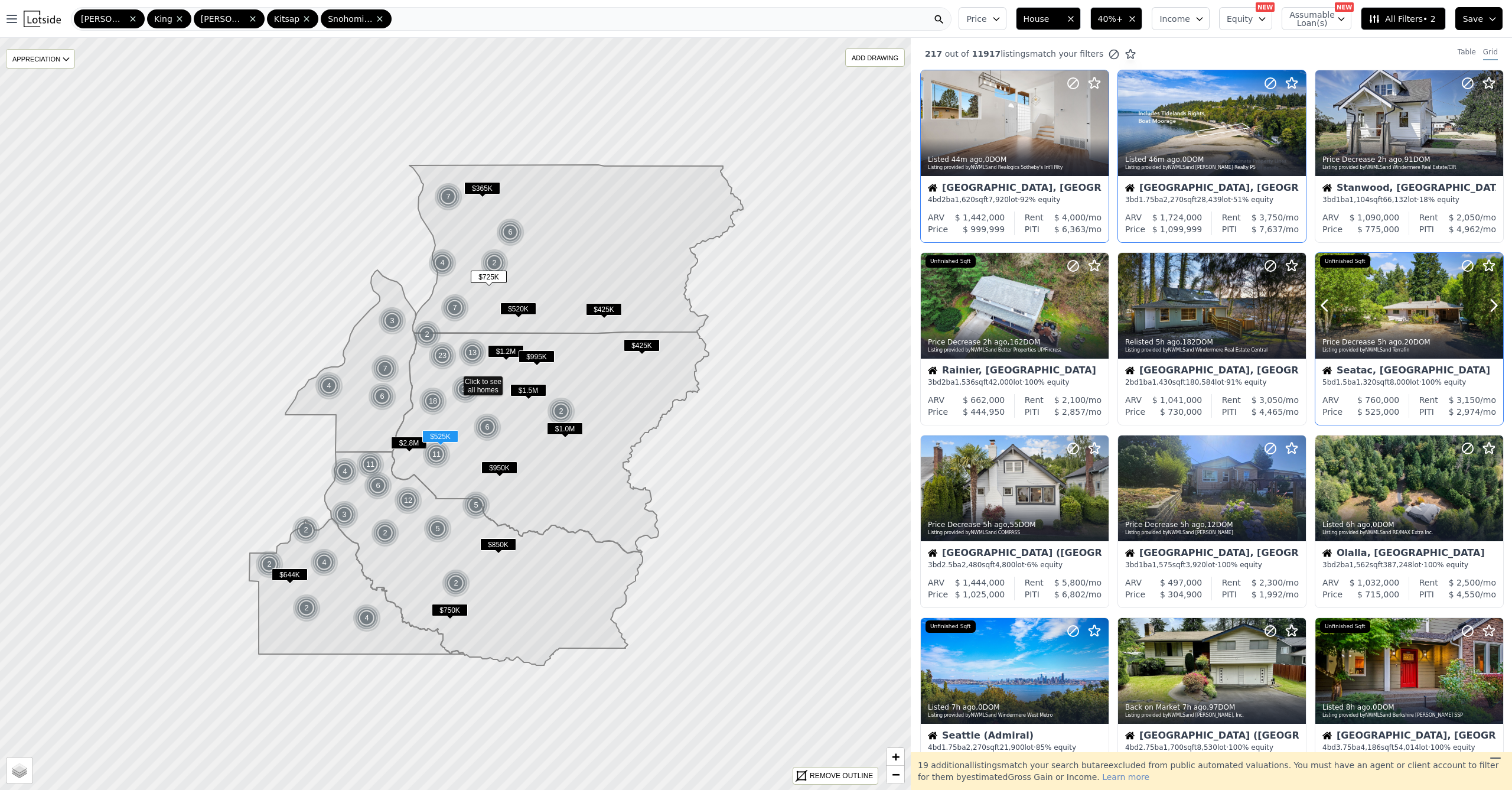
click at [1490, 304] on icon at bounding box center [1493, 305] width 19 height 19
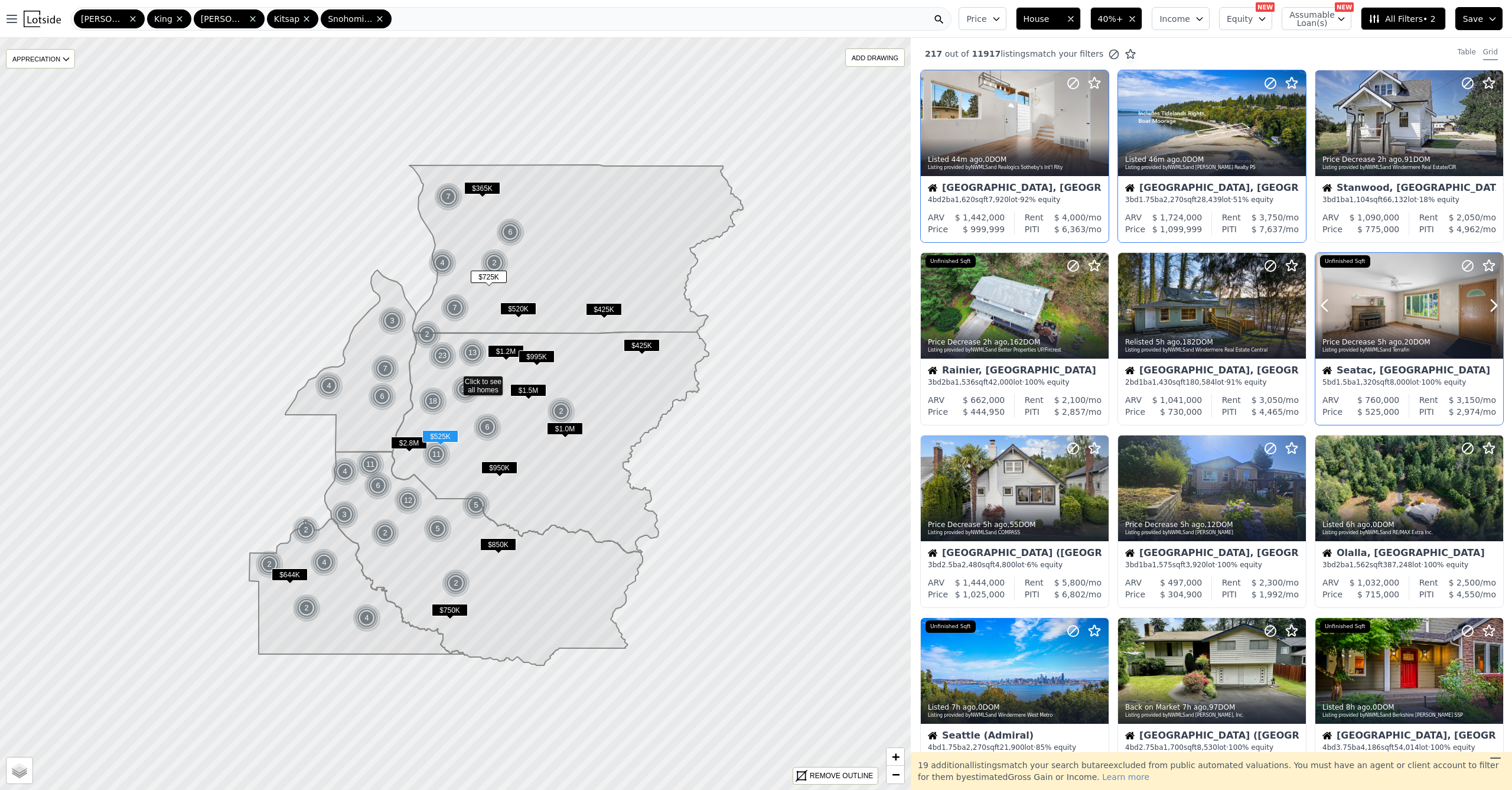
click at [1490, 304] on icon at bounding box center [1493, 305] width 19 height 19
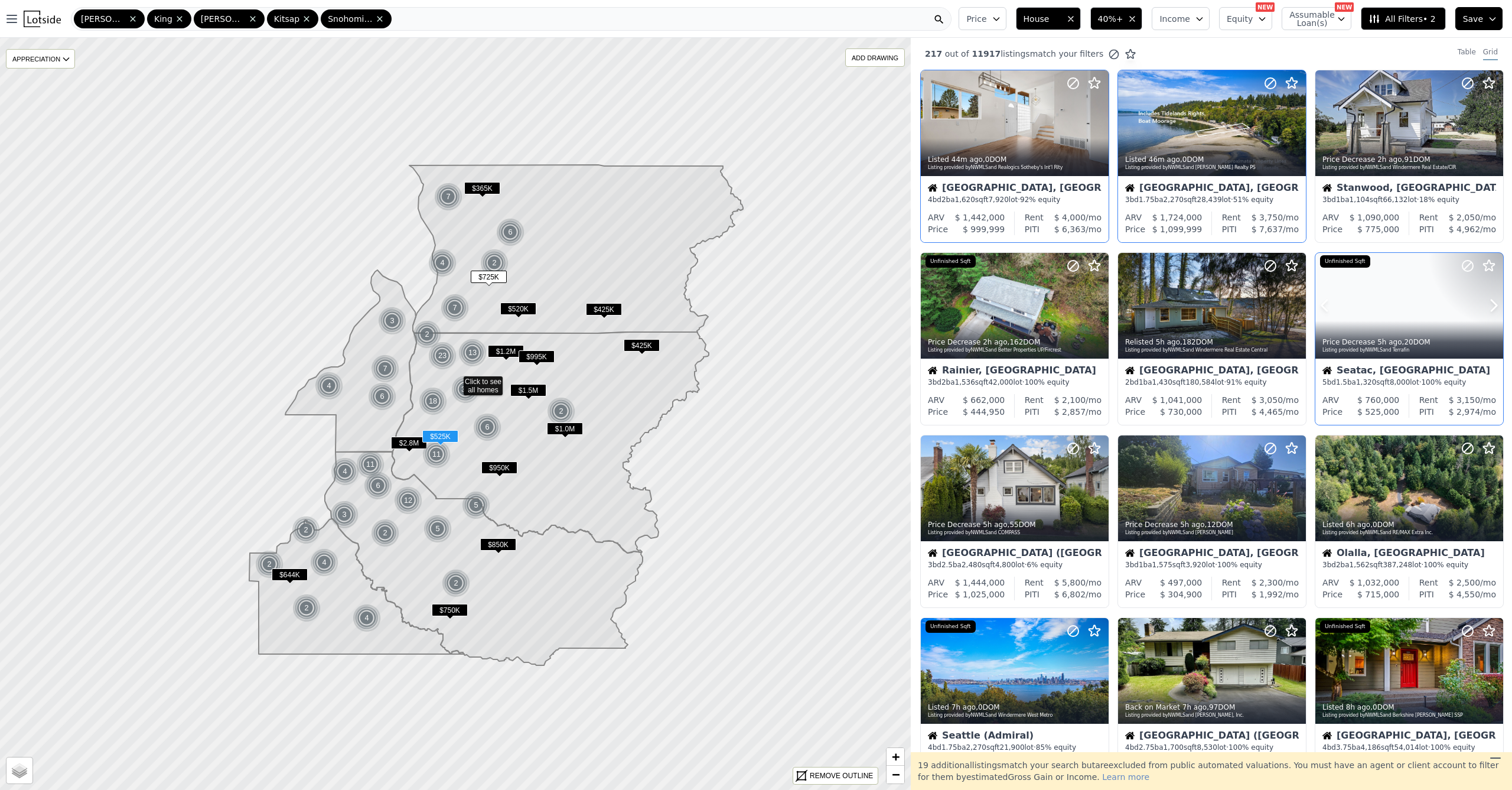
click at [1490, 304] on icon at bounding box center [1493, 305] width 19 height 19
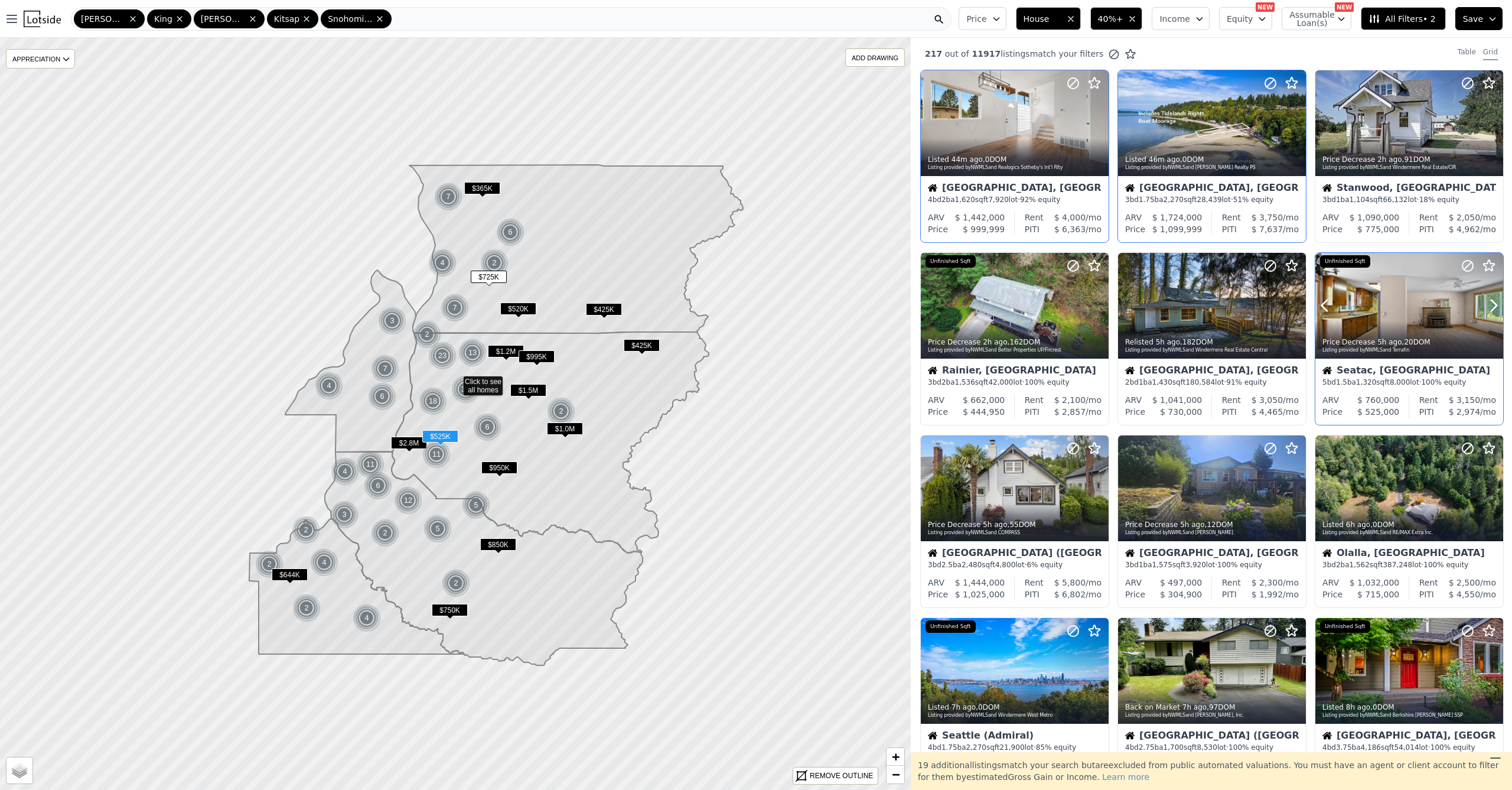
click at [1490, 304] on icon at bounding box center [1493, 305] width 19 height 19
click at [1491, 305] on icon at bounding box center [1494, 306] width 6 height 11
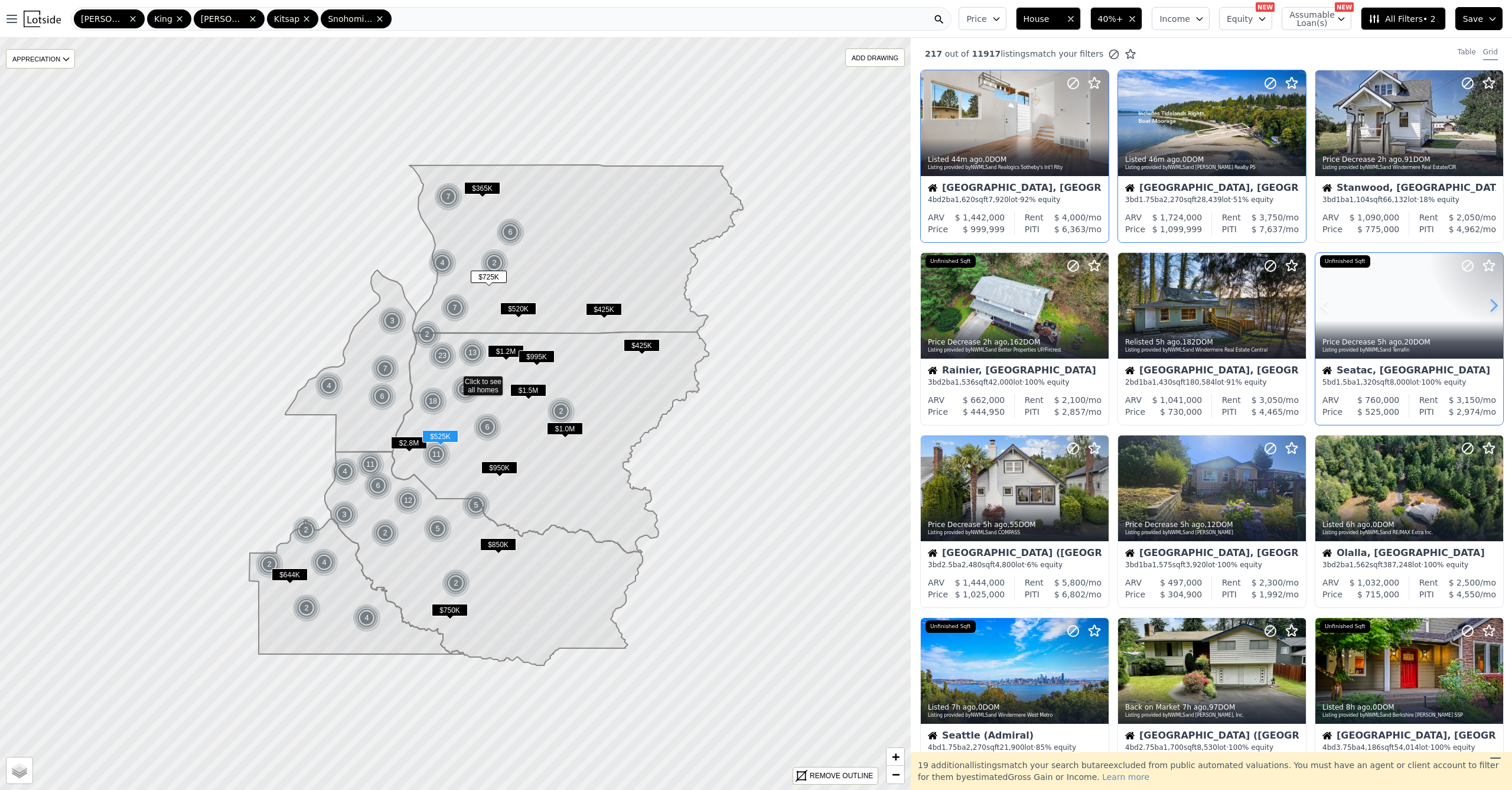
click at [1491, 305] on icon at bounding box center [1494, 306] width 6 height 11
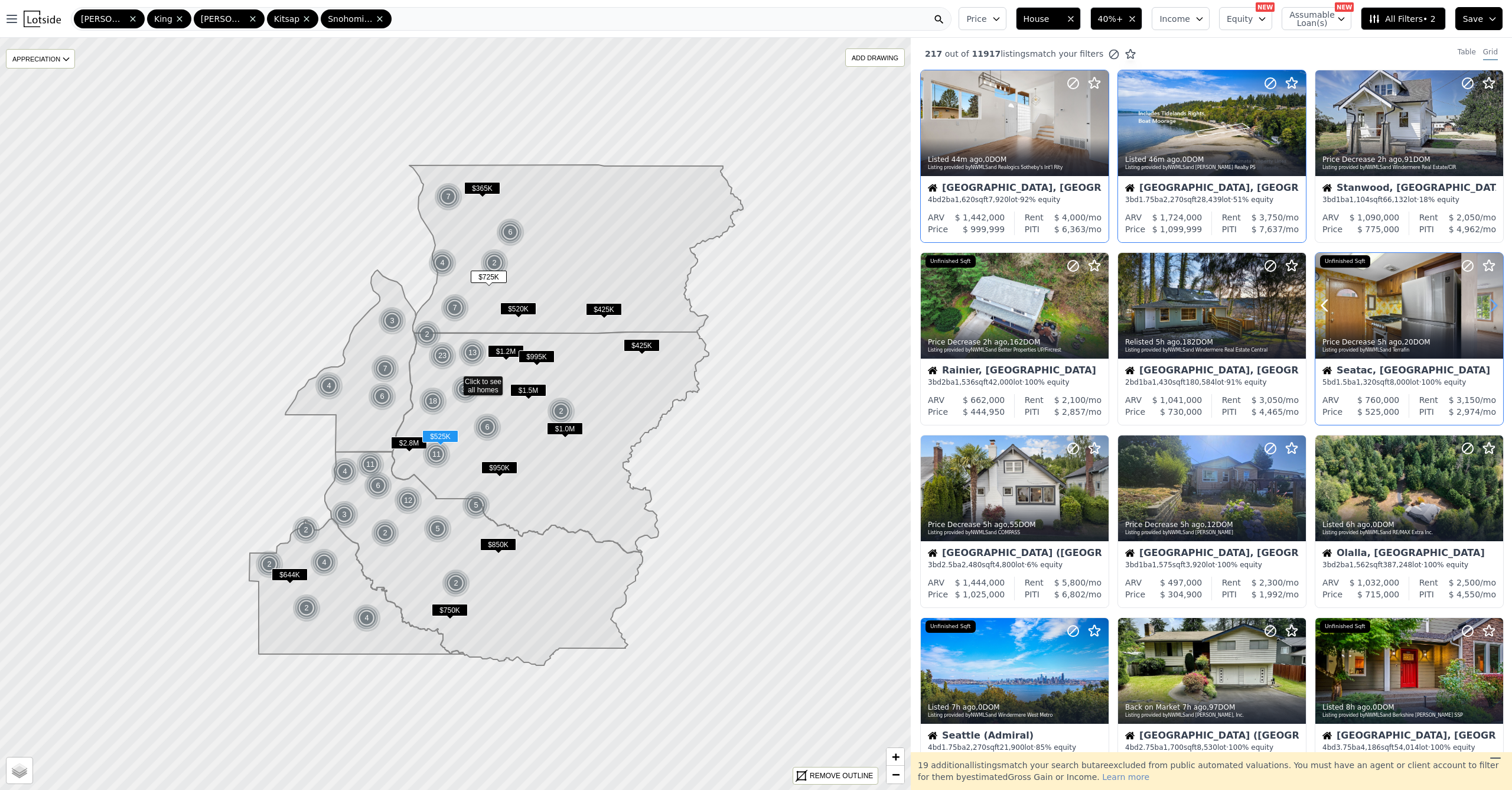
click at [1491, 305] on icon at bounding box center [1494, 306] width 6 height 11
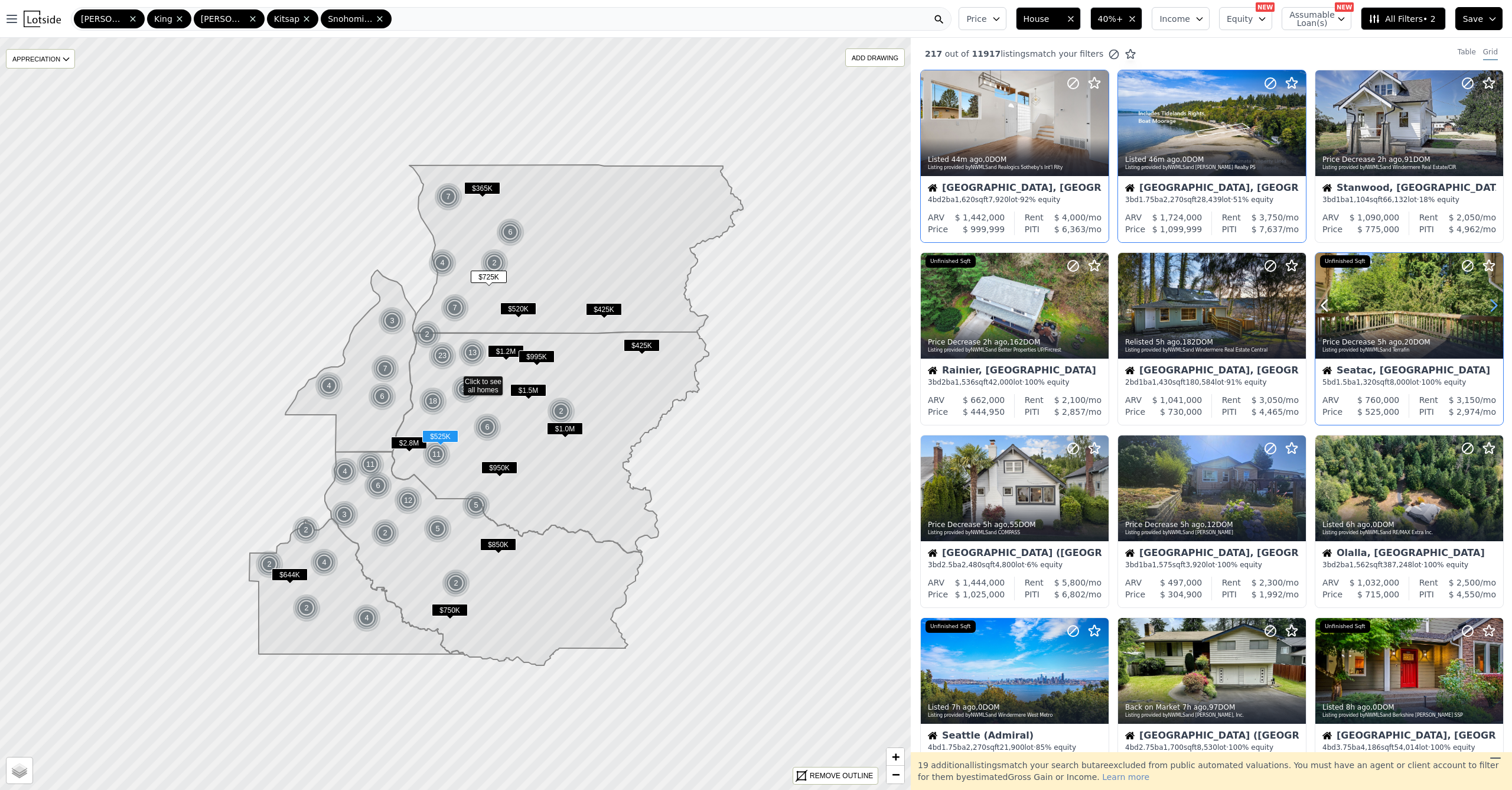
click at [1491, 305] on icon at bounding box center [1494, 306] width 6 height 11
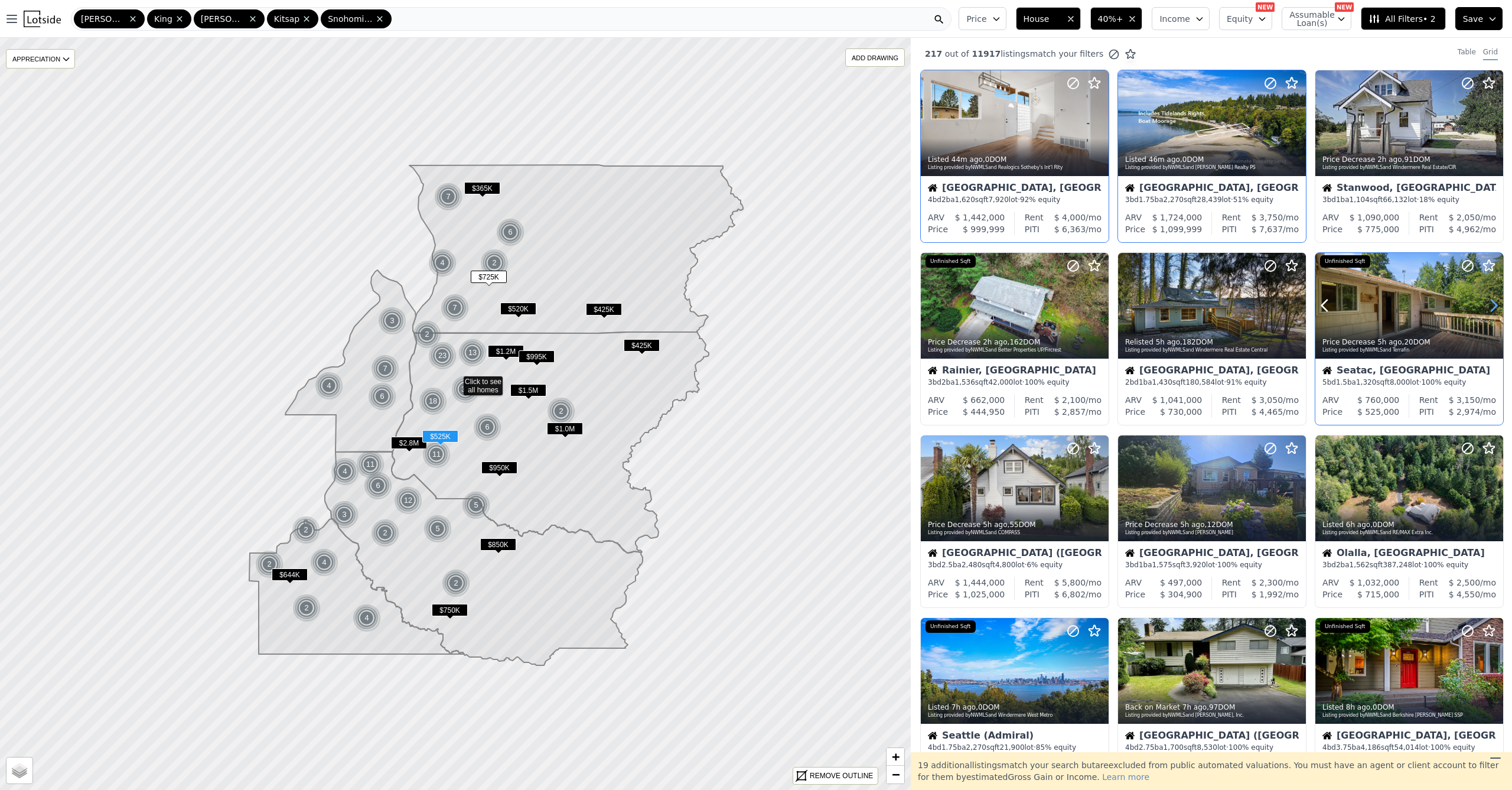
click at [1491, 305] on icon at bounding box center [1494, 306] width 6 height 11
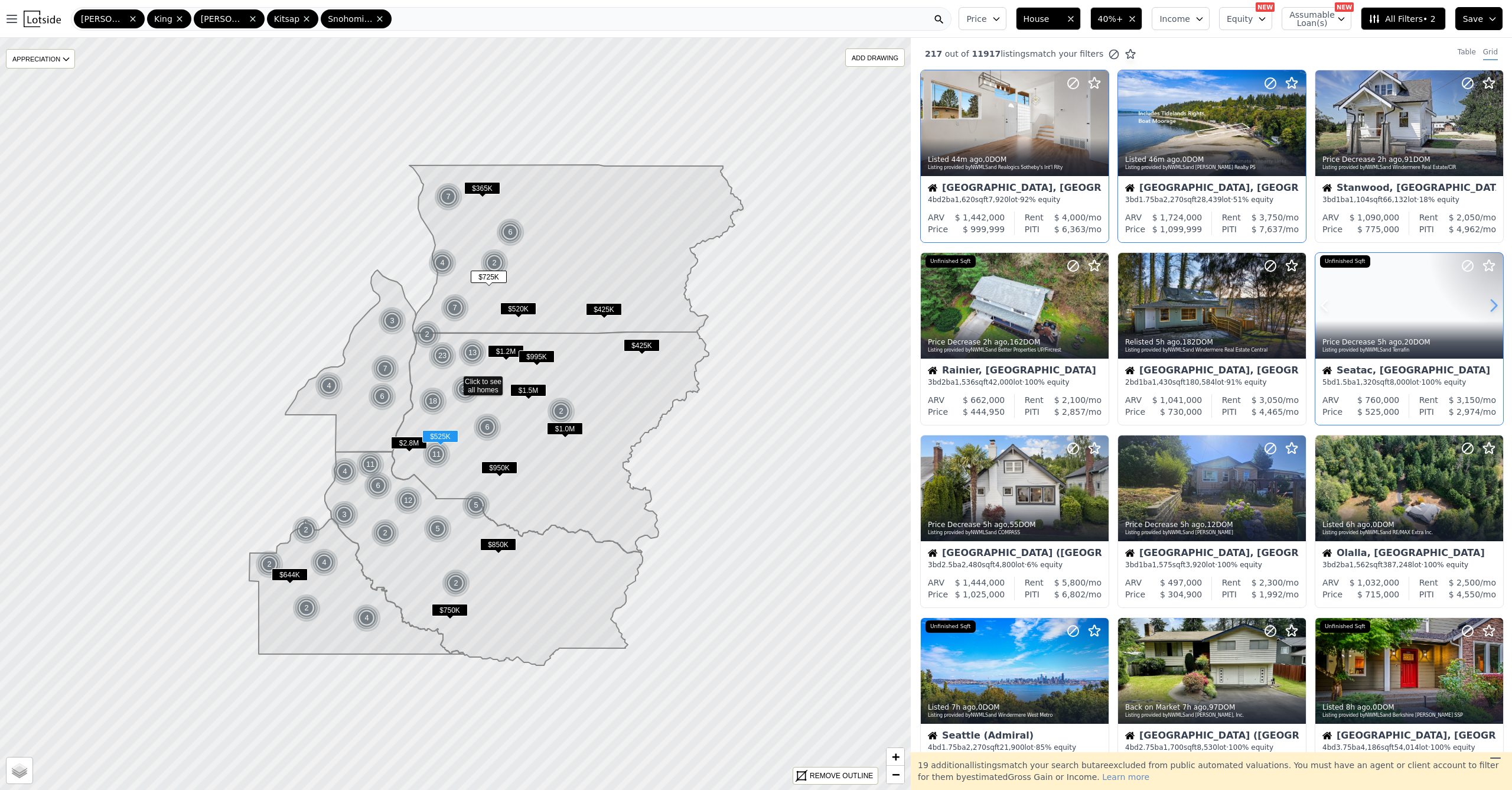
click at [1489, 306] on icon at bounding box center [1493, 305] width 19 height 19
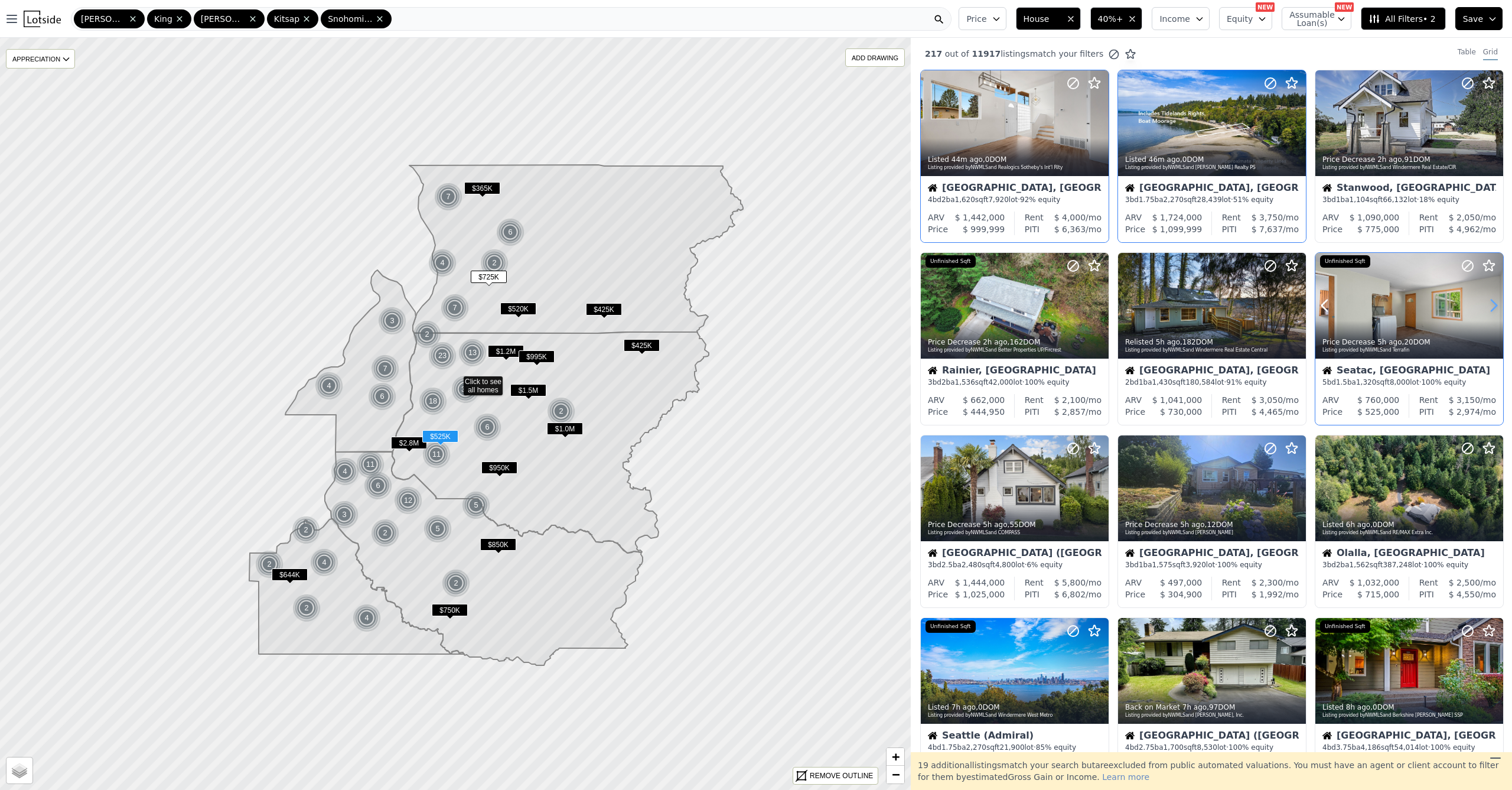
click at [1489, 306] on icon at bounding box center [1493, 305] width 19 height 19
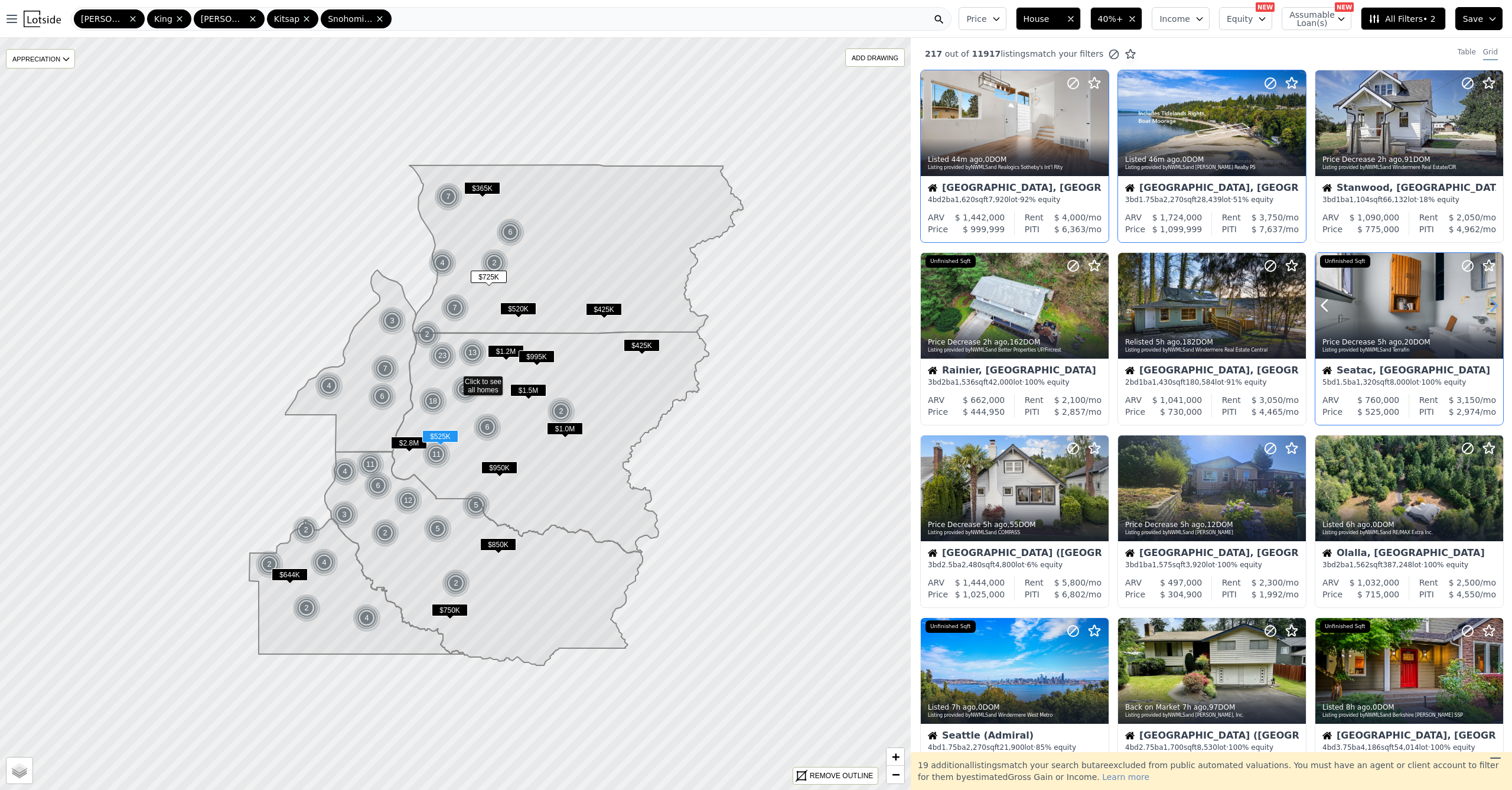
click at [1488, 306] on icon at bounding box center [1493, 305] width 19 height 19
click at [1488, 307] on icon at bounding box center [1493, 305] width 19 height 19
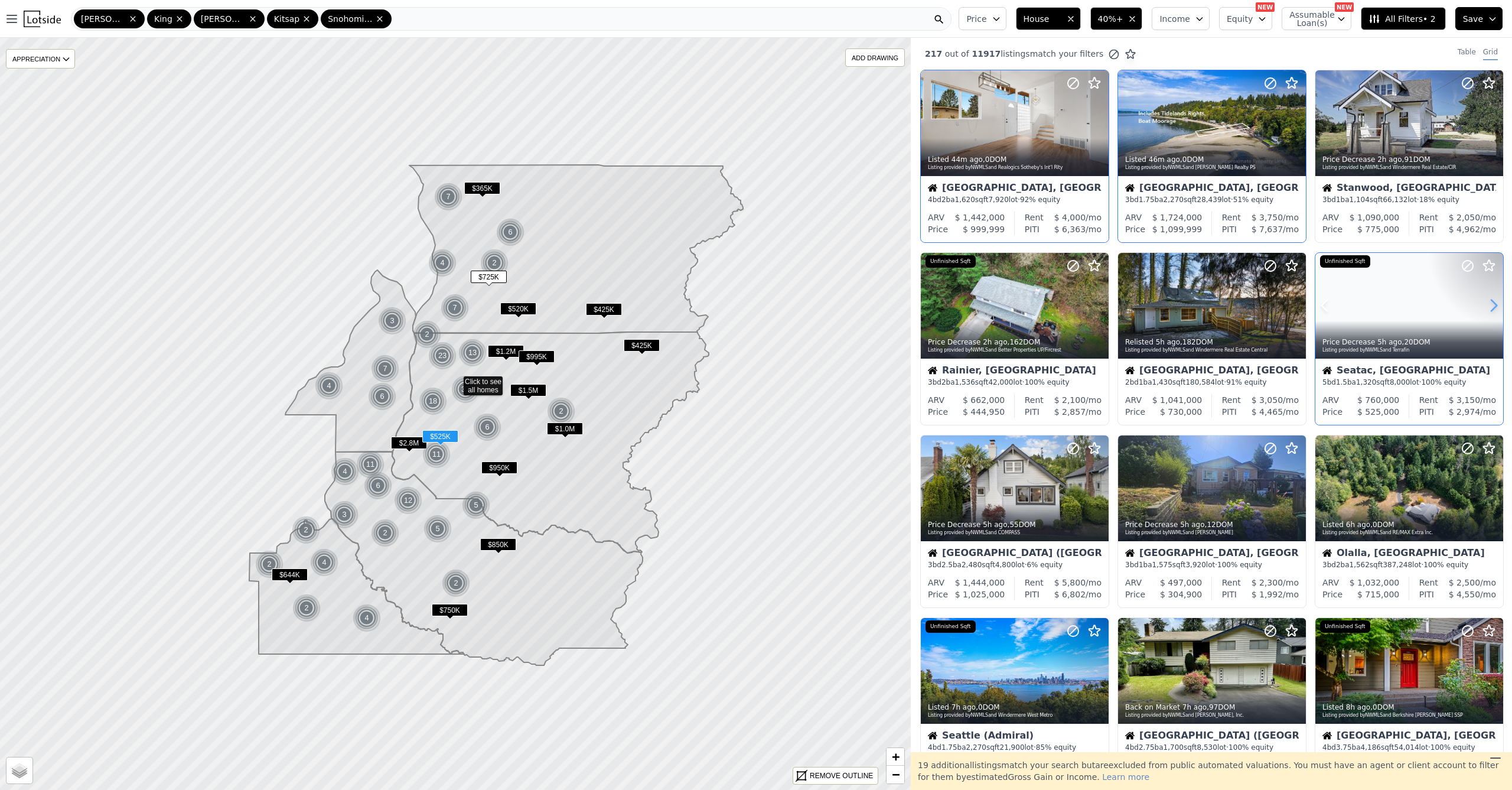
click at [1488, 307] on icon at bounding box center [1493, 305] width 19 height 19
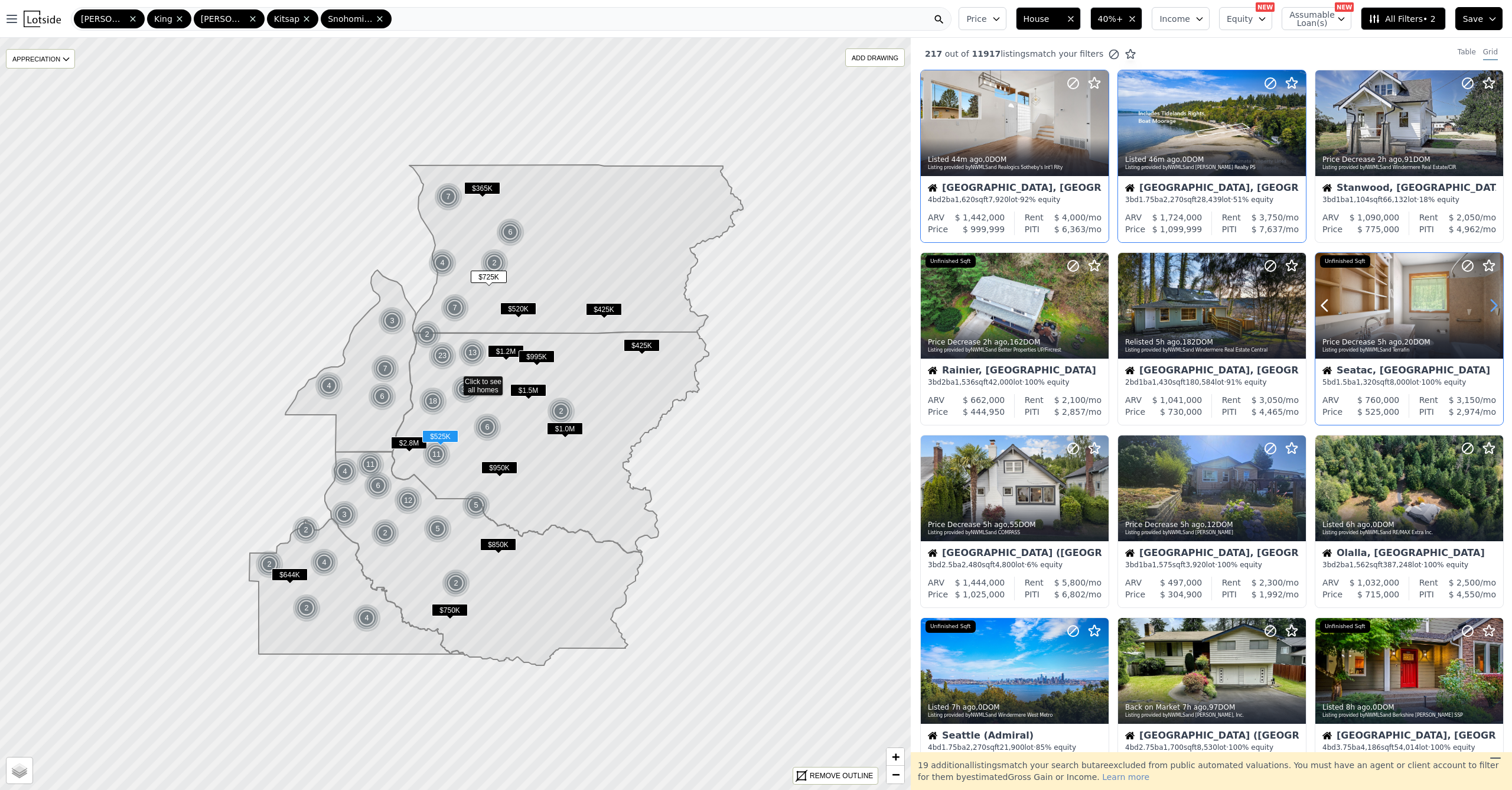
click at [1488, 307] on icon at bounding box center [1493, 305] width 19 height 19
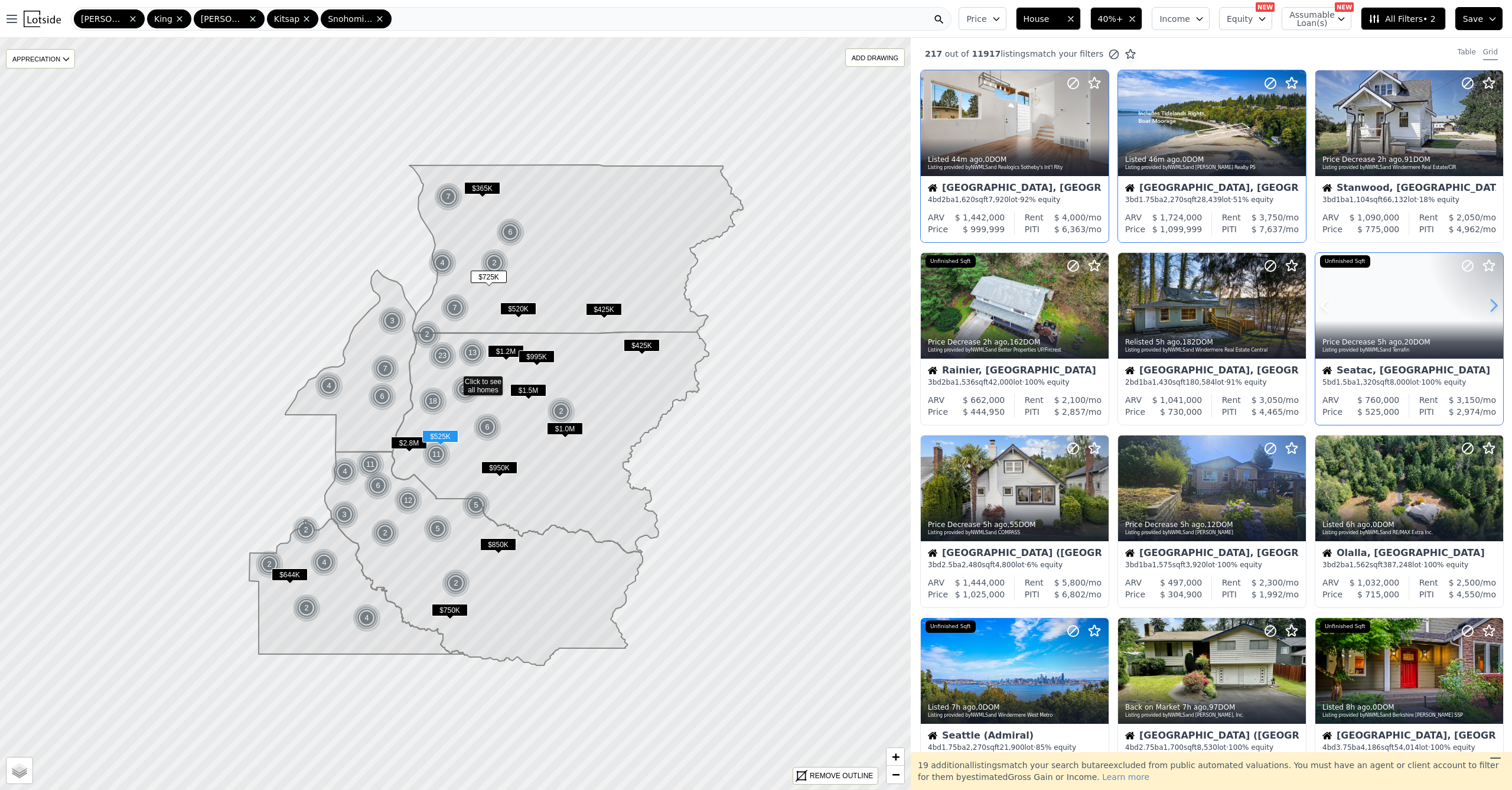
click at [1488, 307] on icon at bounding box center [1493, 305] width 19 height 19
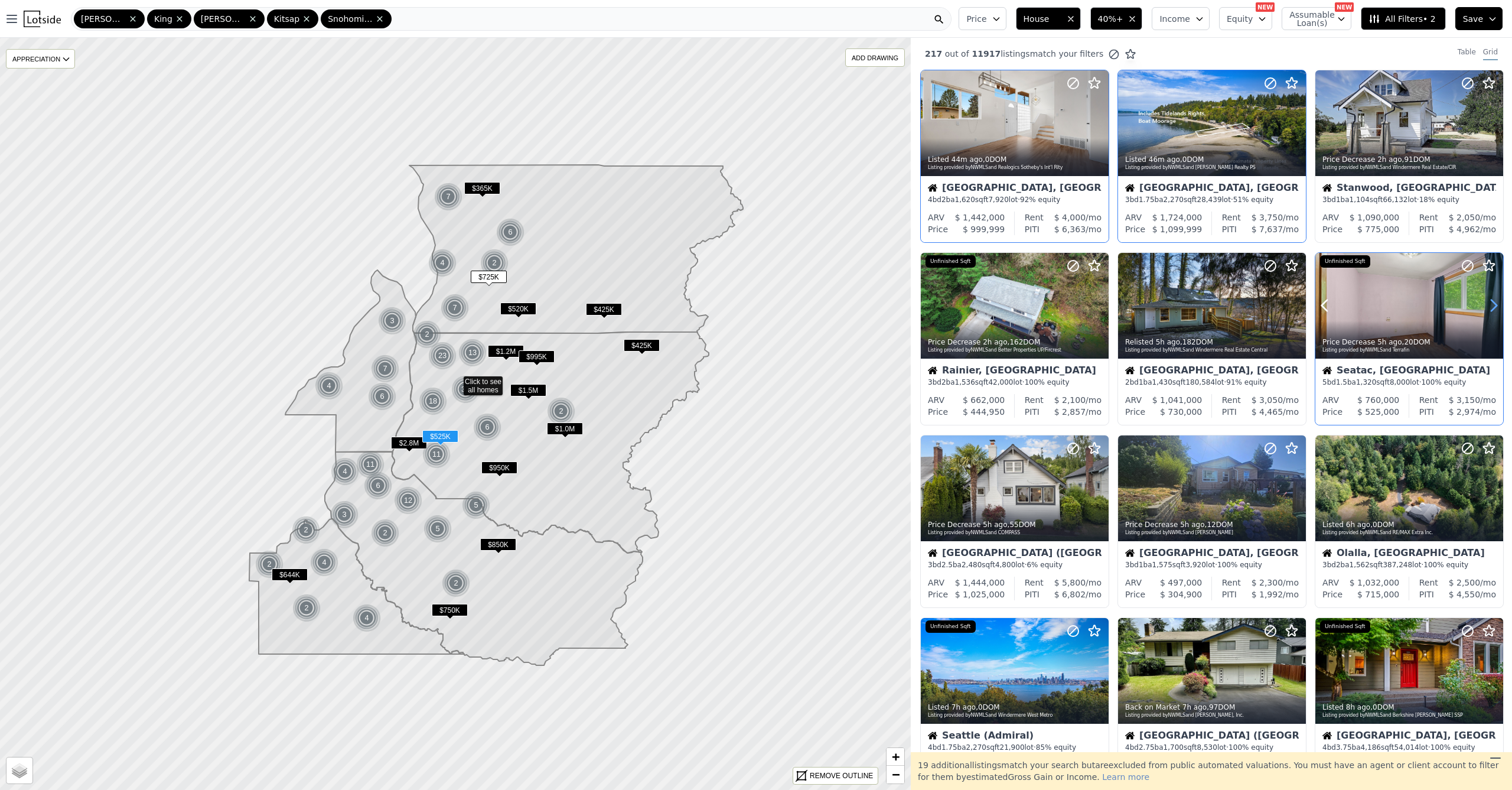
click at [1488, 307] on icon at bounding box center [1493, 305] width 19 height 19
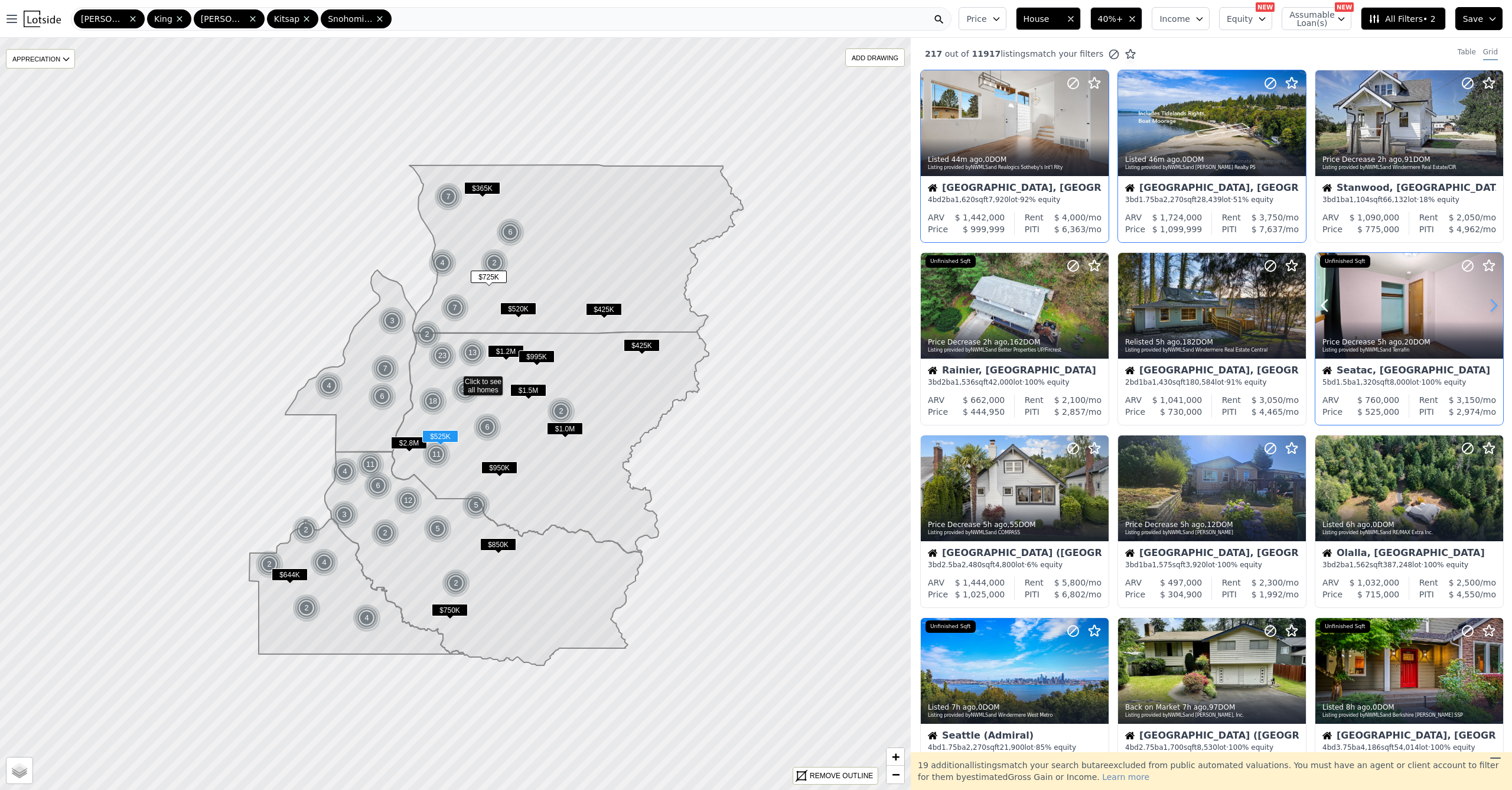
click at [1488, 307] on icon at bounding box center [1493, 305] width 19 height 19
click at [1488, 307] on icon at bounding box center [1493, 305] width 19 height 19
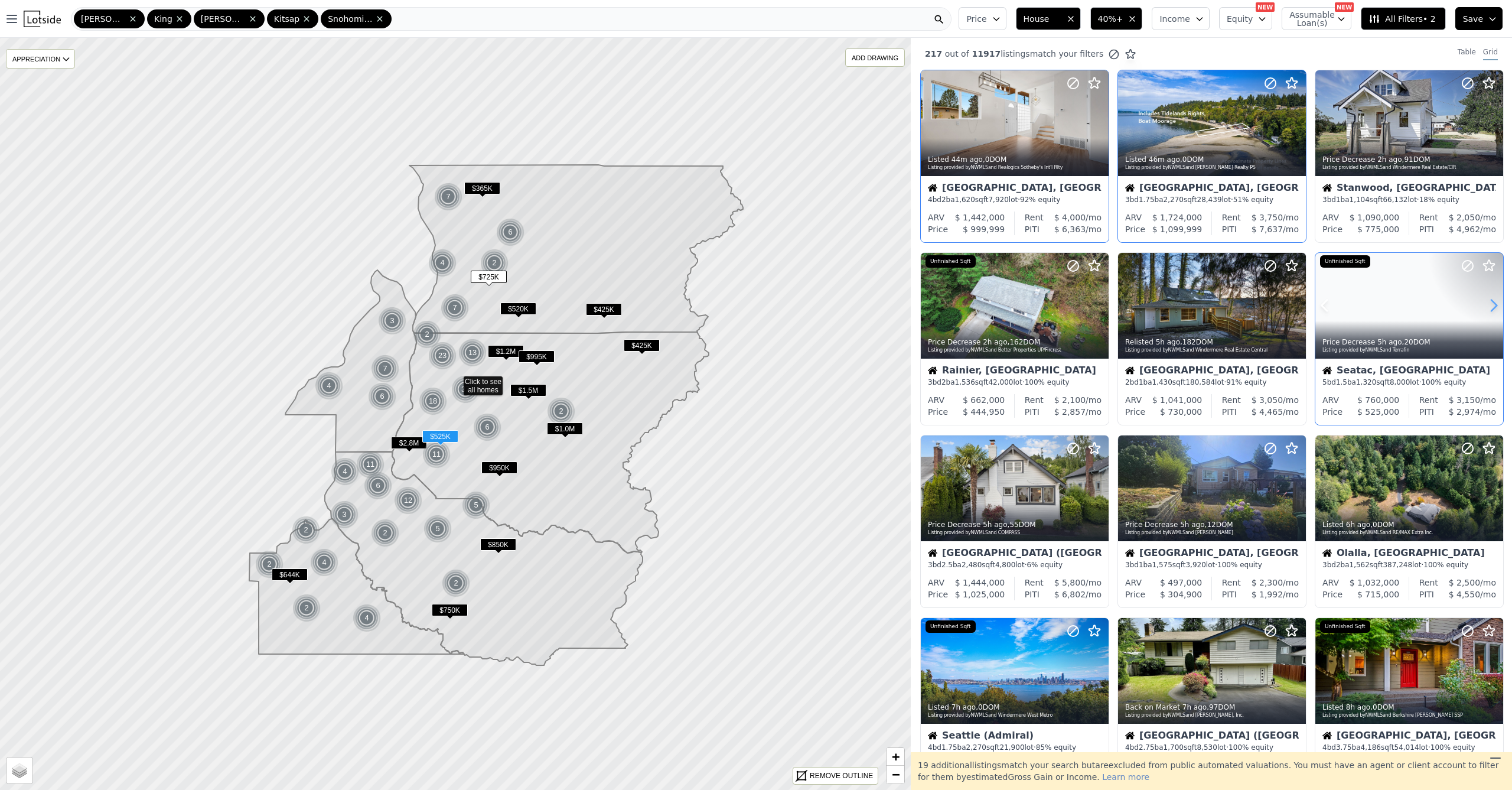
click at [1488, 307] on icon at bounding box center [1493, 305] width 19 height 19
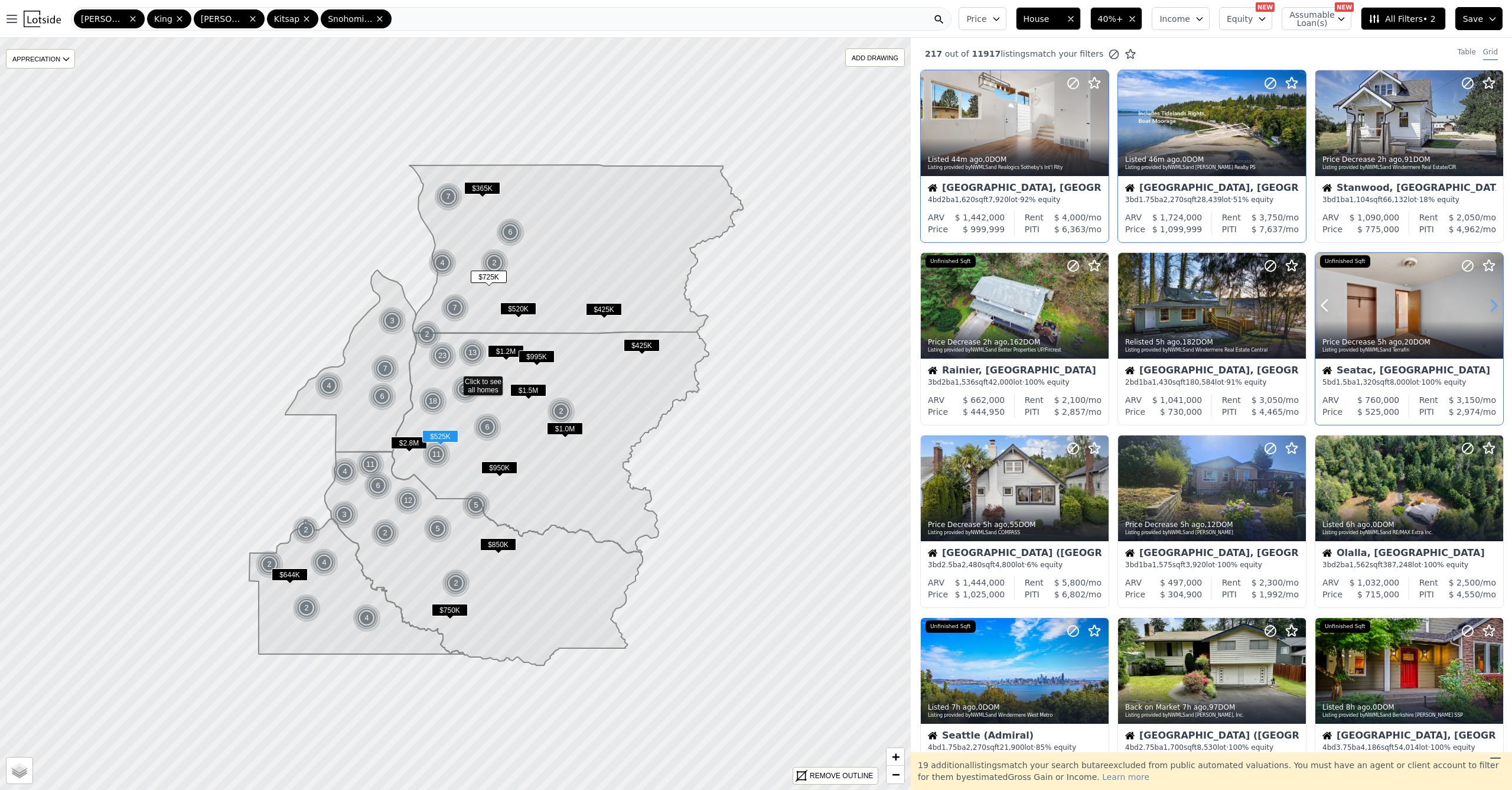
click at [1488, 307] on icon at bounding box center [1493, 305] width 19 height 19
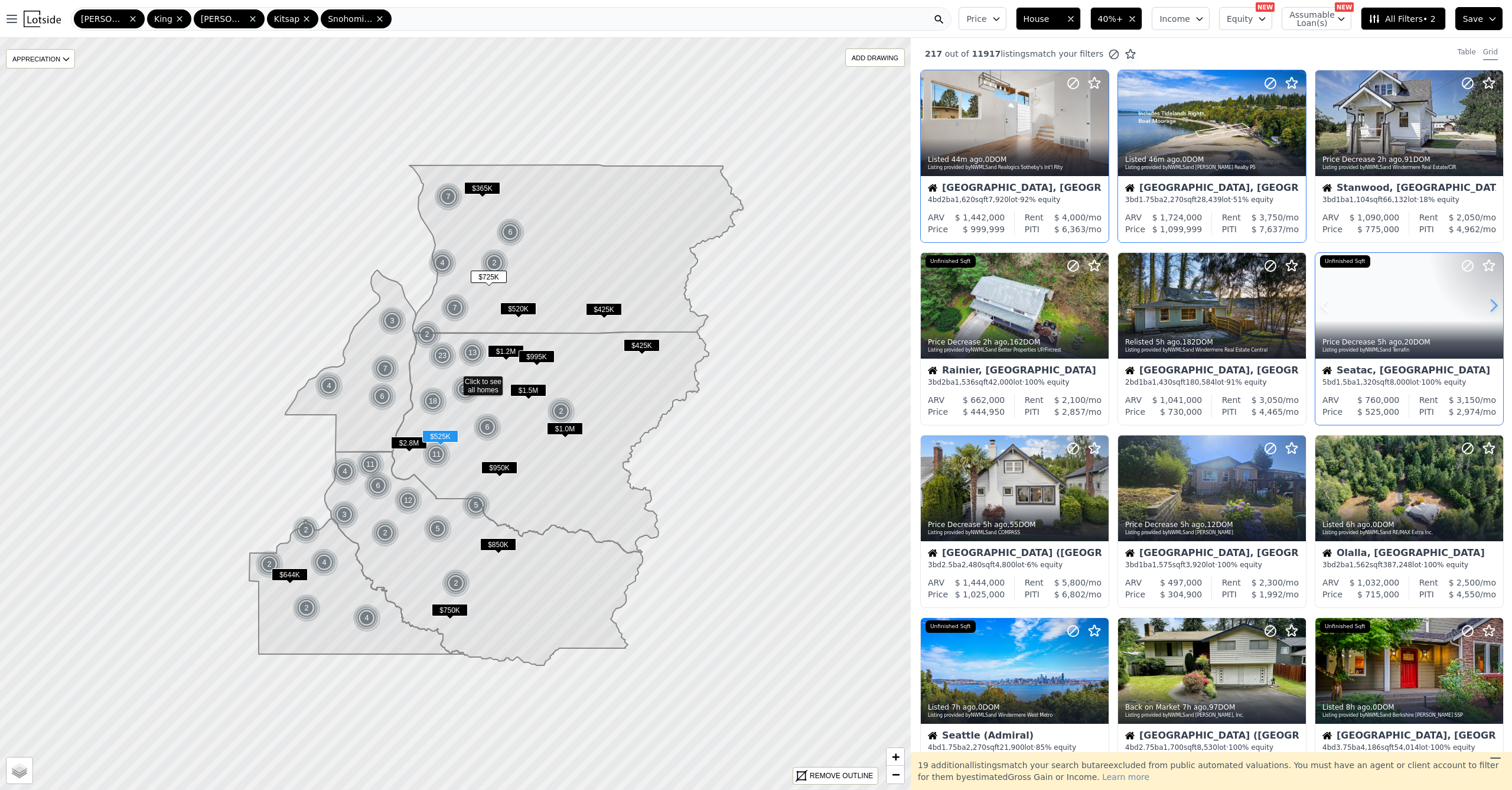
click at [1488, 307] on icon at bounding box center [1493, 305] width 19 height 19
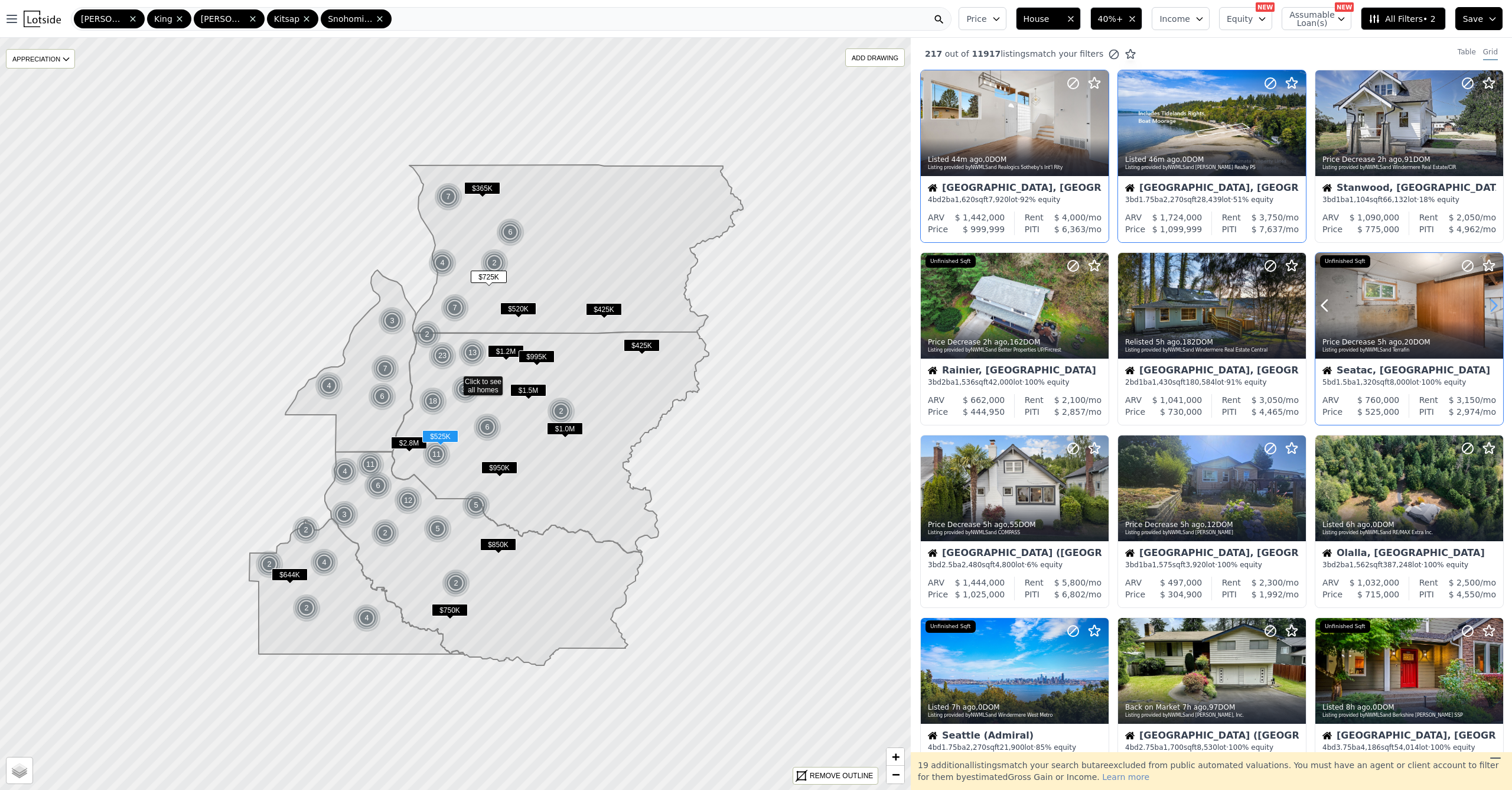
click at [1488, 307] on icon at bounding box center [1493, 305] width 19 height 19
click at [1487, 308] on icon at bounding box center [1493, 305] width 19 height 19
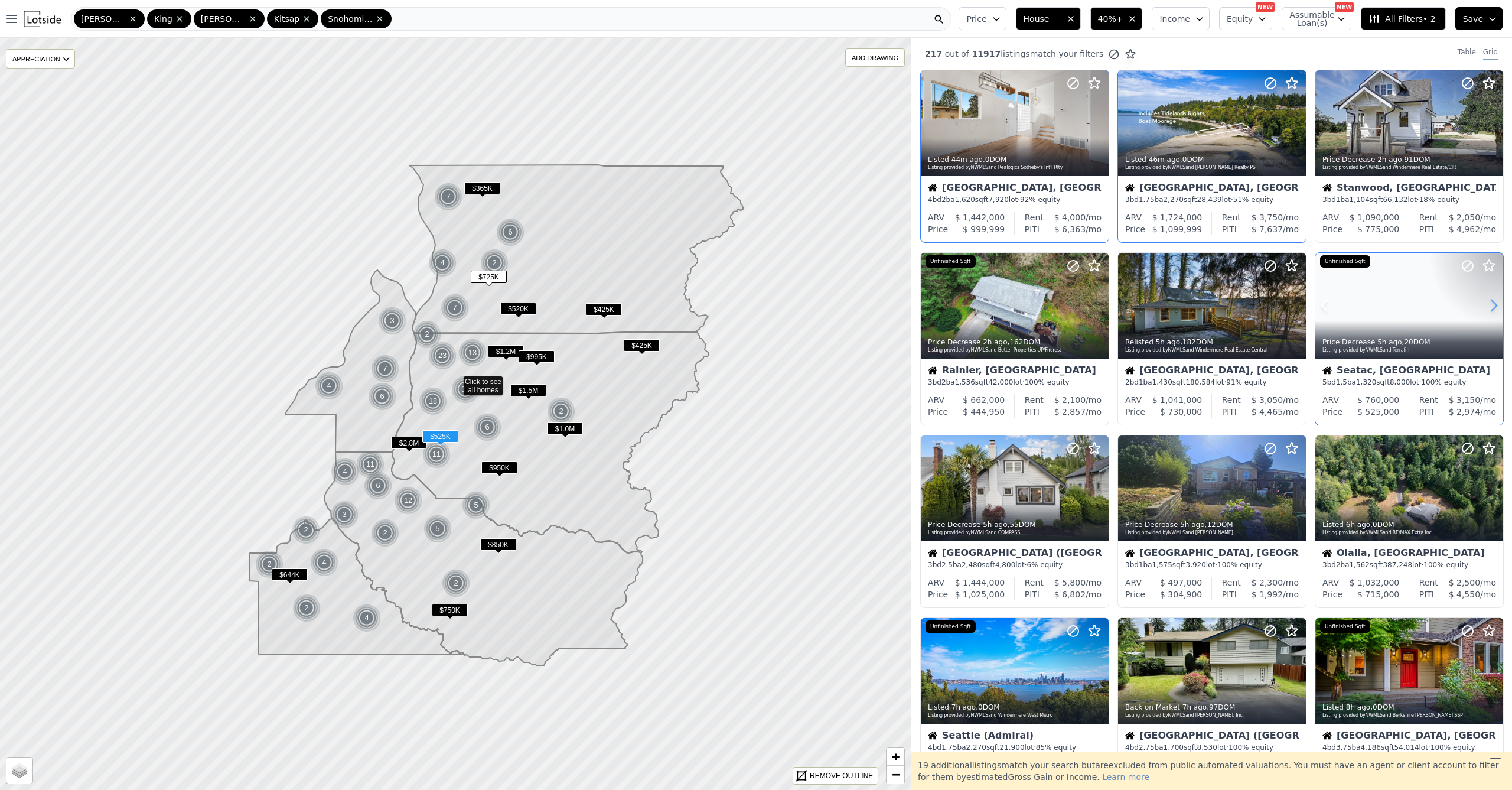
click at [1487, 308] on icon at bounding box center [1493, 305] width 19 height 19
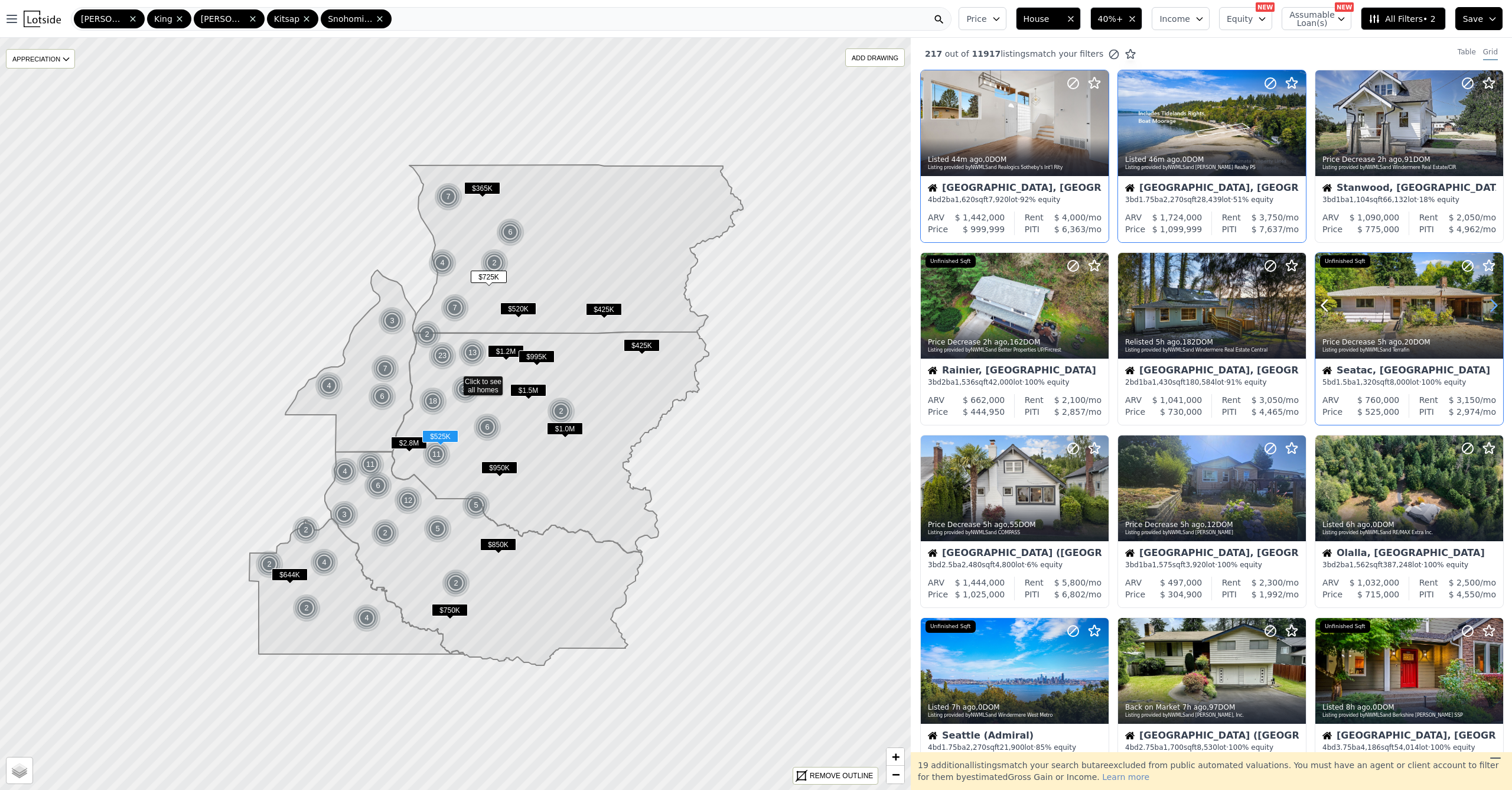
click at [1487, 308] on icon at bounding box center [1493, 305] width 19 height 19
click at [1486, 308] on icon at bounding box center [1493, 305] width 19 height 19
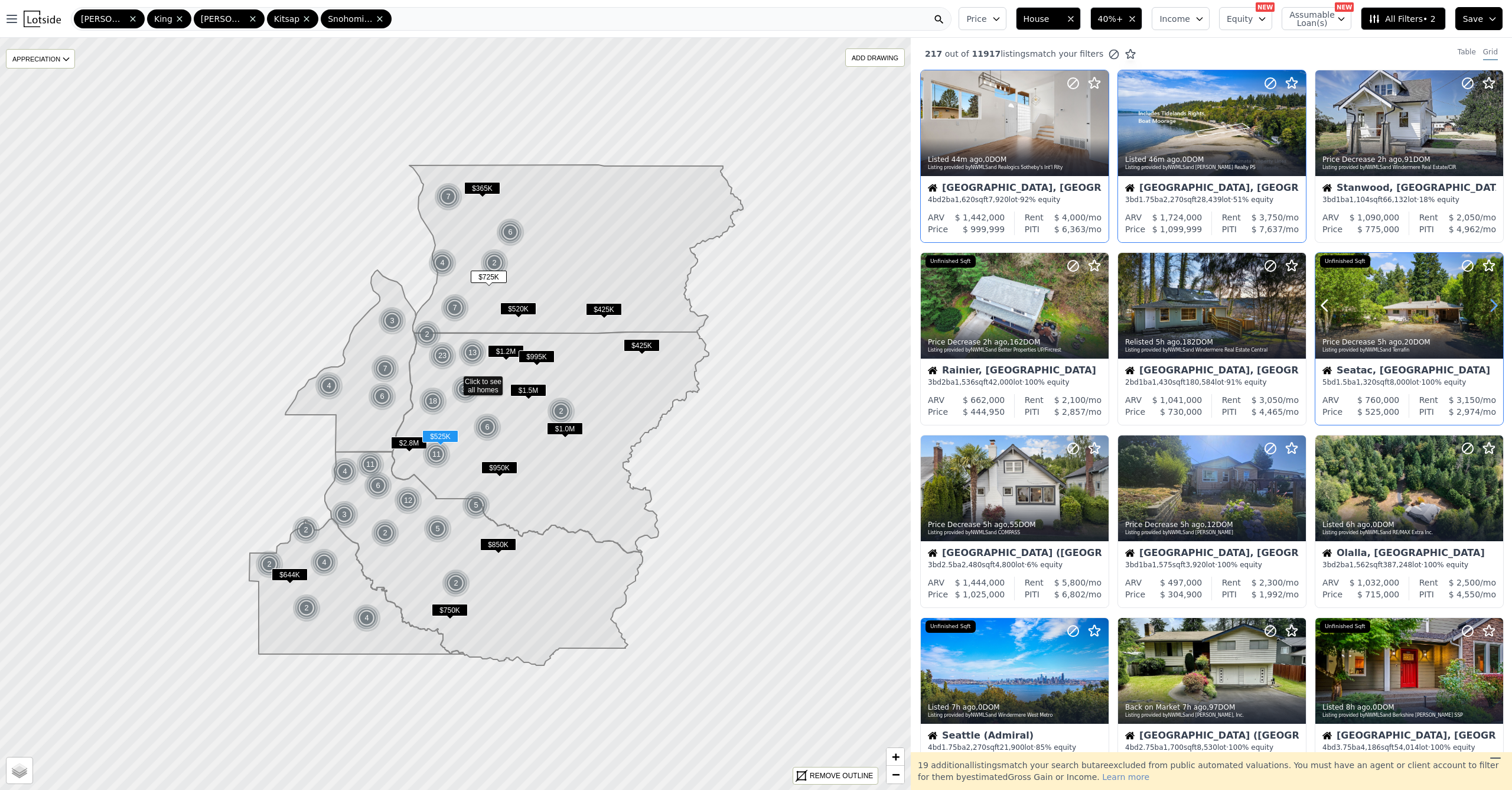
click at [1486, 308] on icon at bounding box center [1493, 305] width 19 height 19
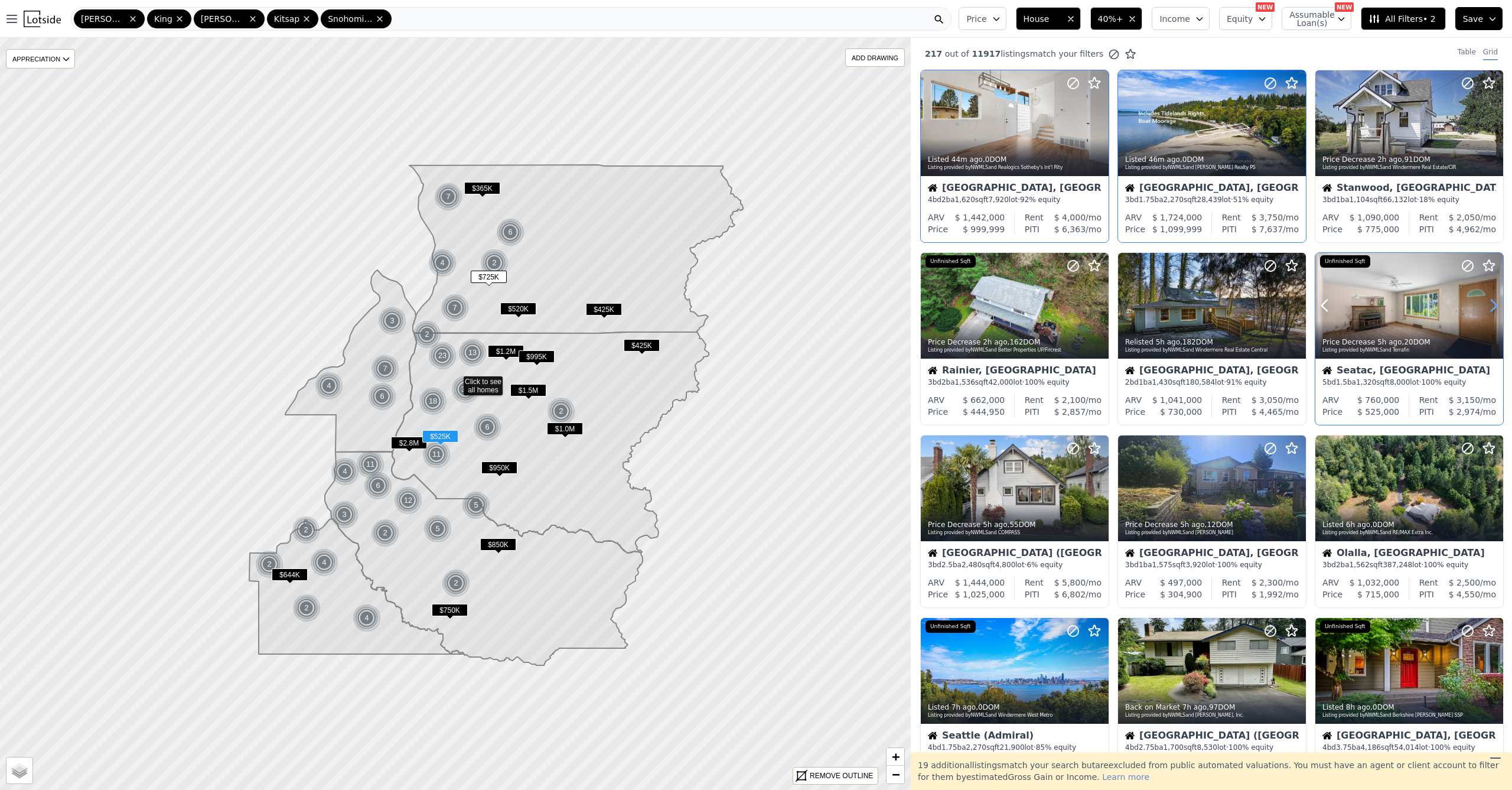
click at [1486, 308] on icon at bounding box center [1493, 305] width 19 height 19
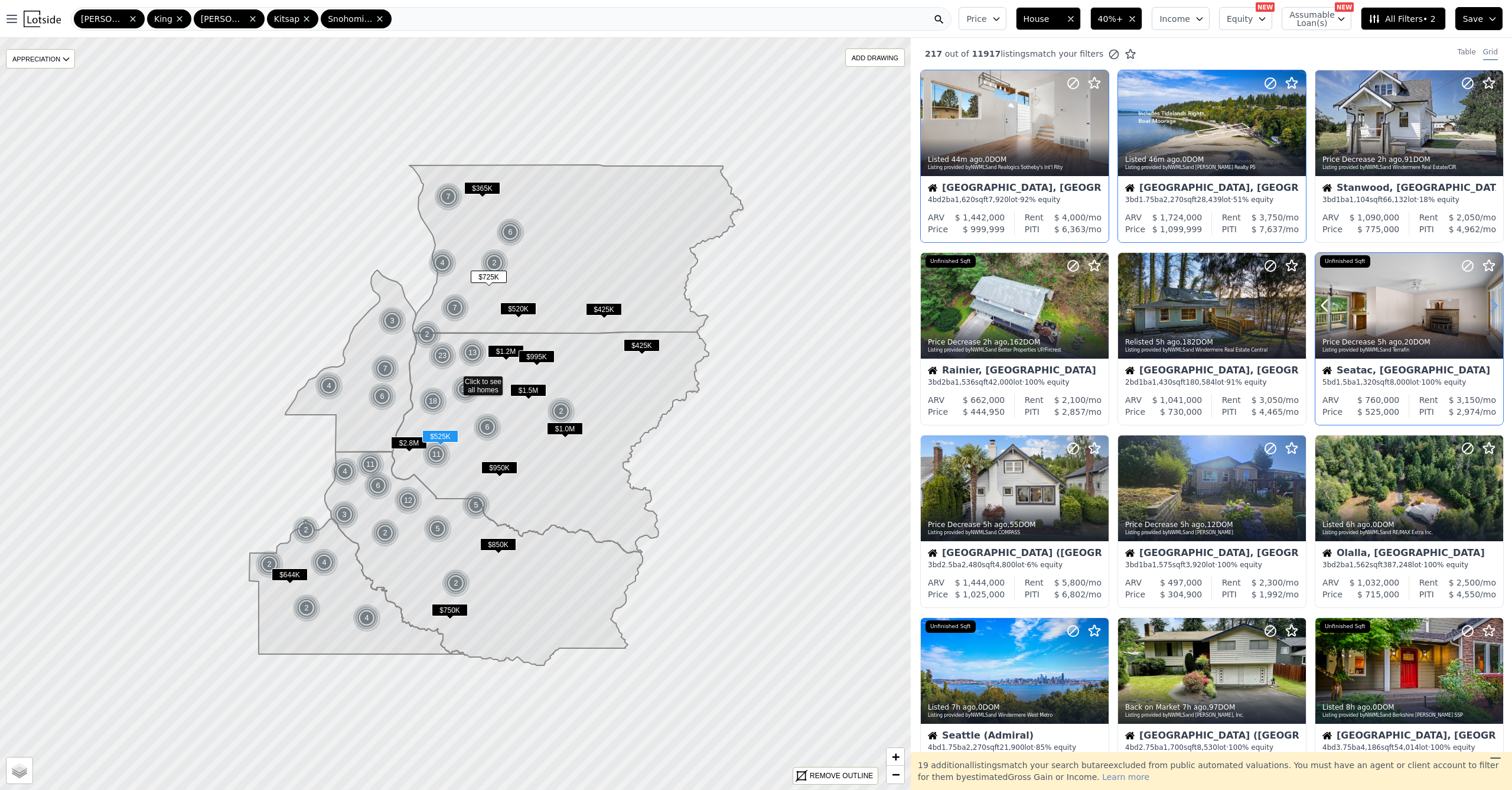
click at [1486, 308] on icon at bounding box center [1493, 305] width 19 height 19
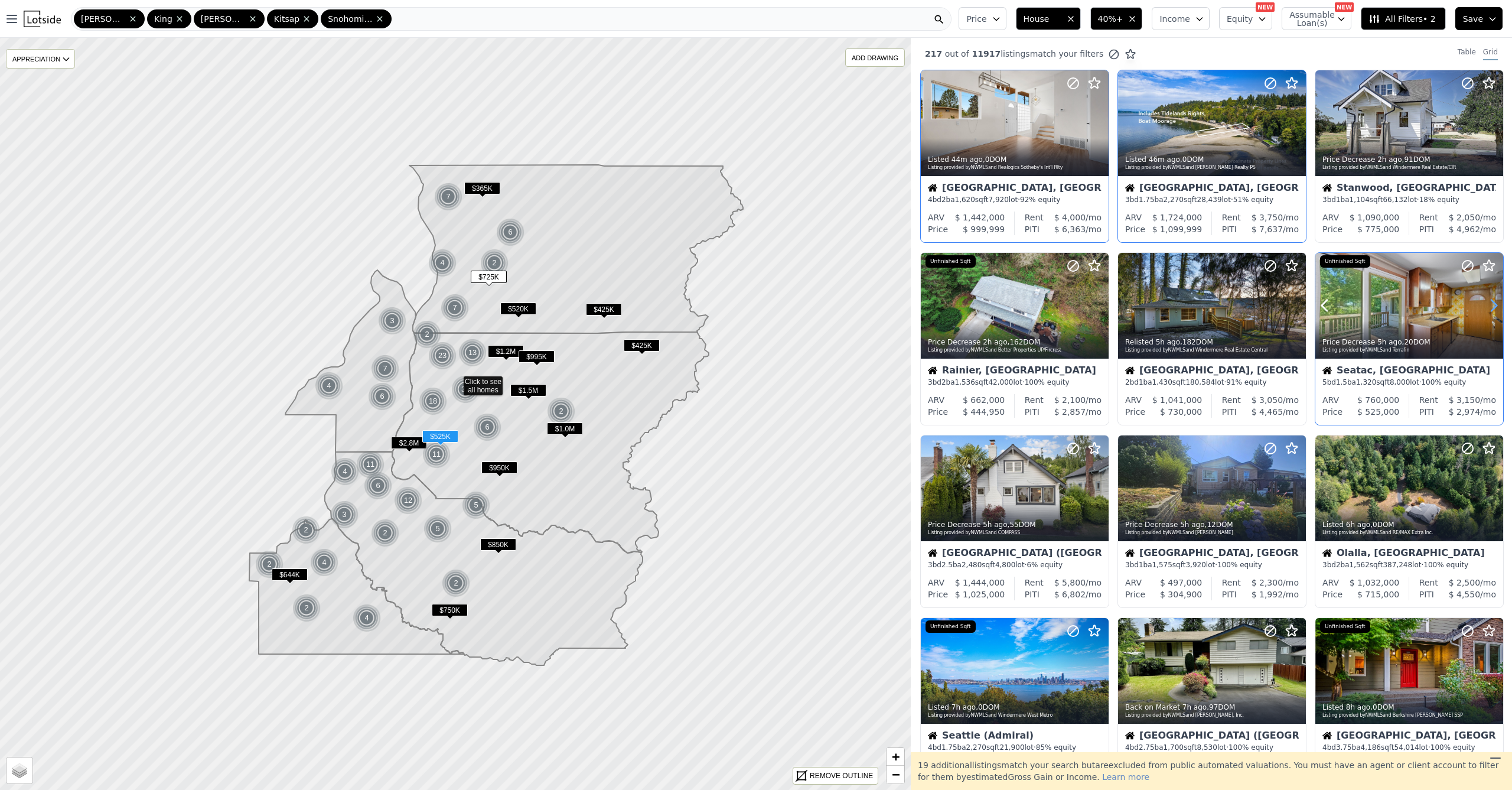
click at [1486, 308] on icon at bounding box center [1493, 305] width 19 height 19
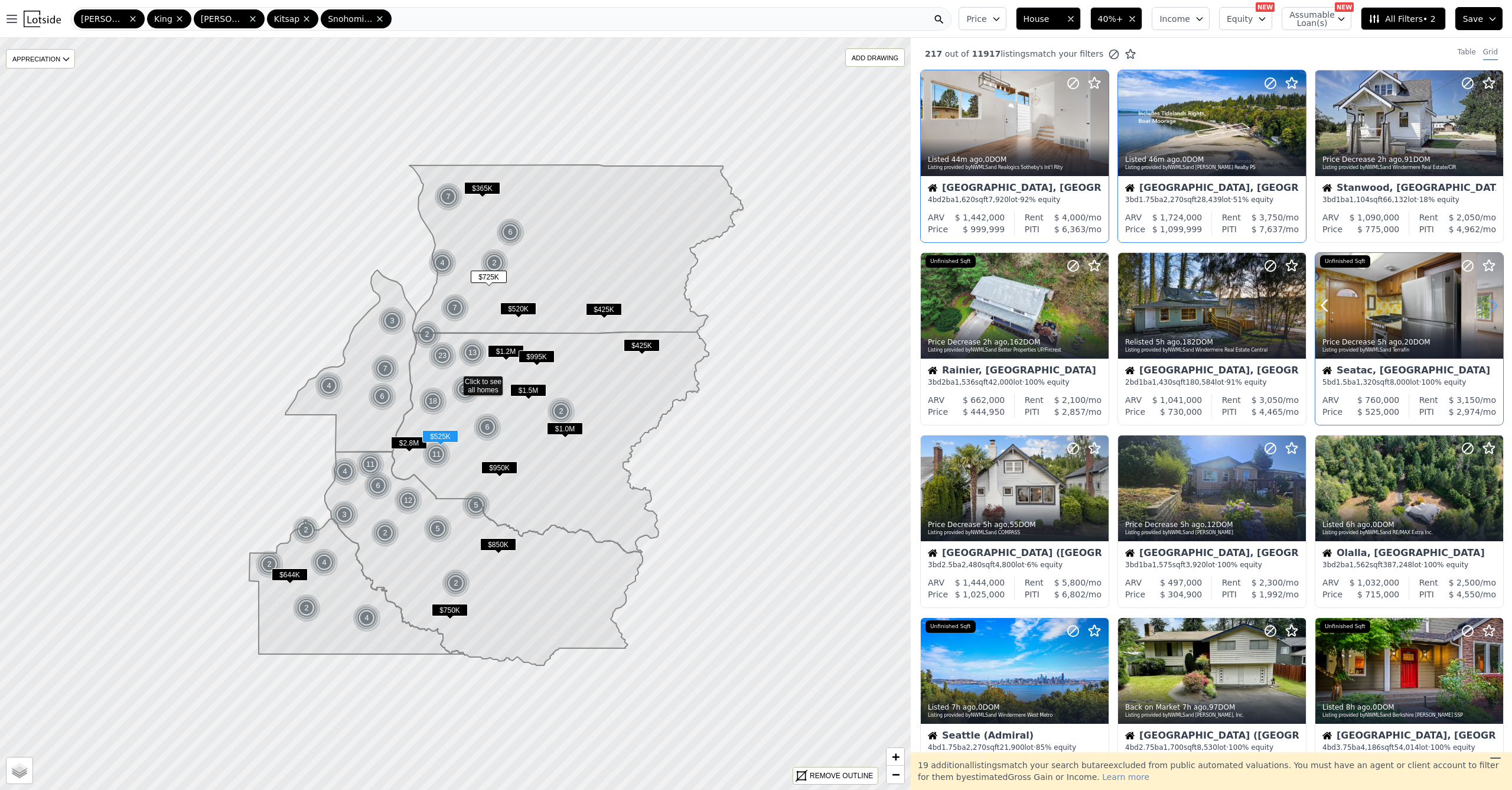
click at [1486, 308] on icon at bounding box center [1493, 305] width 19 height 19
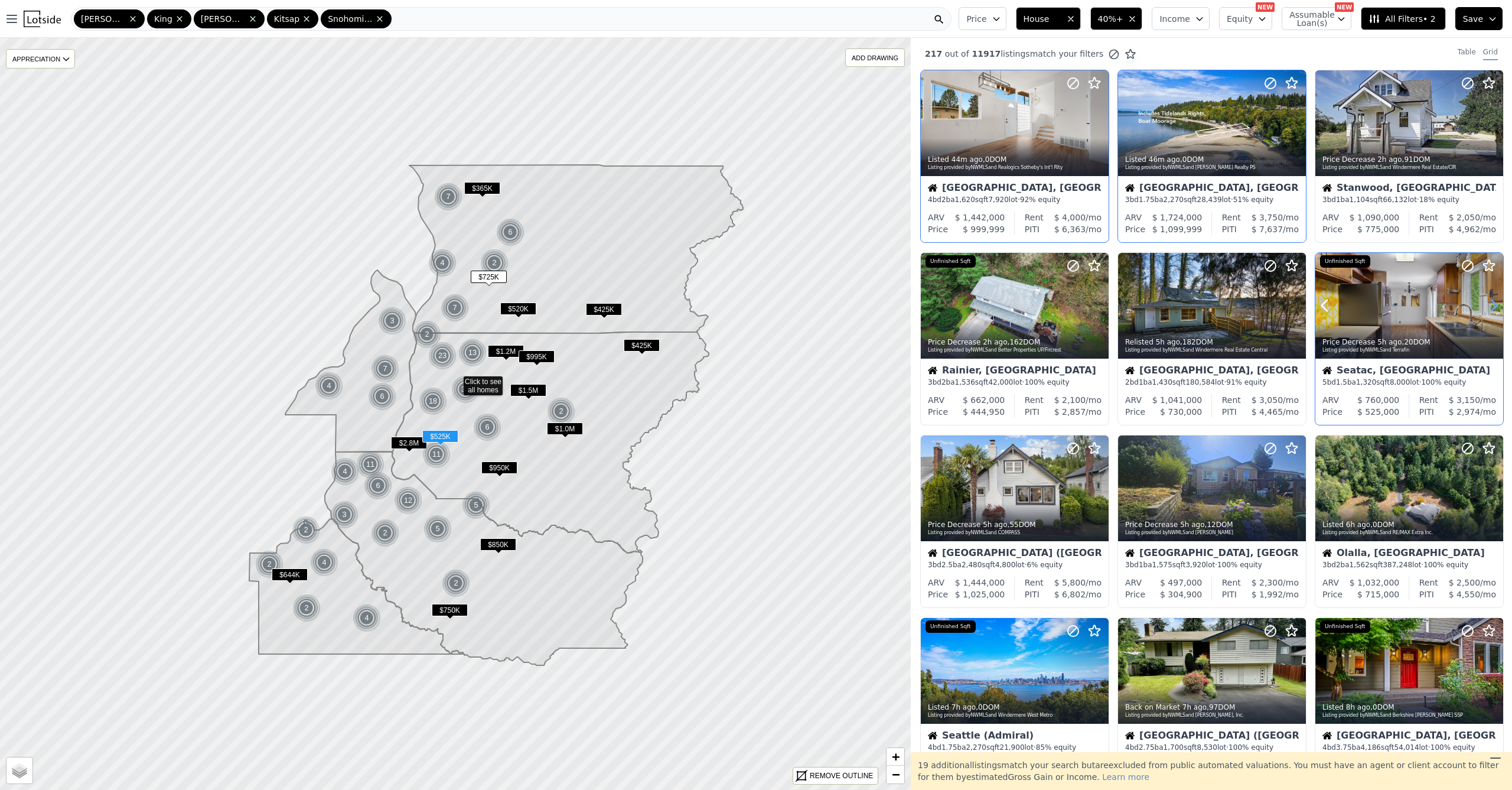
click at [1486, 308] on icon at bounding box center [1493, 305] width 19 height 19
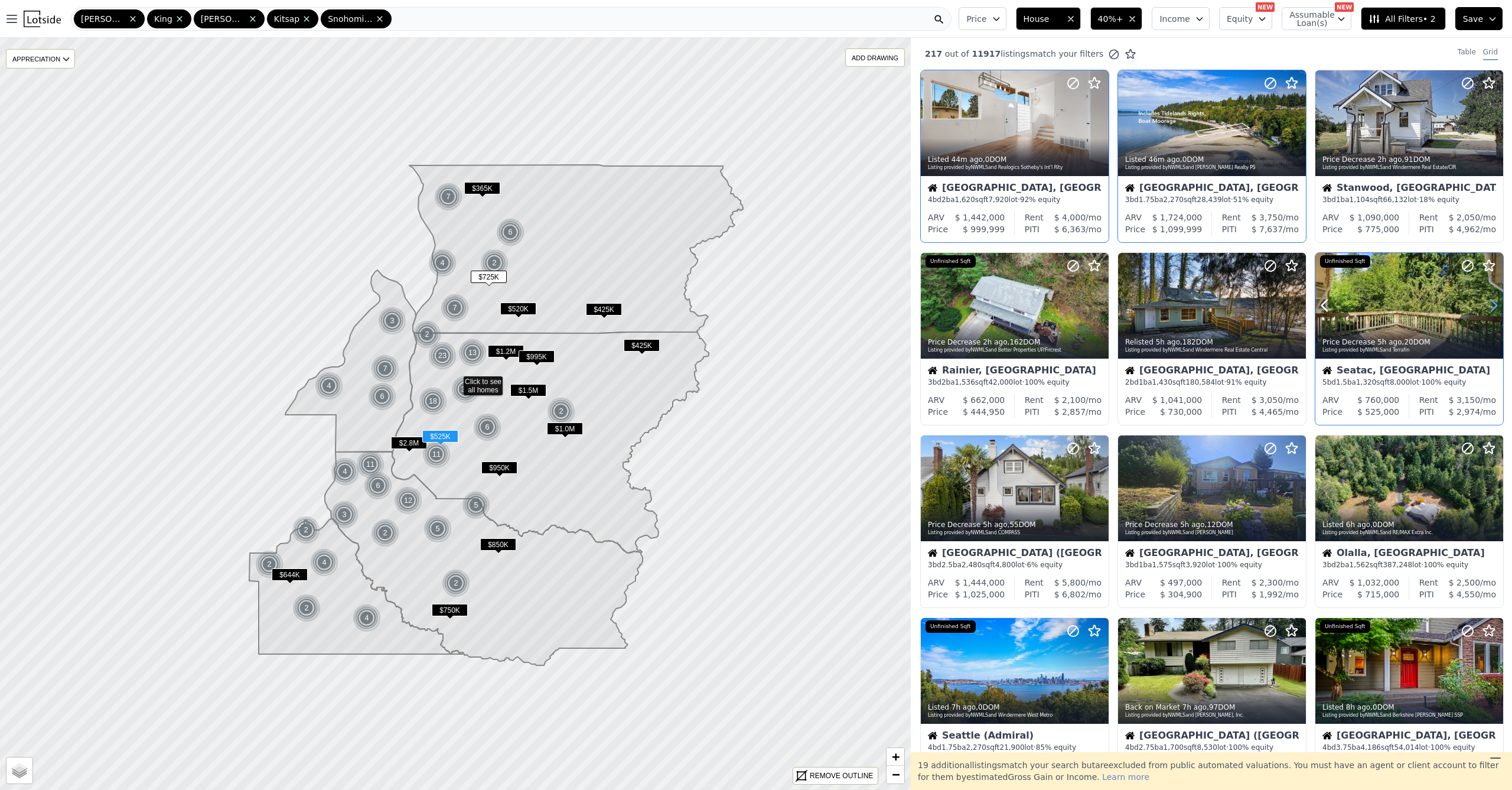
click at [1486, 308] on icon at bounding box center [1493, 305] width 19 height 19
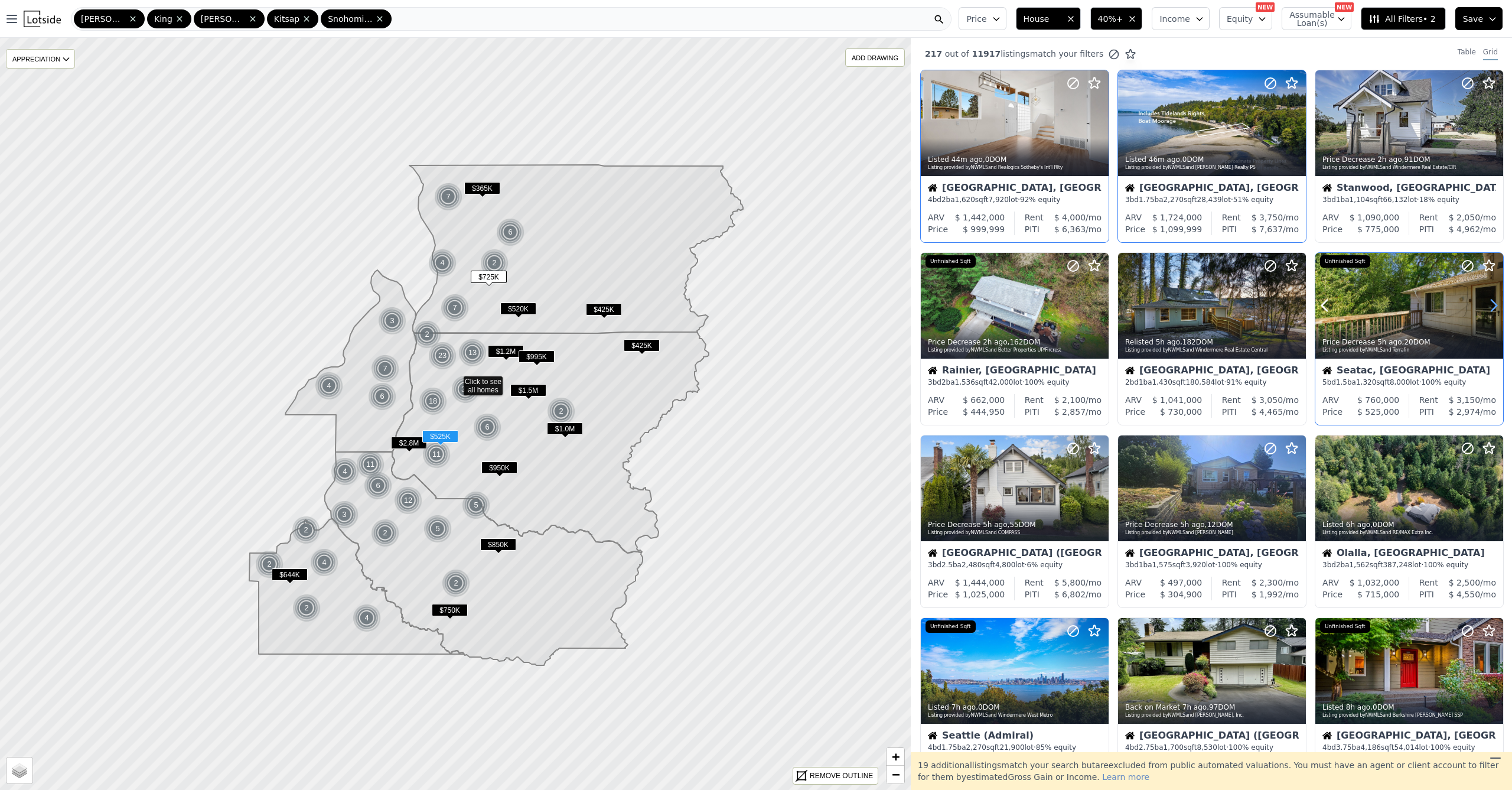
click at [1486, 308] on icon at bounding box center [1493, 305] width 19 height 19
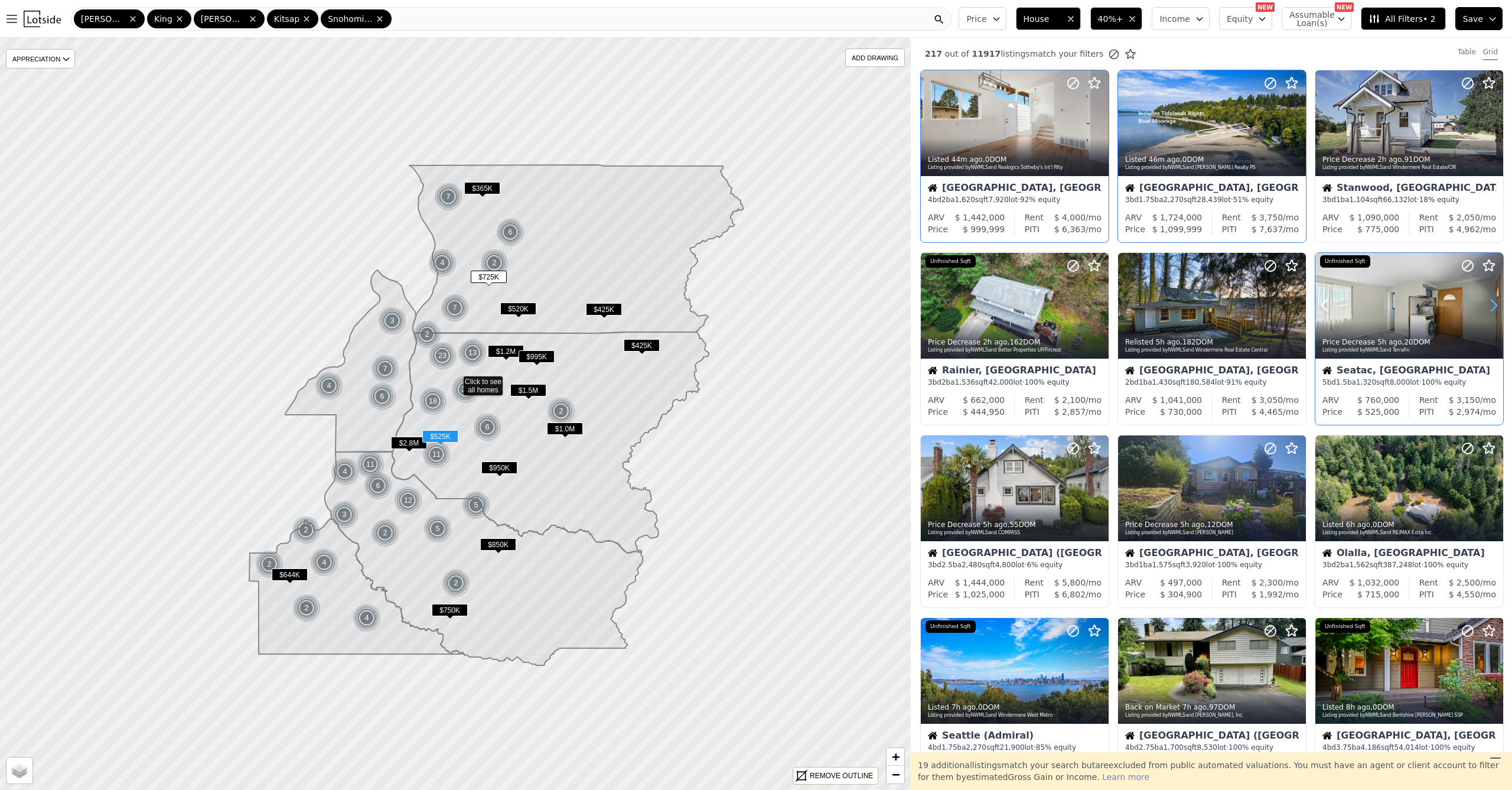
click at [1486, 308] on icon at bounding box center [1493, 305] width 19 height 19
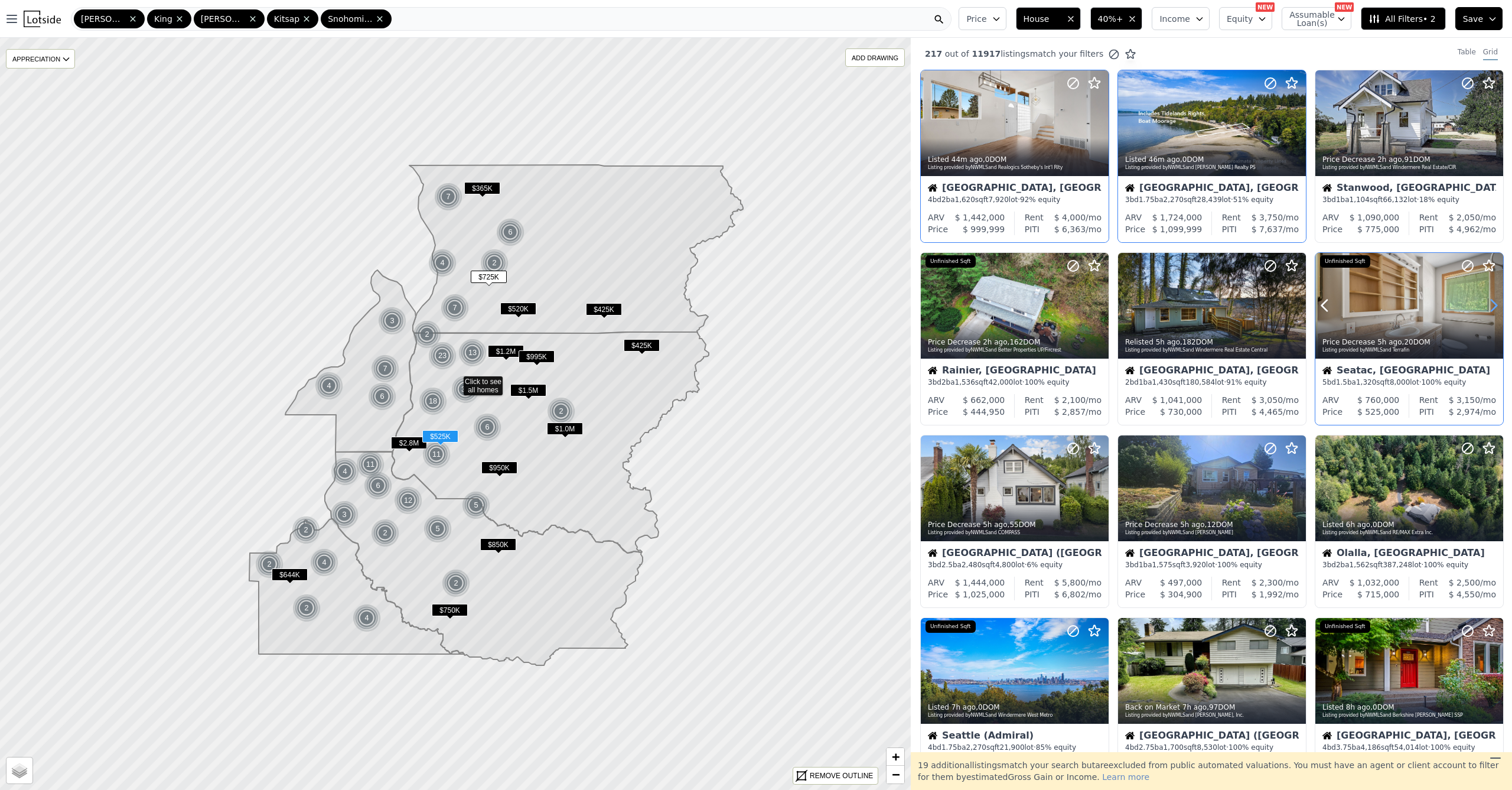
click at [1486, 308] on icon at bounding box center [1493, 305] width 19 height 19
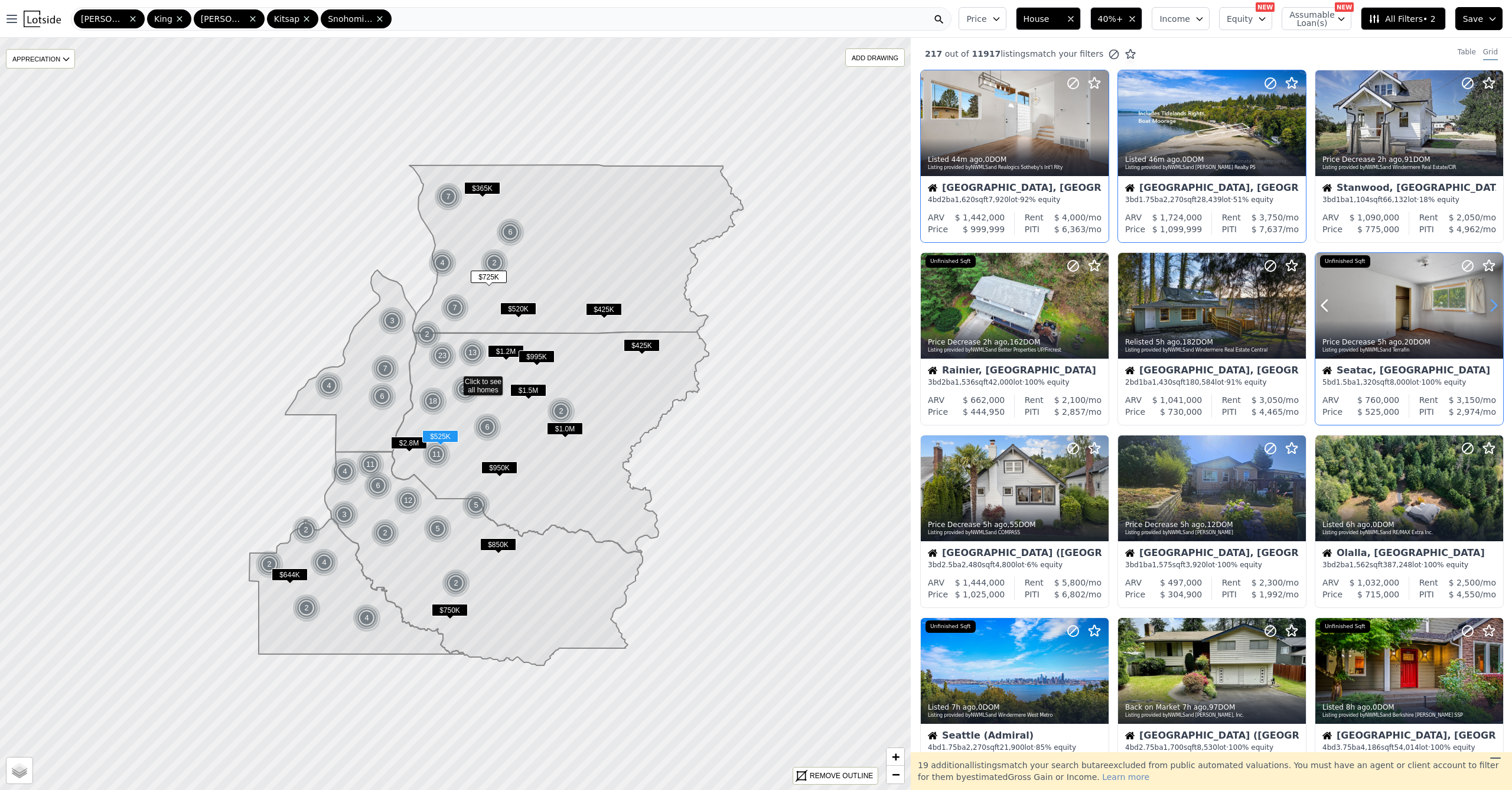
click at [1487, 307] on icon at bounding box center [1493, 305] width 19 height 19
click at [1486, 308] on icon at bounding box center [1493, 305] width 19 height 19
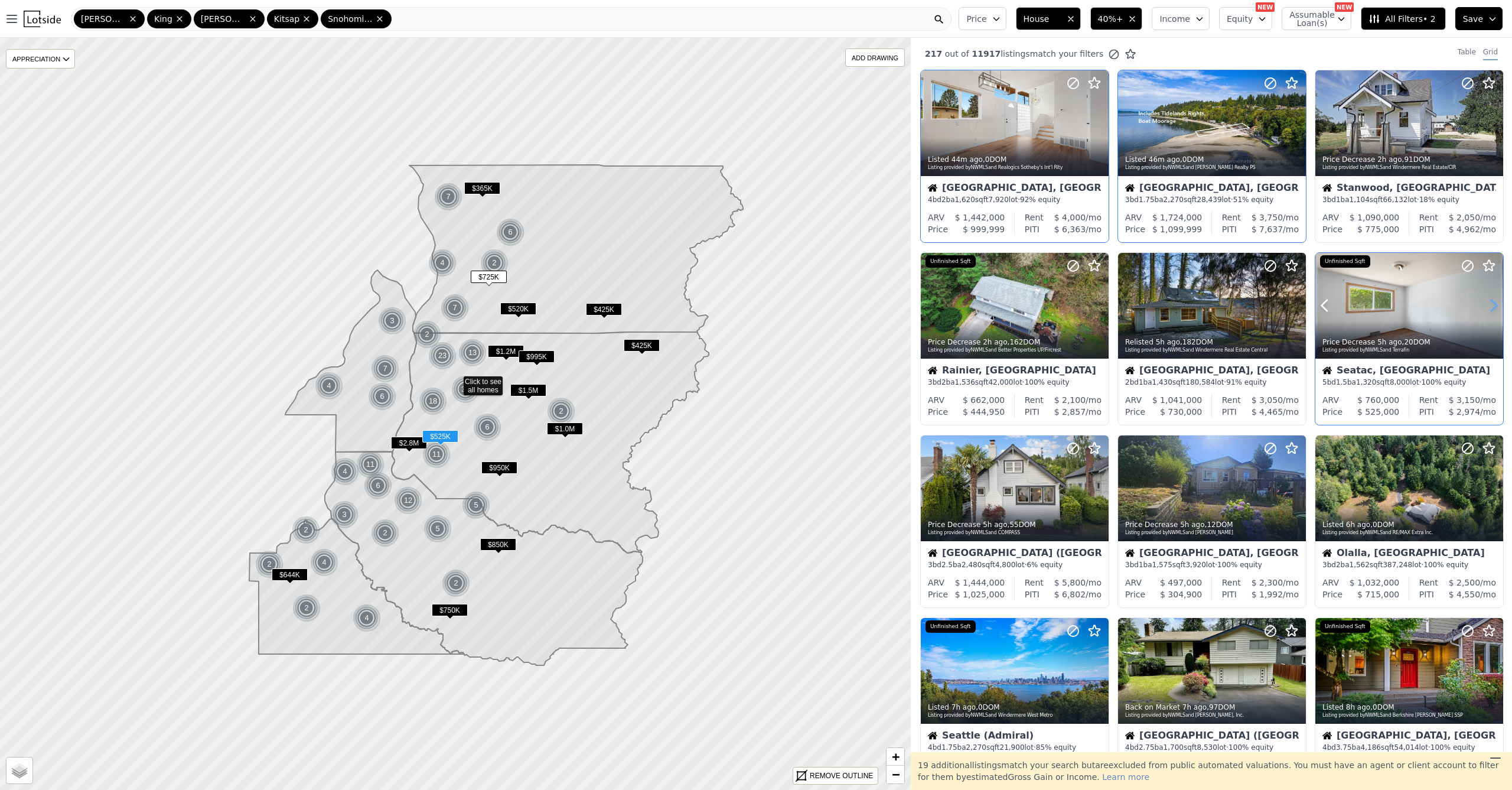
click at [1486, 308] on icon at bounding box center [1493, 305] width 19 height 19
click at [1486, 307] on icon at bounding box center [1493, 305] width 19 height 19
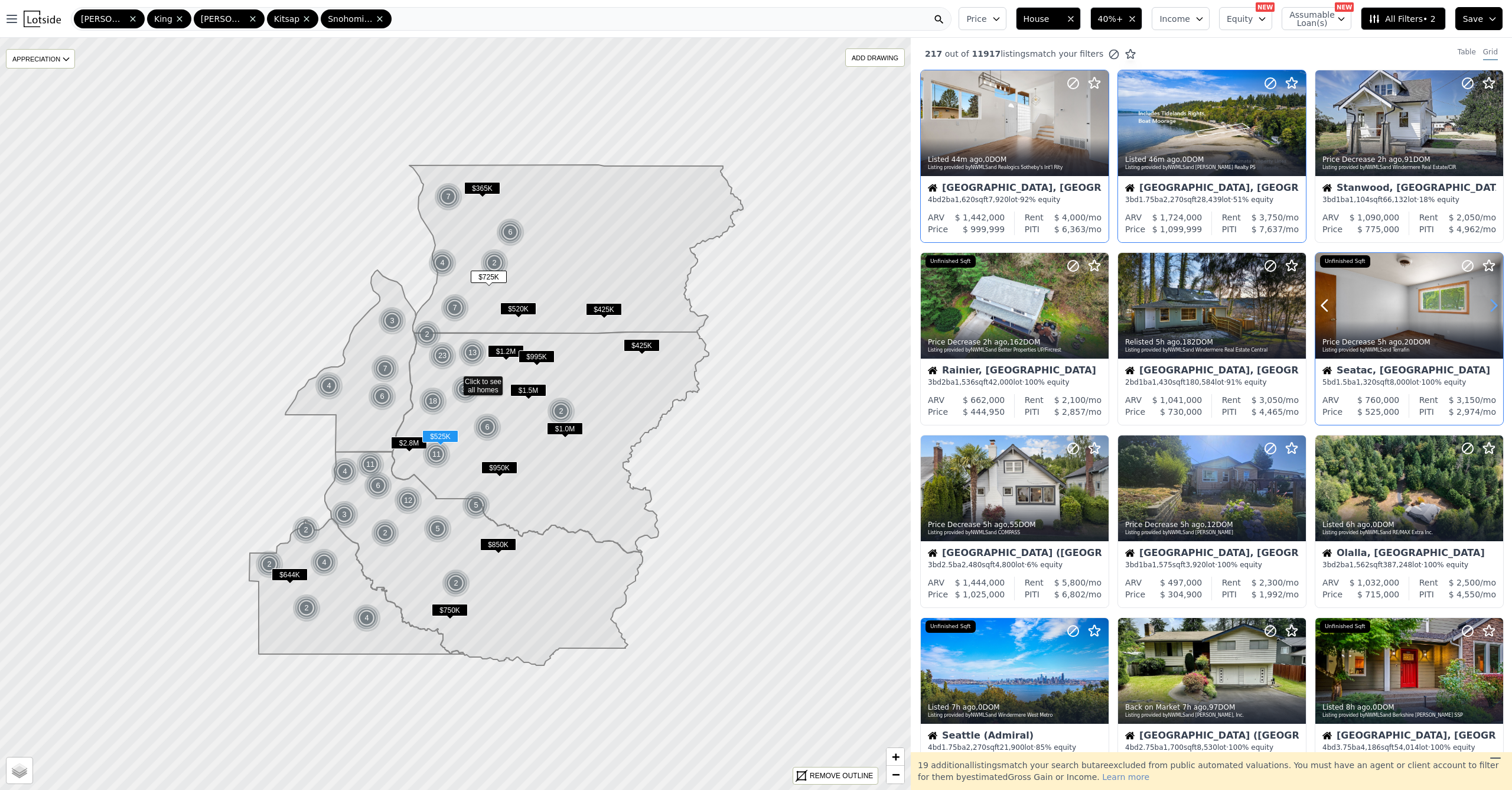
click at [1487, 306] on icon at bounding box center [1493, 305] width 19 height 19
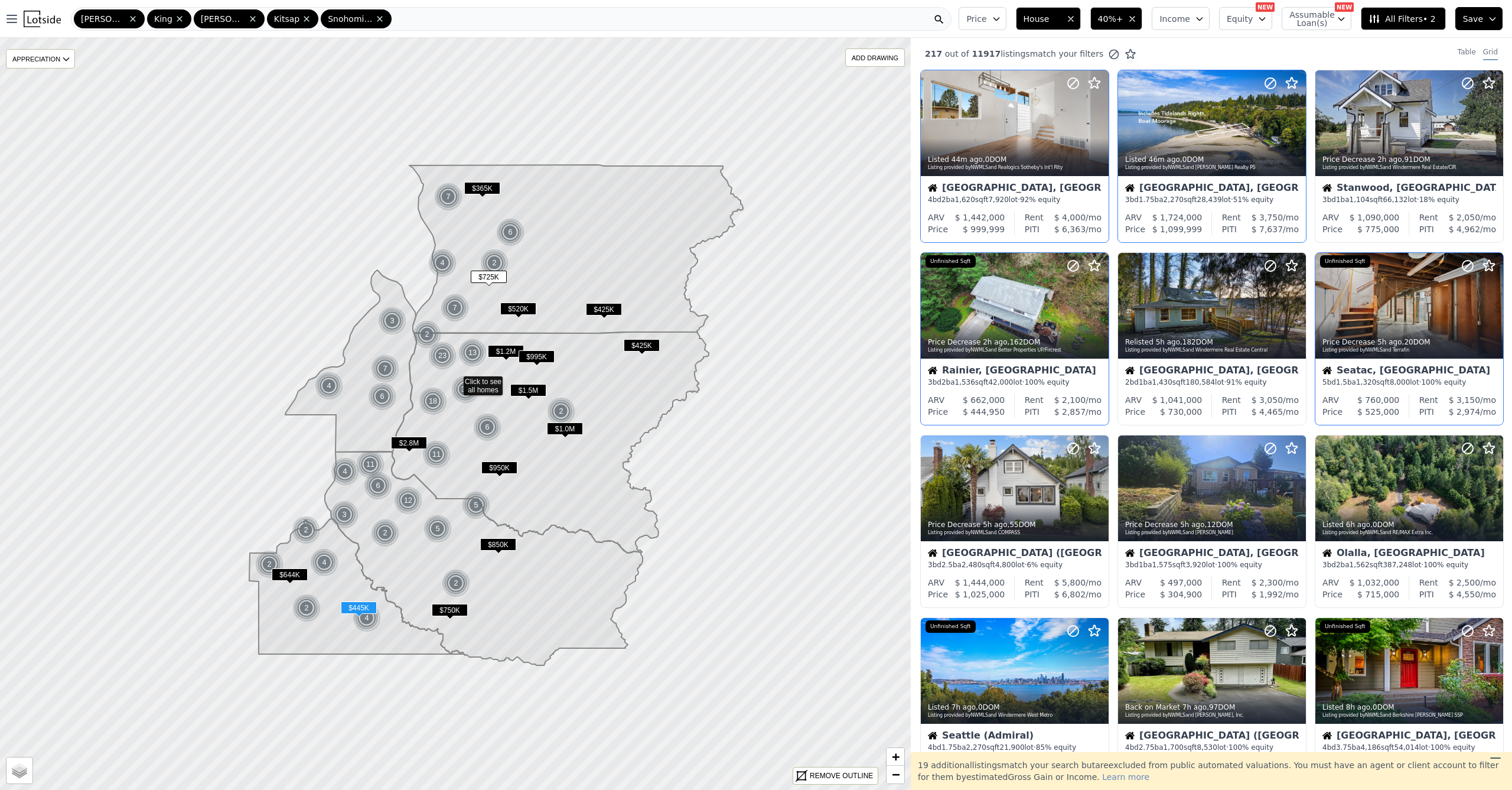
scroll to position [199, 0]
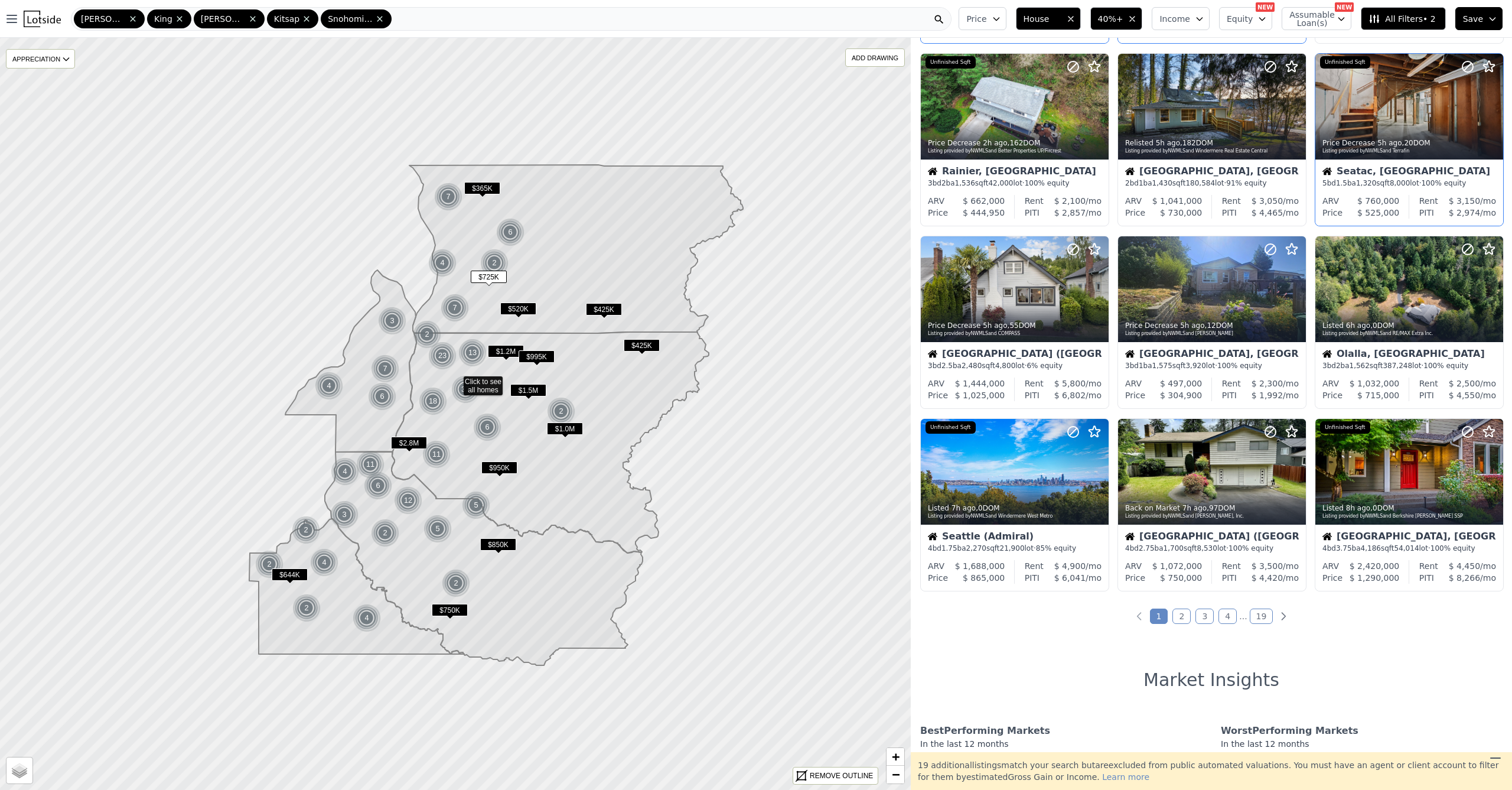
click at [1180, 618] on link "2" at bounding box center [1181, 616] width 18 height 15
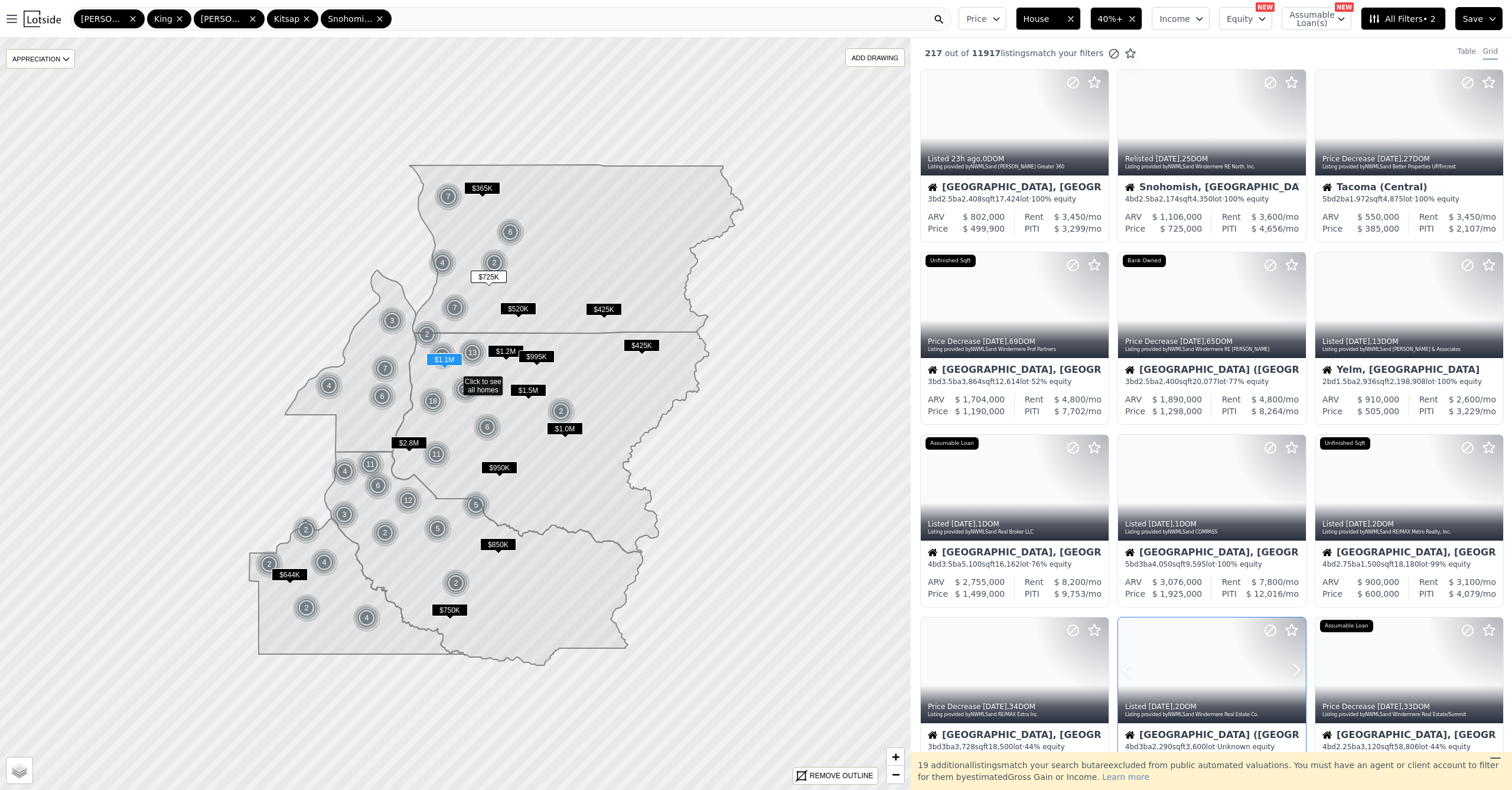
scroll to position [0, 0]
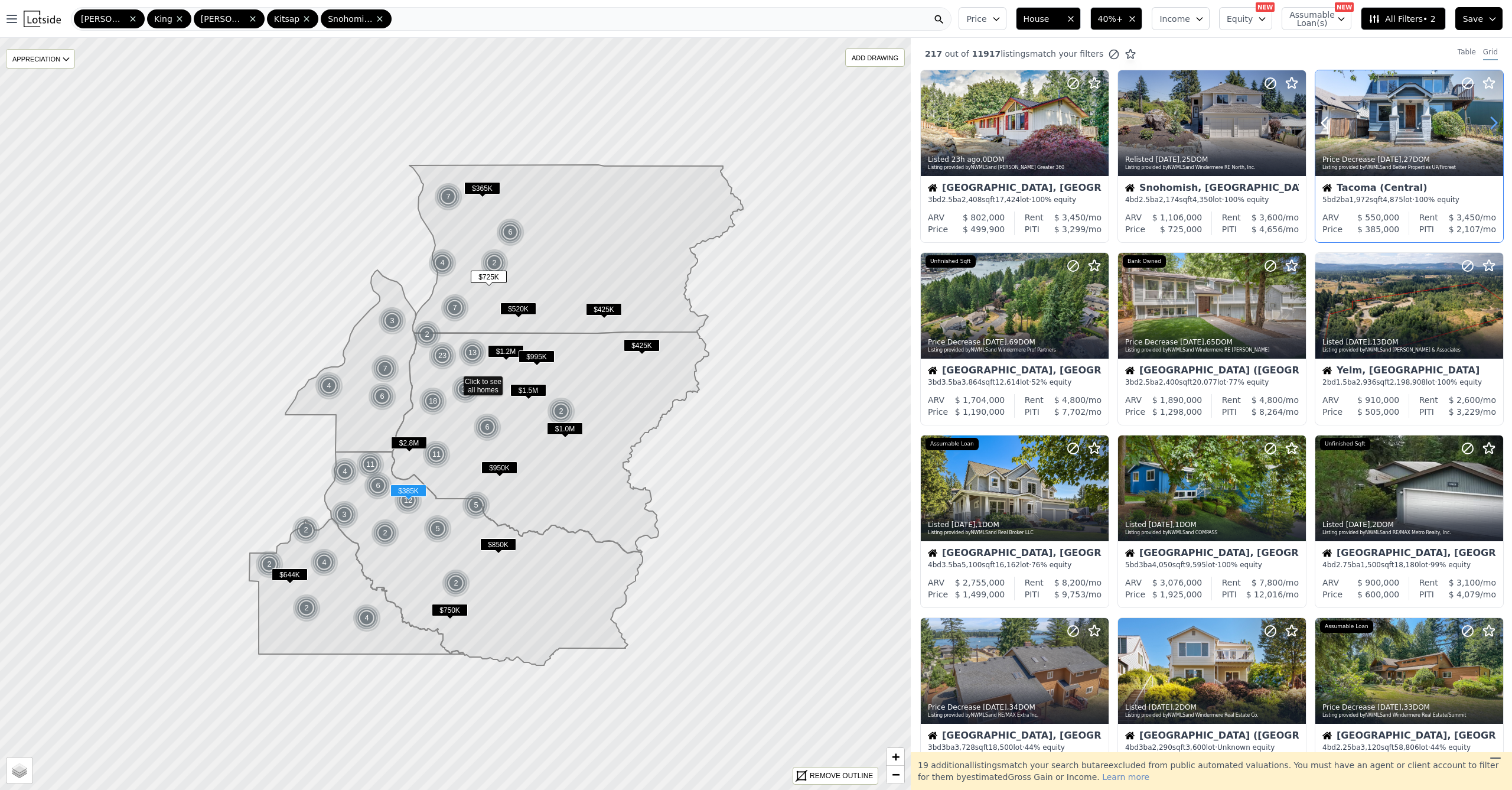
click at [1486, 127] on icon at bounding box center [1493, 122] width 19 height 19
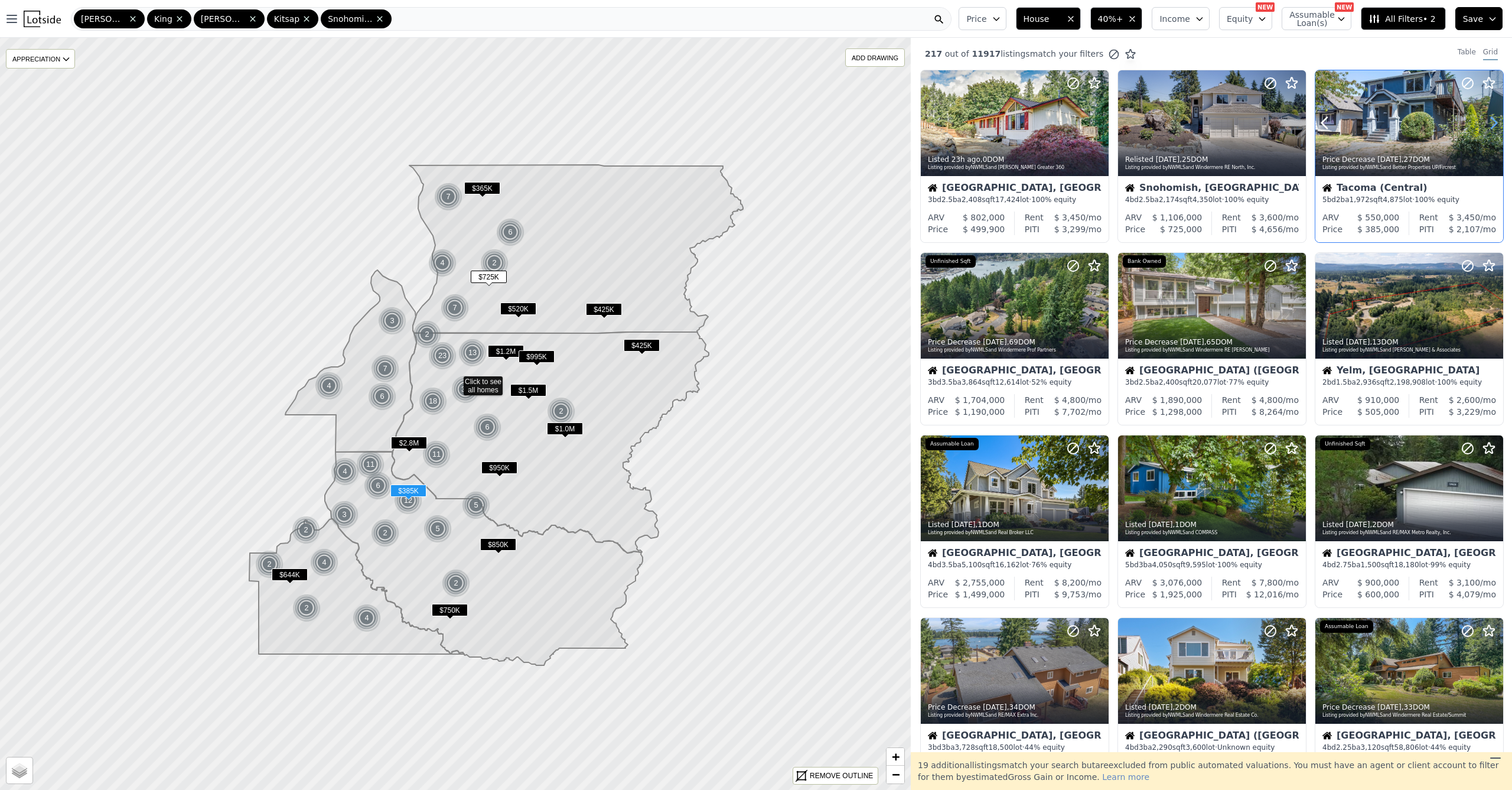
click at [1486, 127] on icon at bounding box center [1493, 122] width 19 height 19
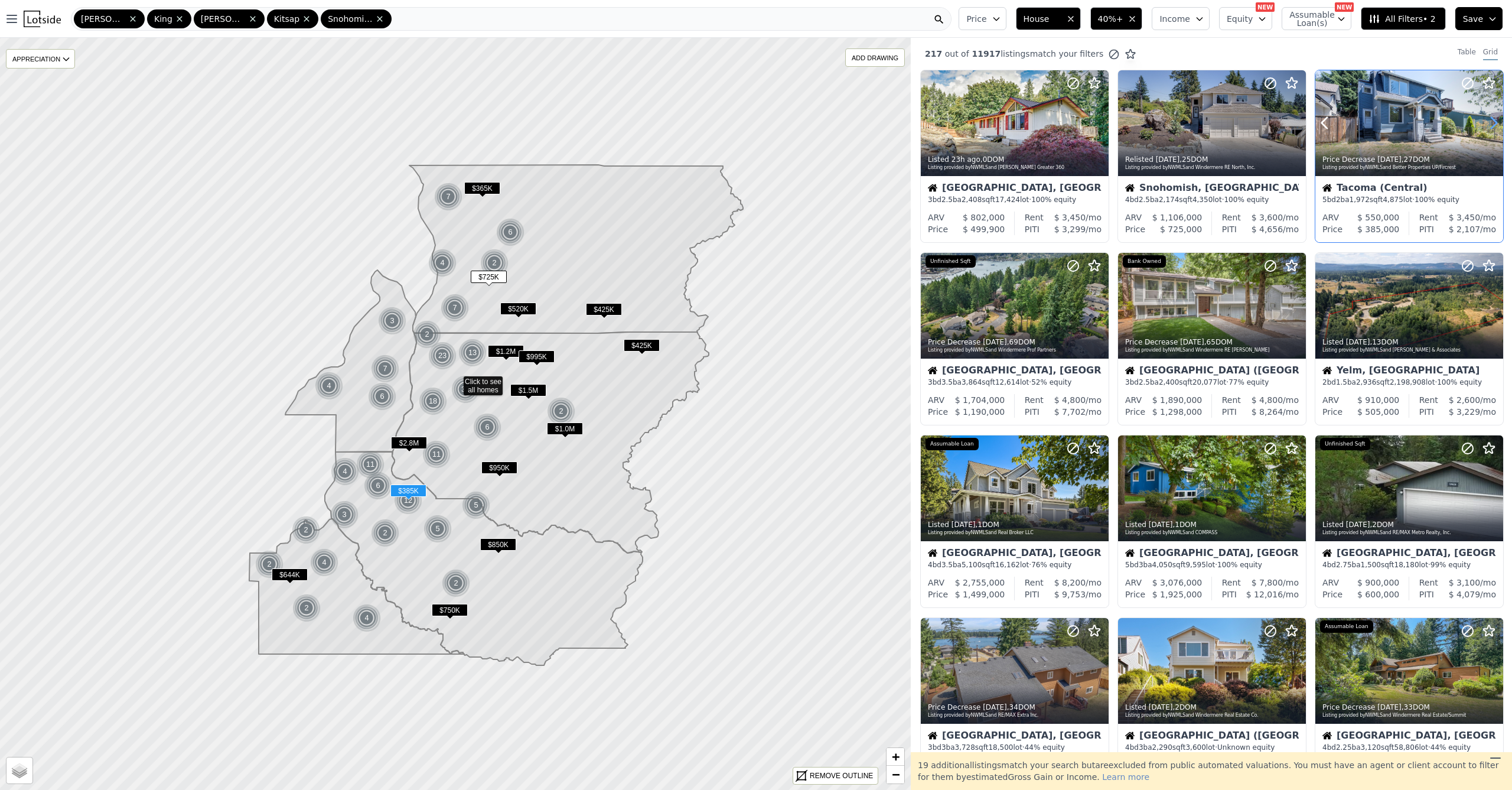
click at [1486, 127] on icon at bounding box center [1493, 122] width 19 height 19
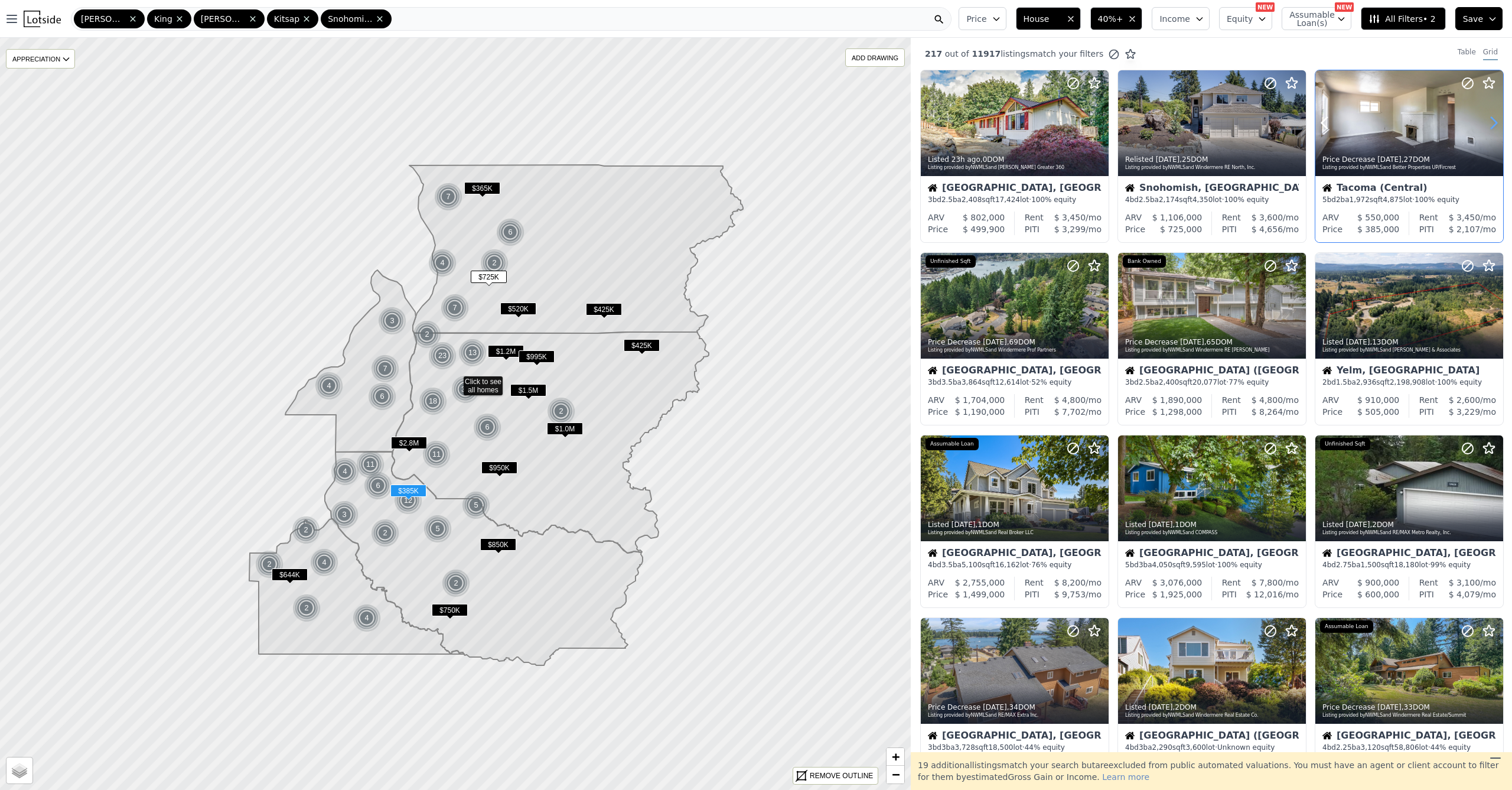
click at [1486, 127] on icon at bounding box center [1493, 122] width 19 height 19
click at [1487, 127] on icon at bounding box center [1493, 122] width 19 height 19
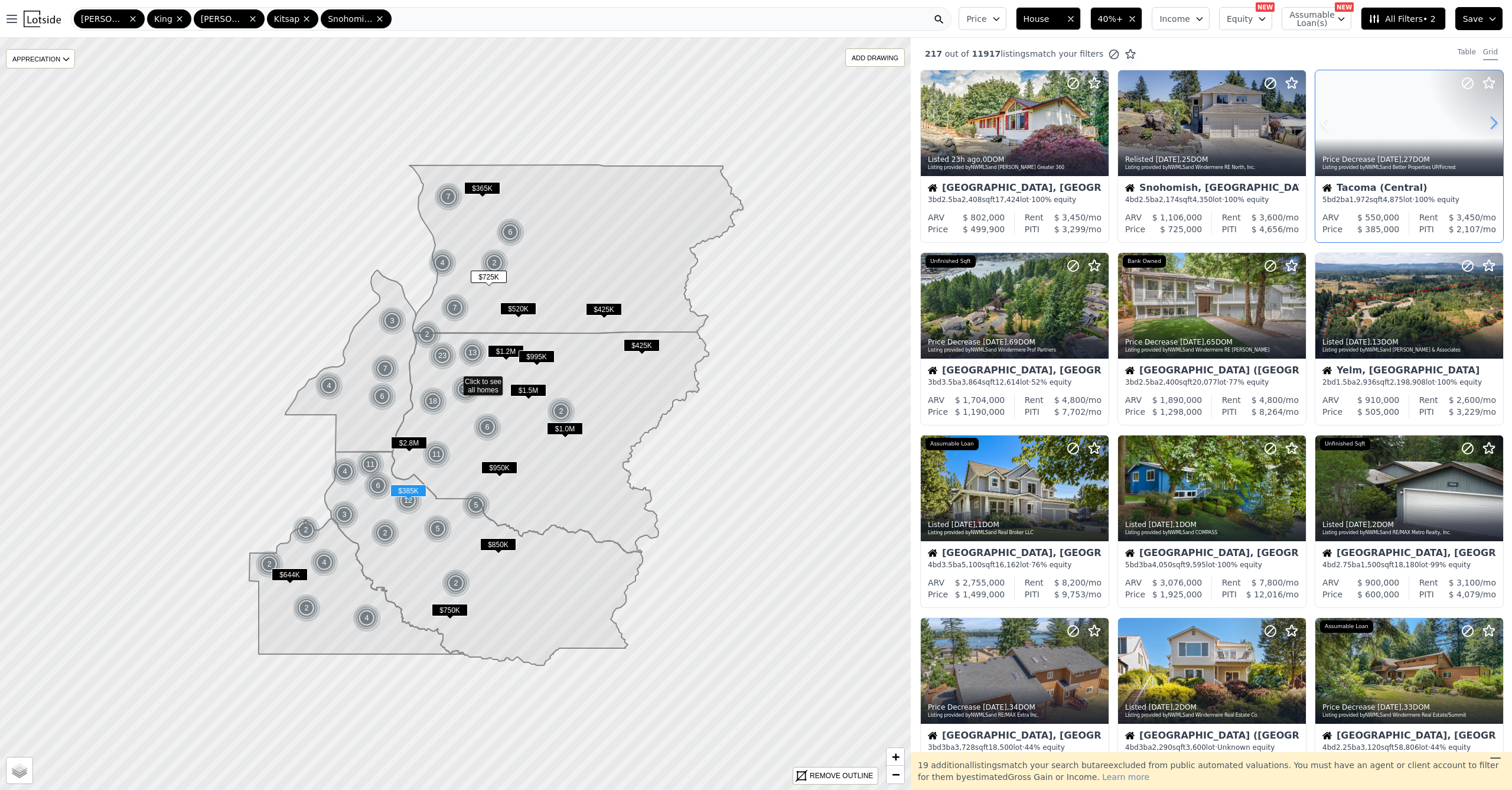
click at [1491, 125] on icon at bounding box center [1494, 123] width 6 height 11
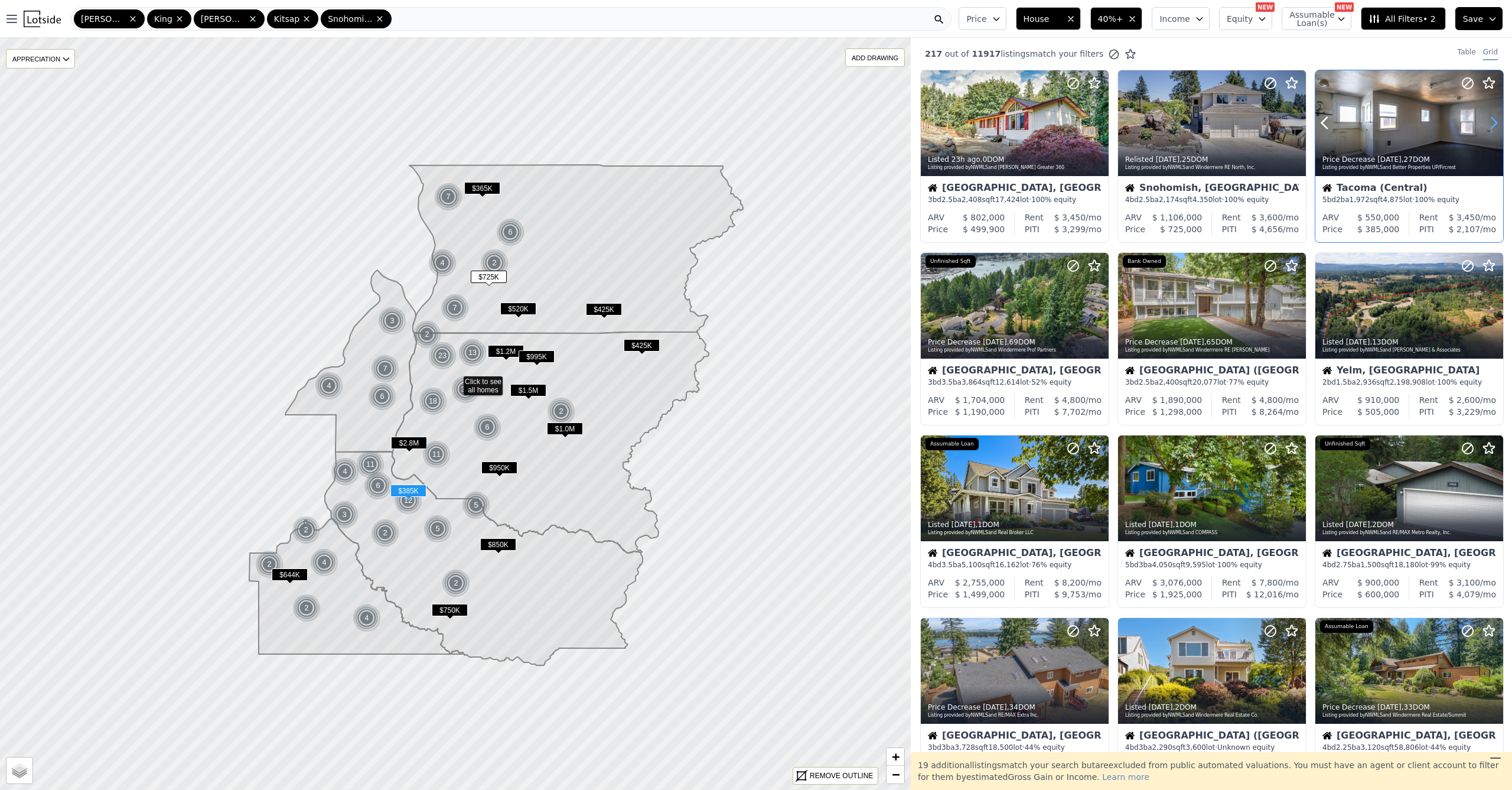
click at [1491, 125] on icon at bounding box center [1494, 123] width 6 height 11
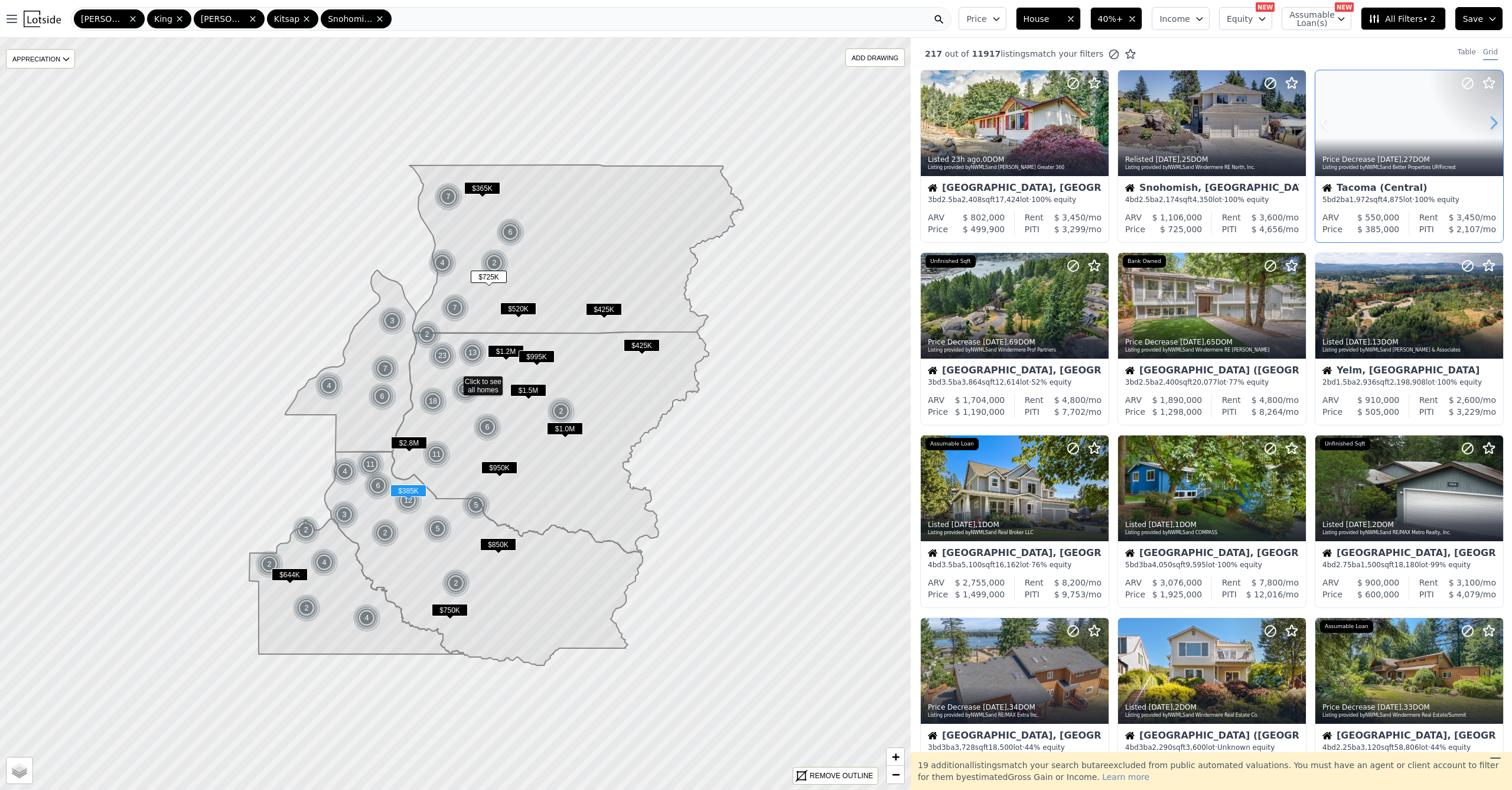
click at [1491, 125] on icon at bounding box center [1494, 123] width 6 height 11
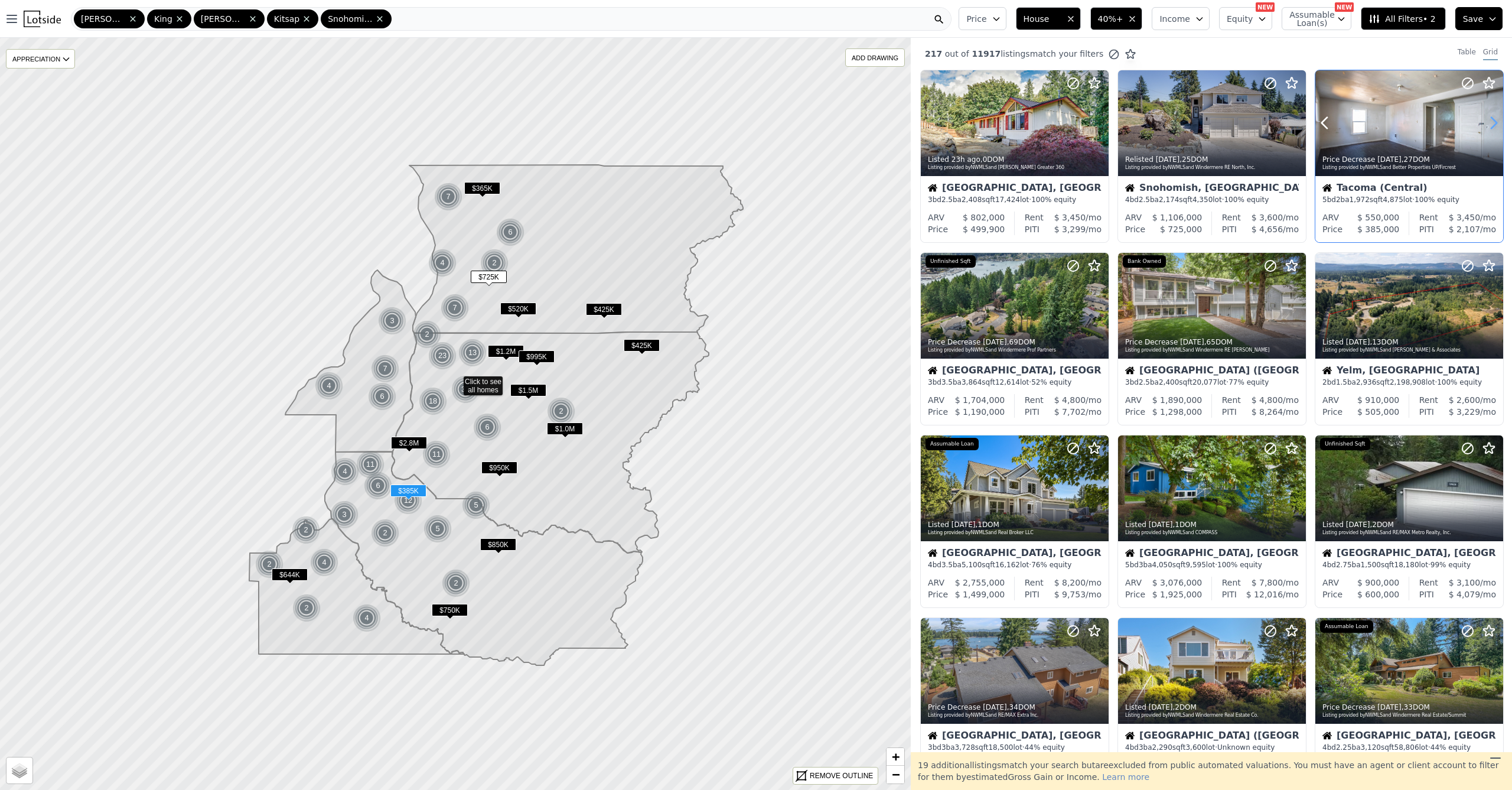
click at [1491, 125] on icon at bounding box center [1494, 123] width 6 height 11
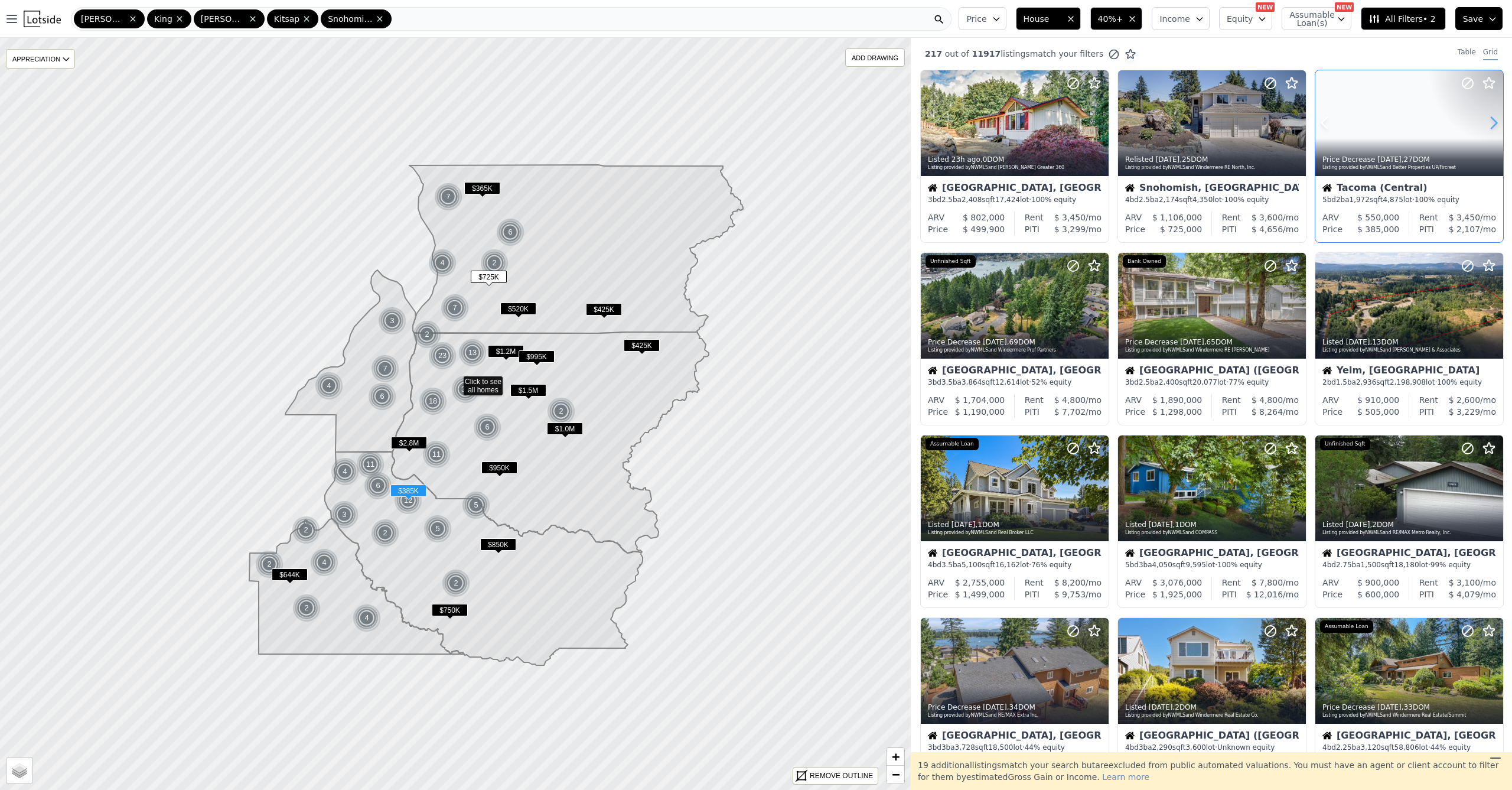
click at [1491, 125] on icon at bounding box center [1494, 123] width 6 height 11
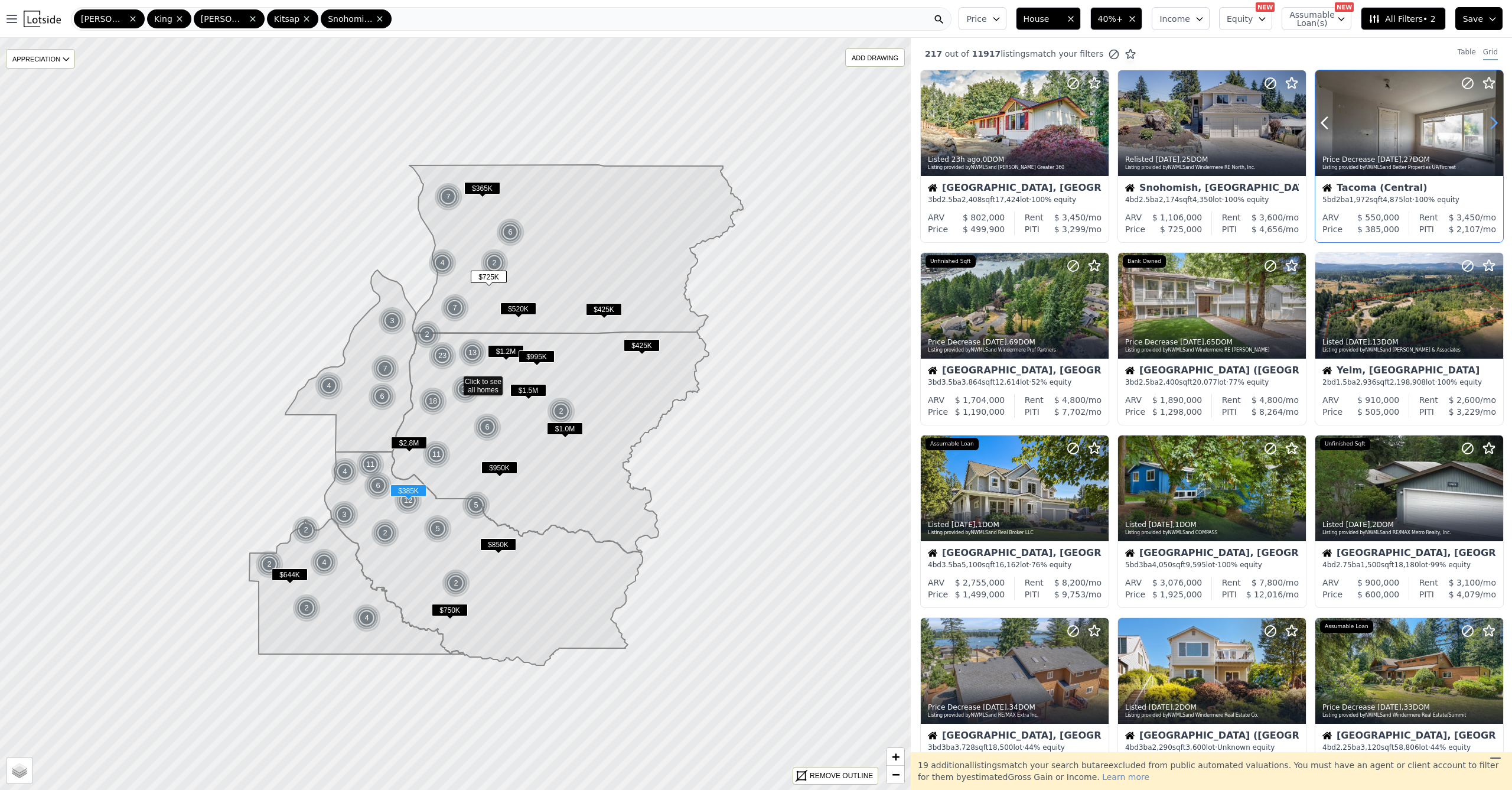
click at [1491, 125] on icon at bounding box center [1494, 123] width 6 height 11
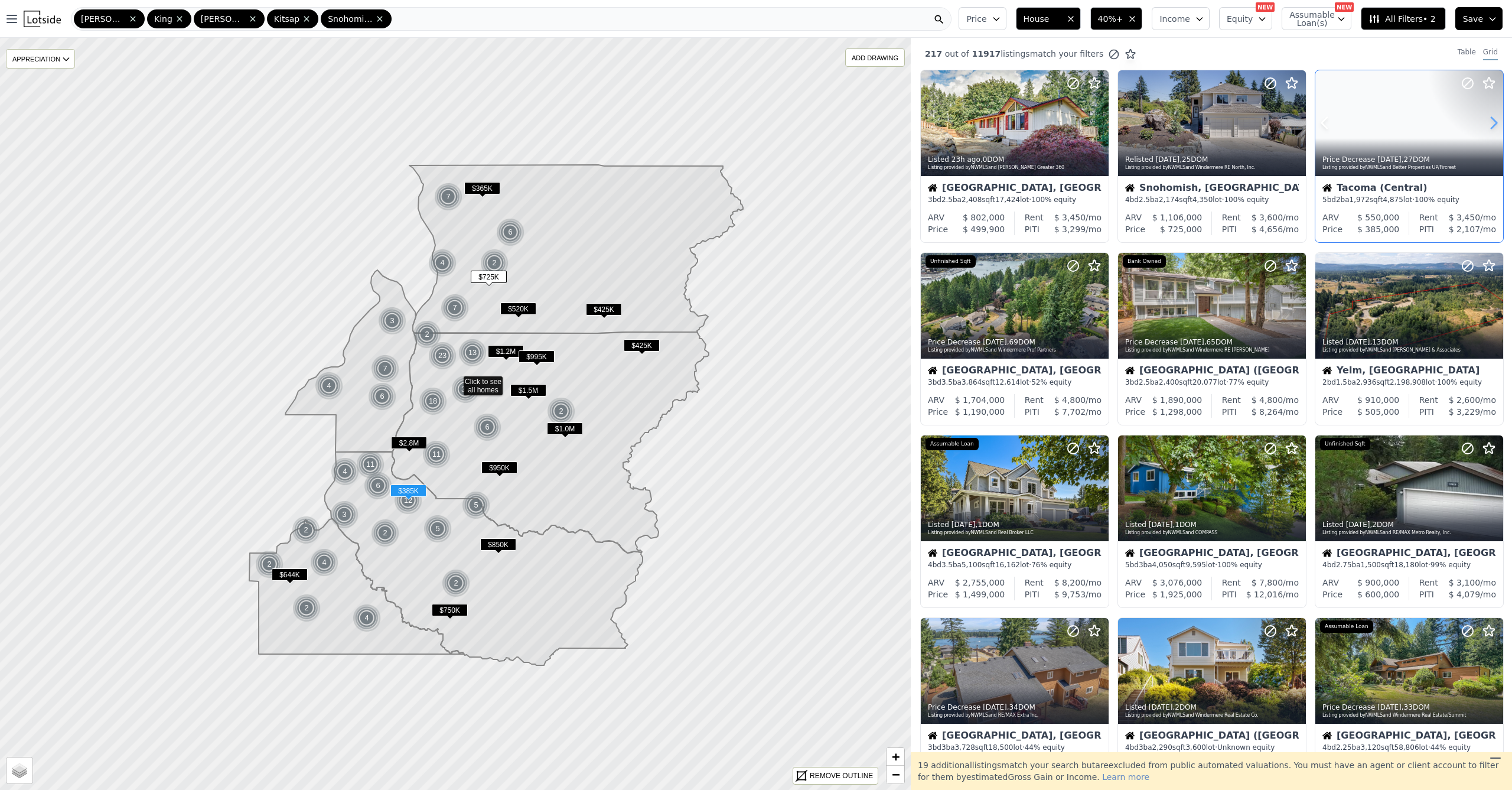
click at [1491, 125] on icon at bounding box center [1494, 123] width 6 height 11
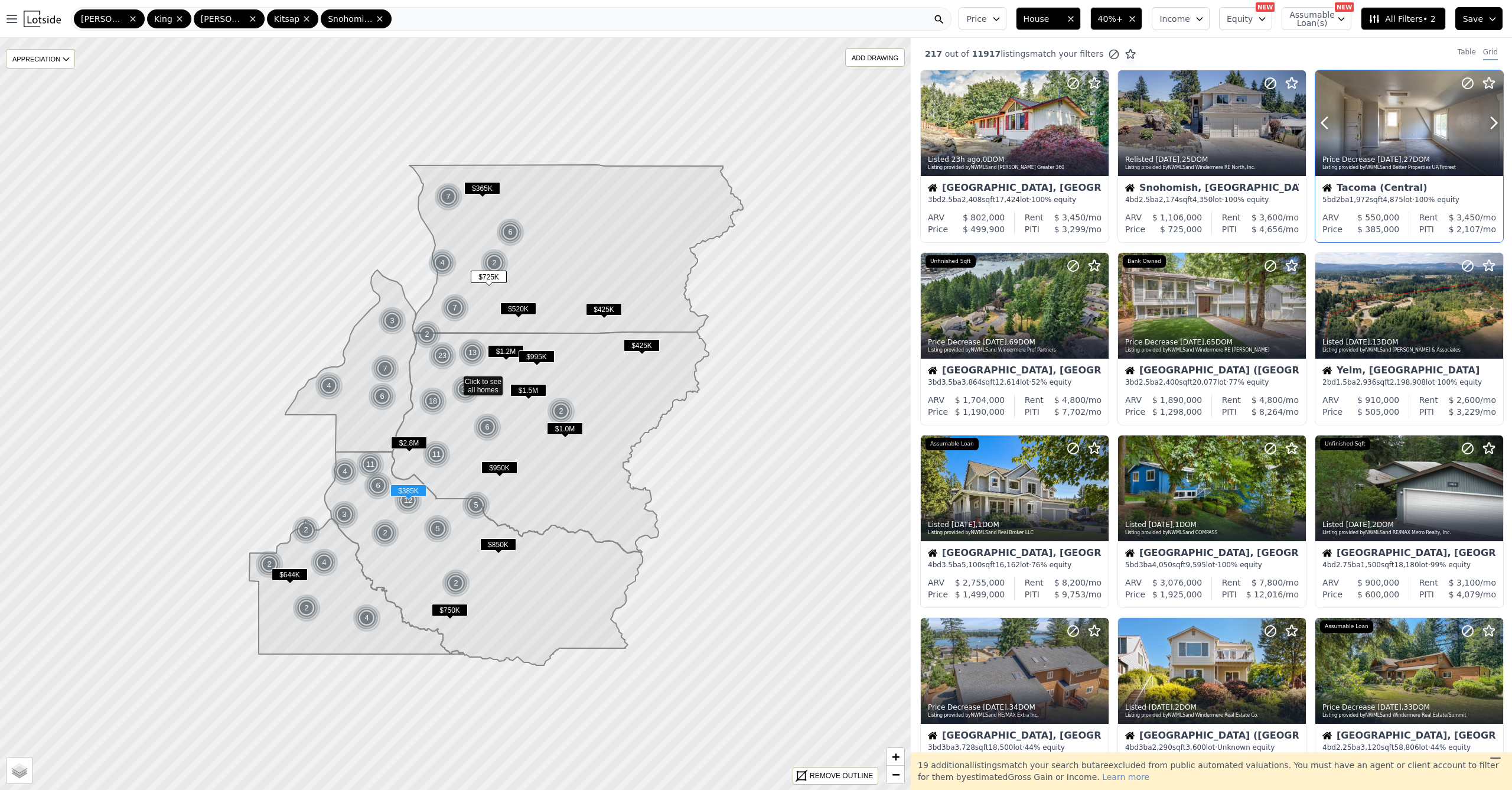
click at [1430, 129] on div at bounding box center [1465, 108] width 75 height 75
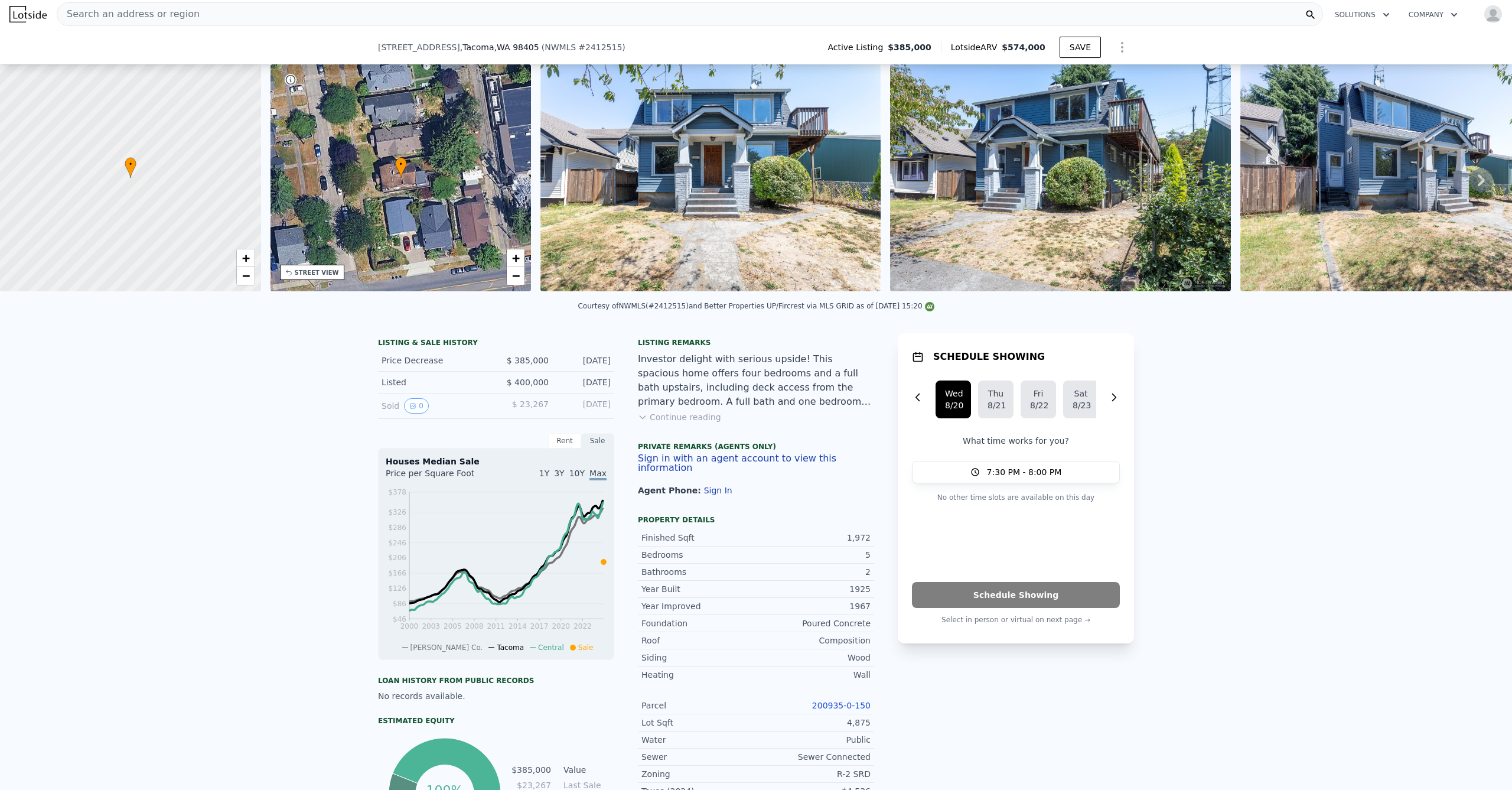
scroll to position [217, 0]
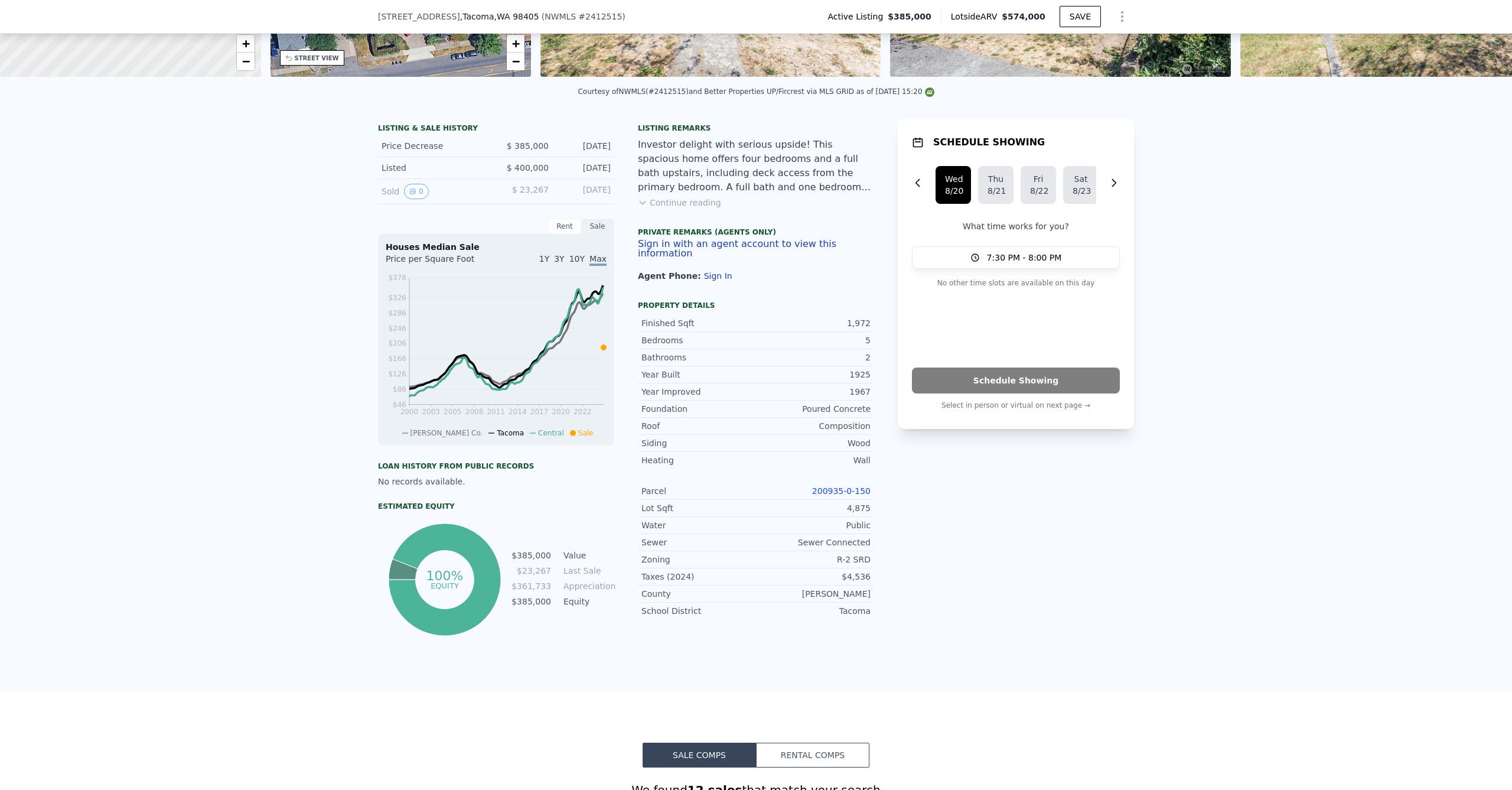
click at [680, 208] on button "Continue reading" at bounding box center [679, 202] width 83 height 12
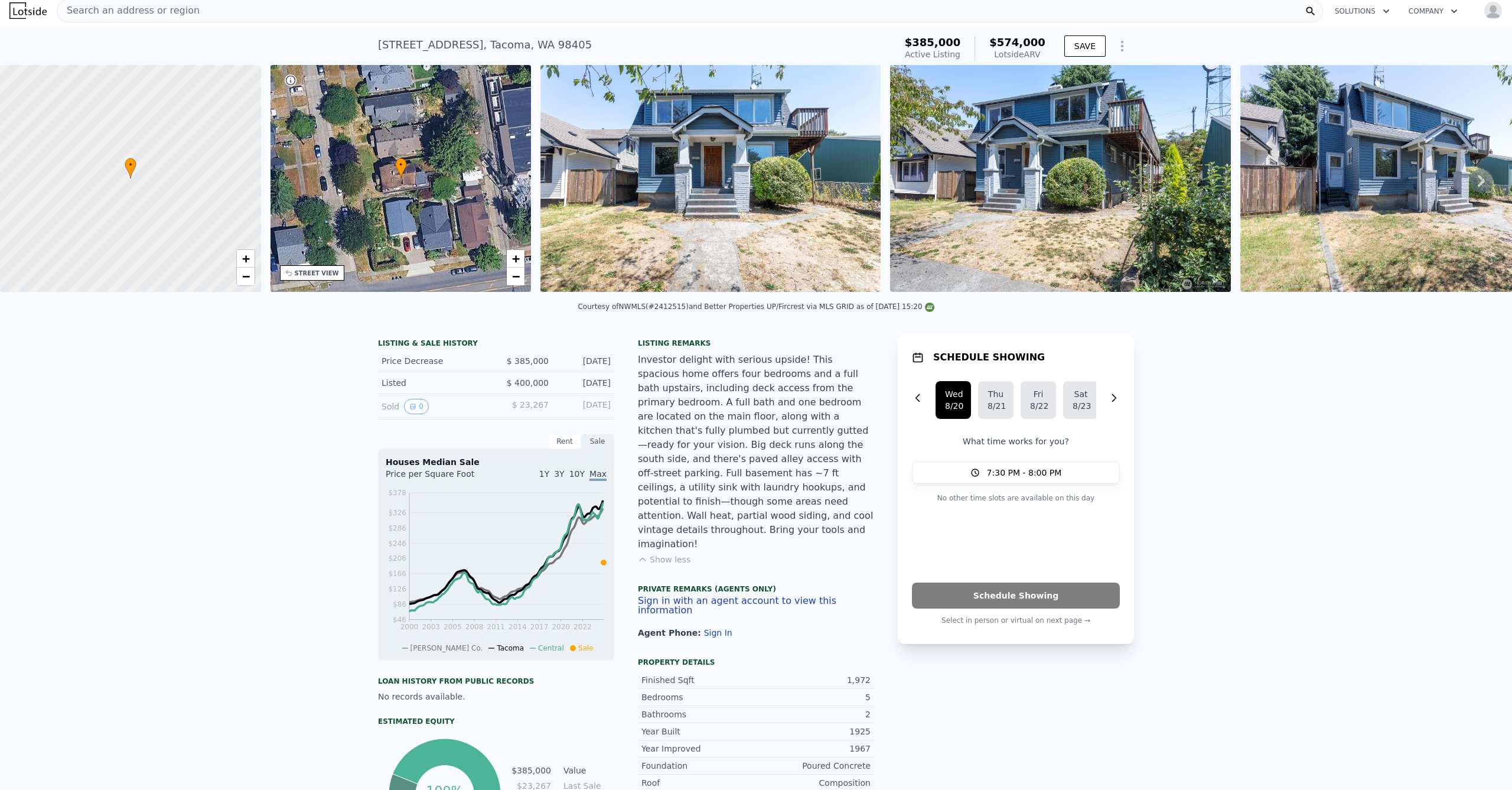
scroll to position [0, 0]
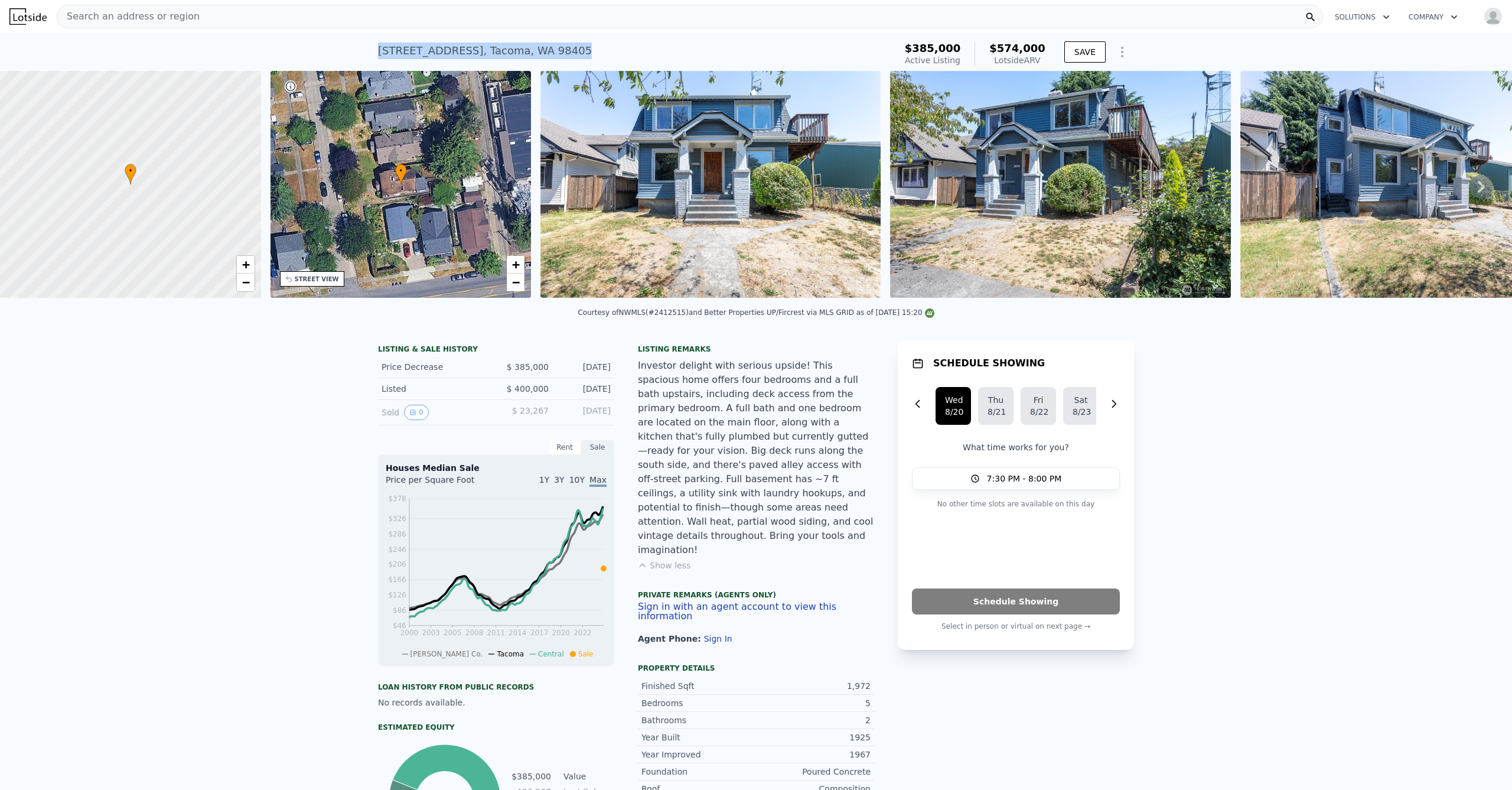
drag, startPoint x: 607, startPoint y: 50, endPoint x: 367, endPoint y: 39, distance: 240.3
click at [367, 39] on div "949 S Ridgewood Ave , Tacoma , WA 98405 Active at $385k (~ARV $574k ) $385,000 …" at bounding box center [756, 52] width 1512 height 38
copy div "949 S Ridgewood Ave , Tacoma , WA 98405 Active at $385k (~ARV $574k )"
